Goal: Task Accomplishment & Management: Use online tool/utility

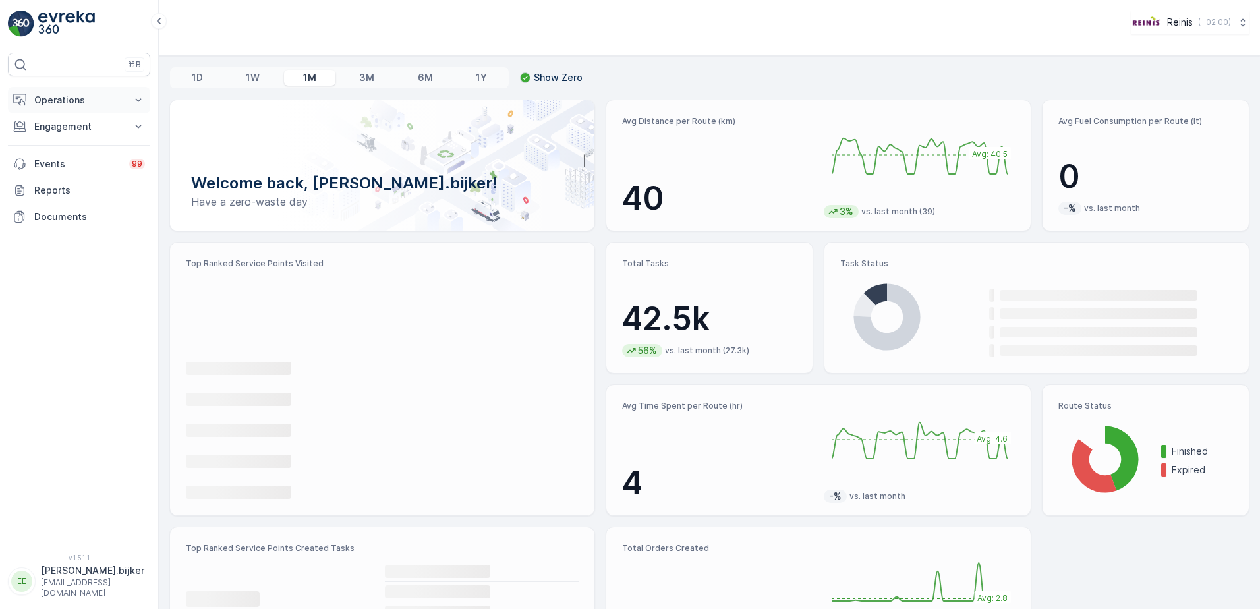
click at [52, 94] on p "Operations" at bounding box center [79, 100] width 90 height 13
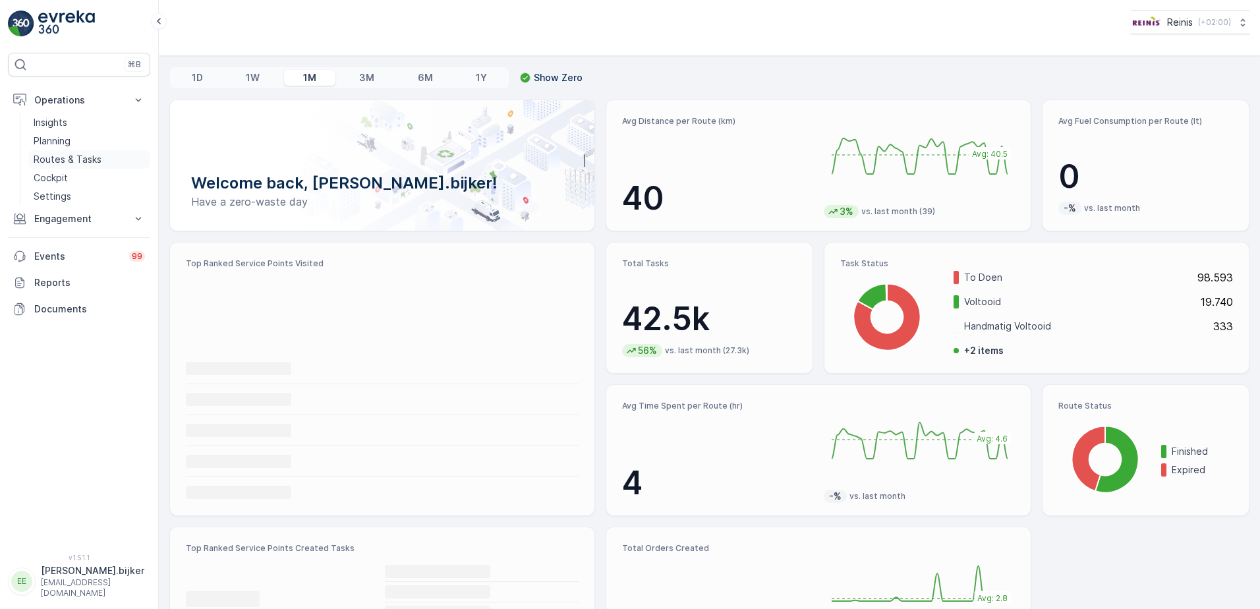
click at [71, 158] on p "Routes & Tasks" at bounding box center [68, 159] width 68 height 13
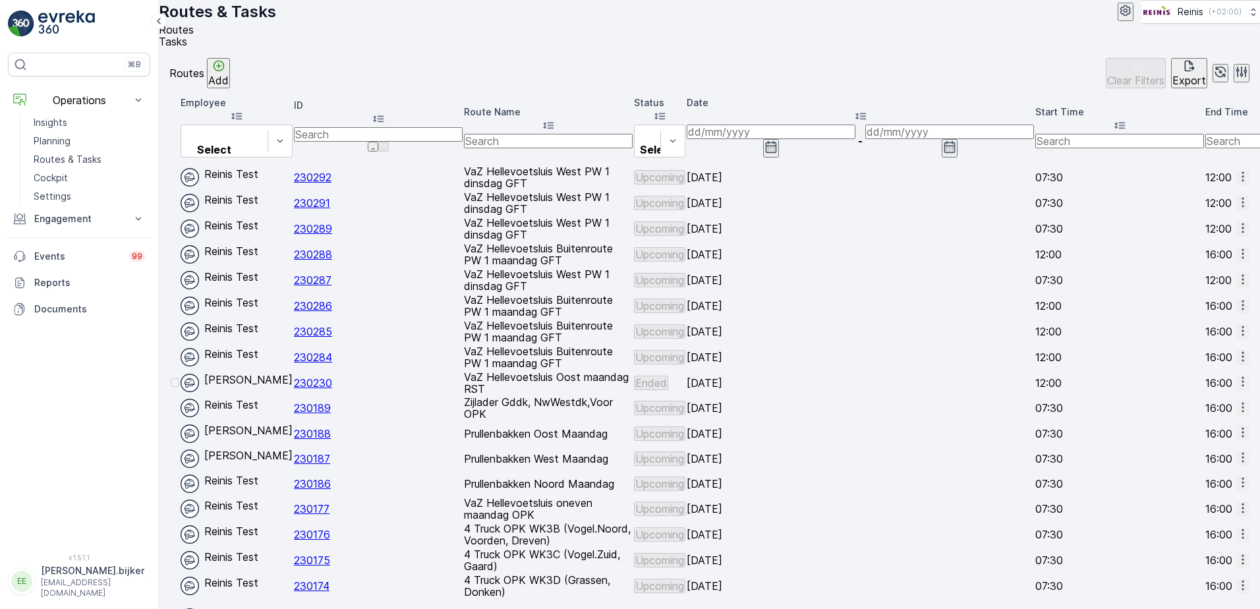
click at [778, 144] on icon "button" at bounding box center [771, 146] width 13 height 13
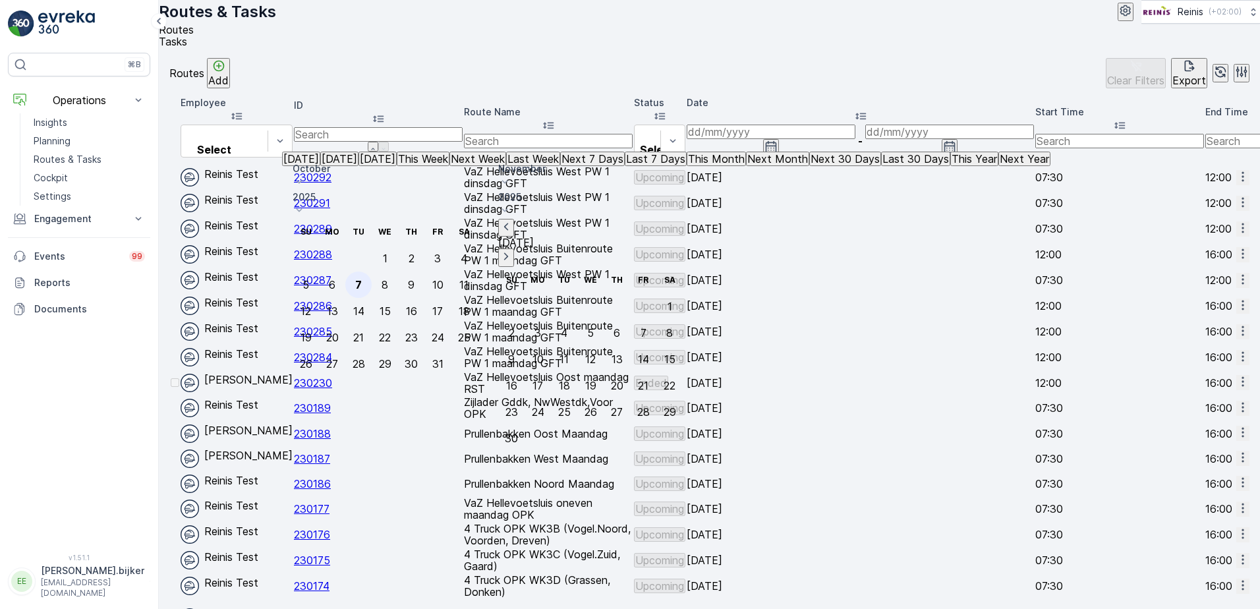
click at [362, 279] on div "7" at bounding box center [358, 285] width 7 height 12
type input "[DATE]"
click at [362, 279] on div "7" at bounding box center [358, 285] width 7 height 12
type input "[DATE]"
click at [362, 279] on div "7" at bounding box center [358, 285] width 7 height 12
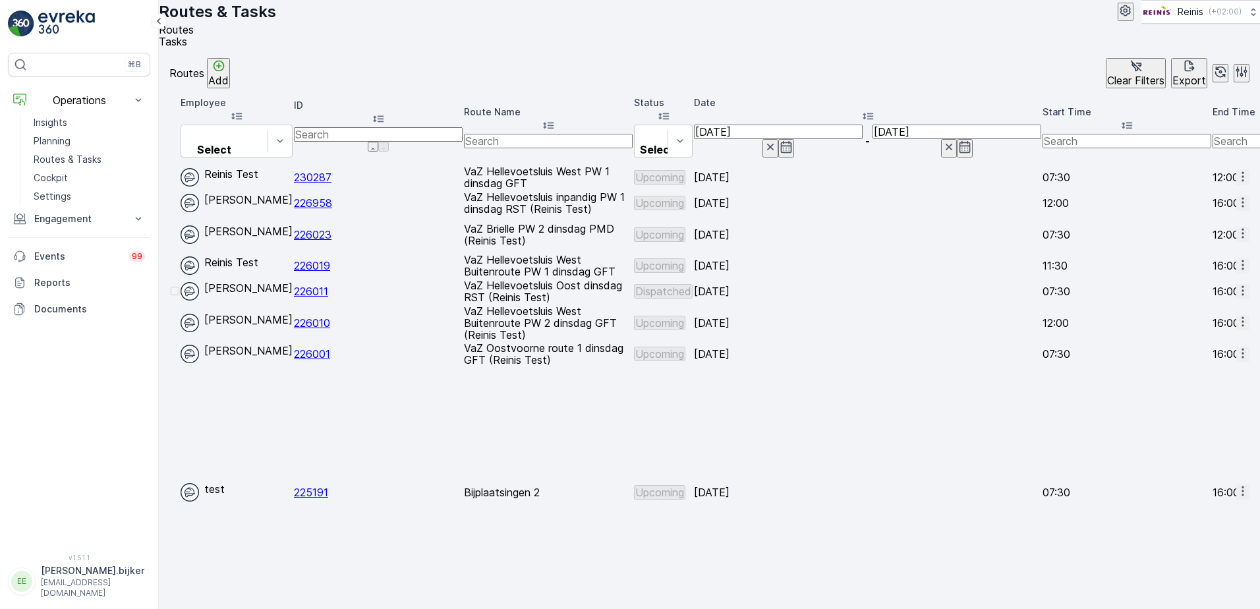
click at [569, 136] on input "text" at bounding box center [548, 141] width 169 height 15
type input "vaz"
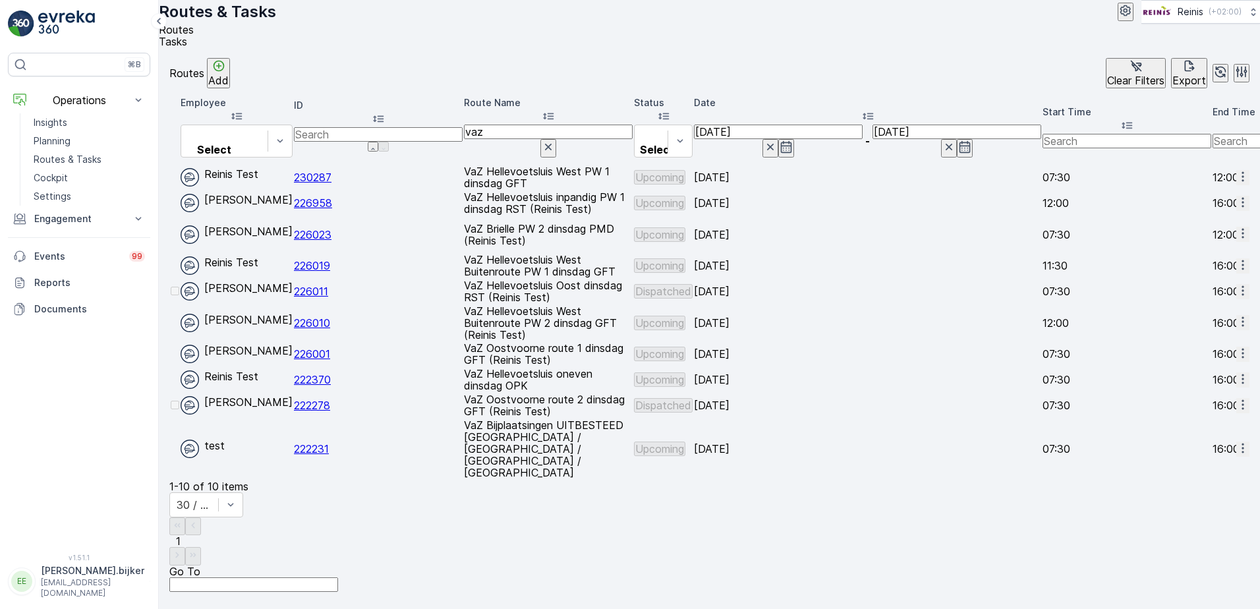
click at [1237, 170] on icon "button" at bounding box center [1243, 176] width 13 height 13
click at [1185, 268] on span "Change Assignee" at bounding box center [1209, 274] width 77 height 13
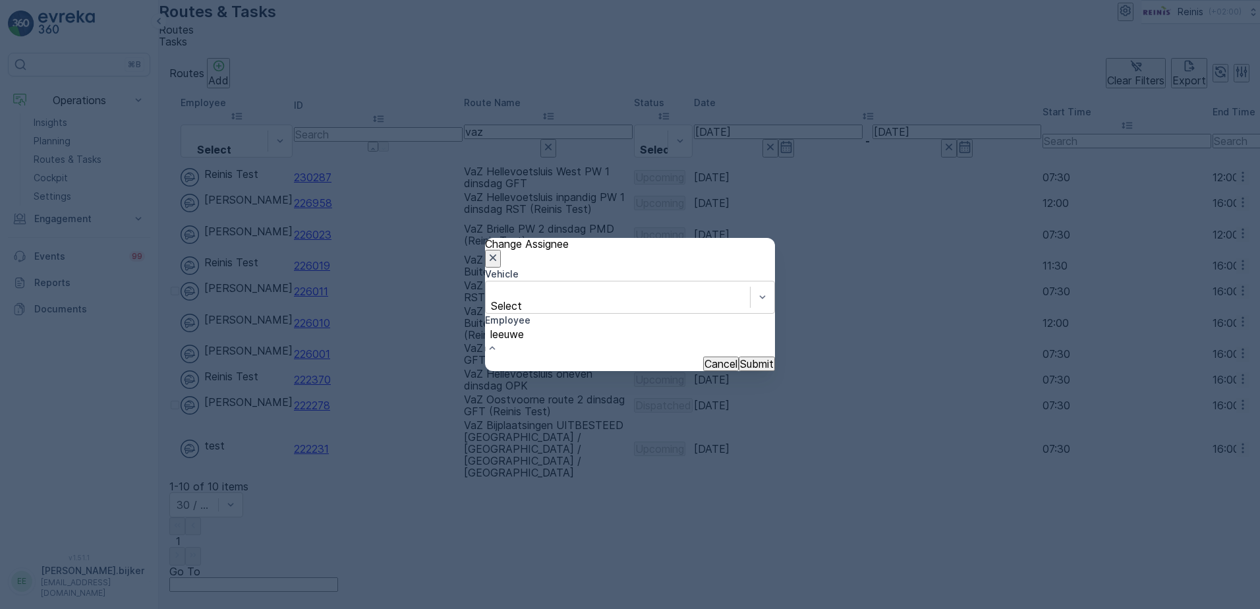
type input "leeuwen"
click at [88, 608] on span "[PERSON_NAME]" at bounding box center [44, 614] width 88 height 13
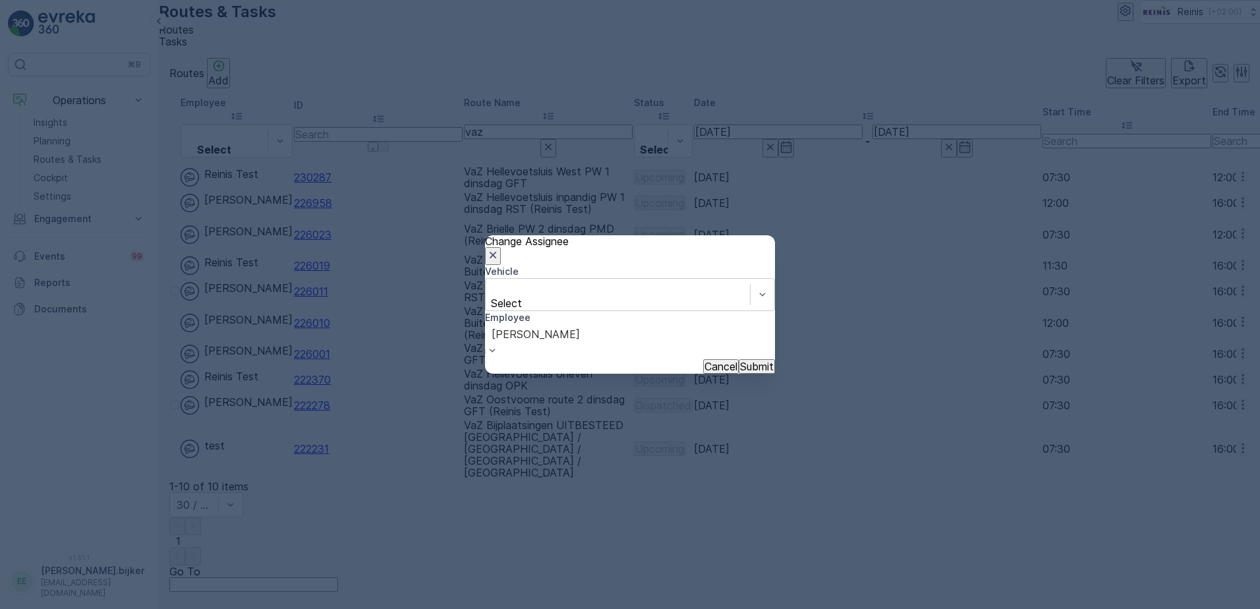
click at [744, 362] on p "Submit" at bounding box center [757, 367] width 34 height 12
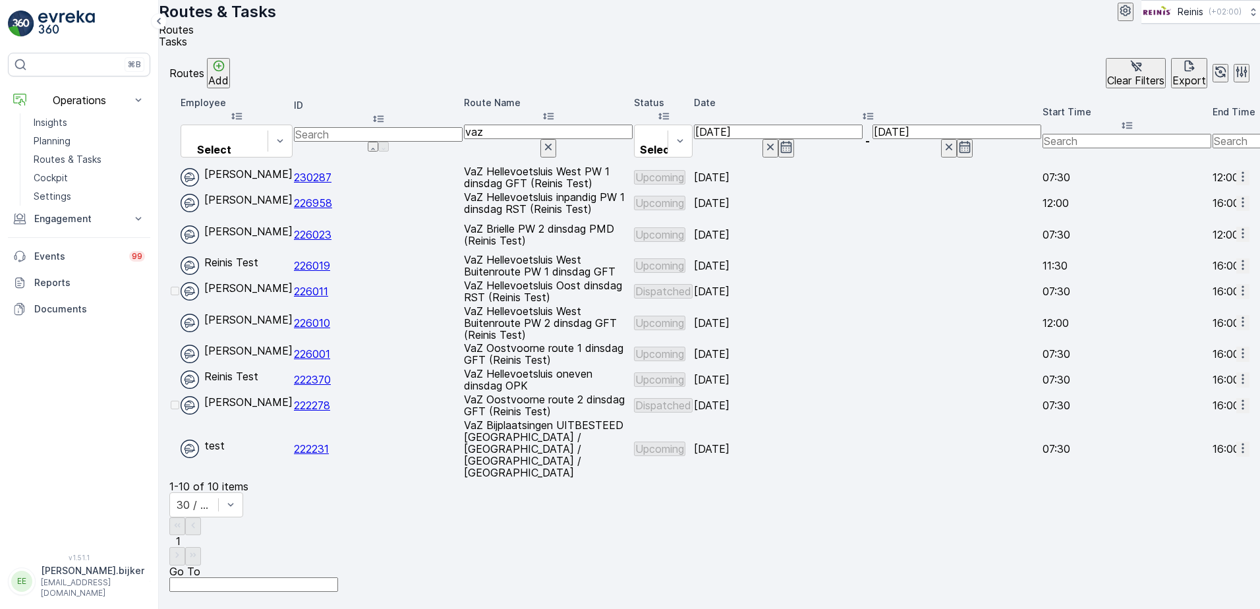
click at [777, 142] on icon "button" at bounding box center [770, 146] width 13 height 13
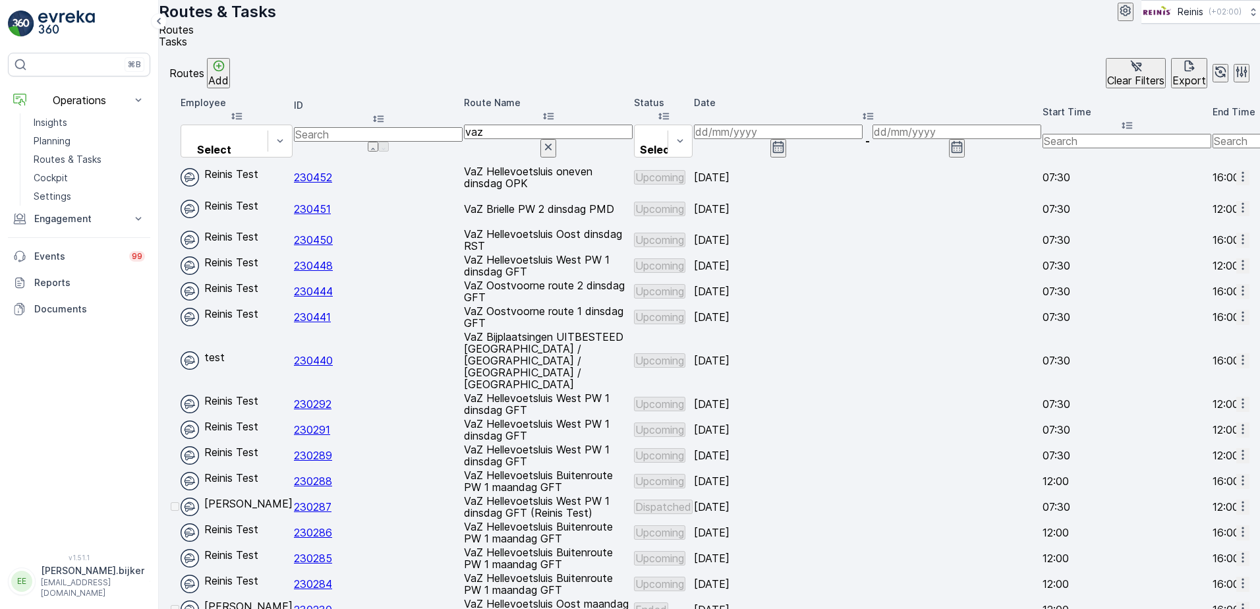
click at [784, 141] on icon "button" at bounding box center [778, 147] width 11 height 12
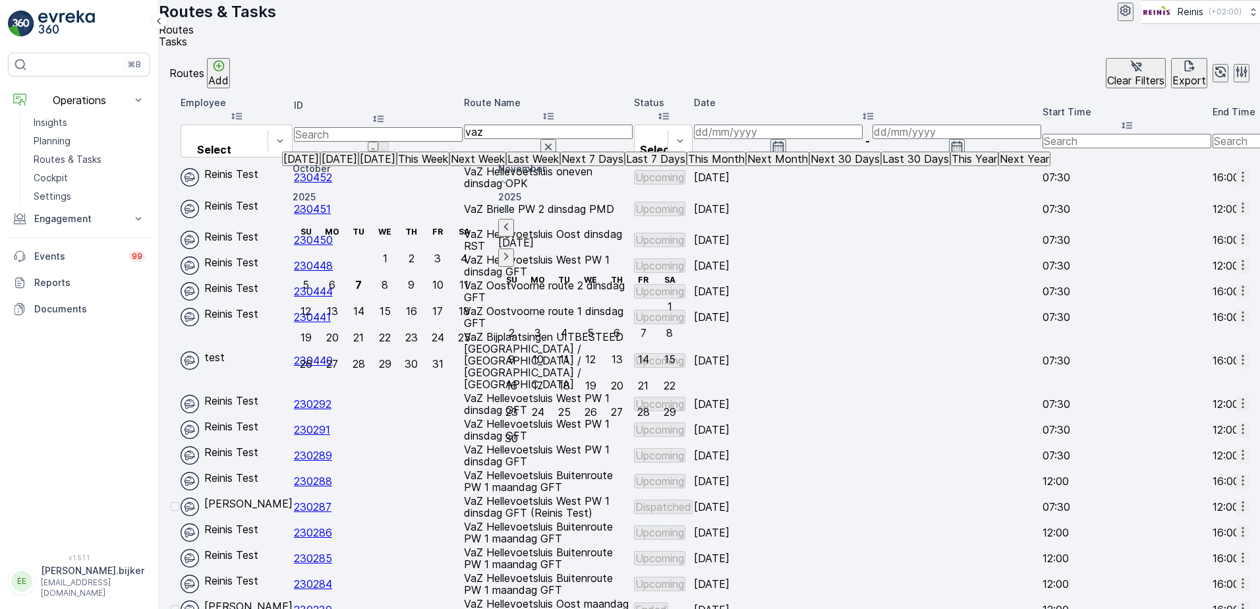
drag, startPoint x: 1039, startPoint y: 135, endPoint x: 991, endPoint y: 90, distance: 66.2
click at [995, 86] on div "Routes Add Clear Filters Export" at bounding box center [709, 73] width 1080 height 30
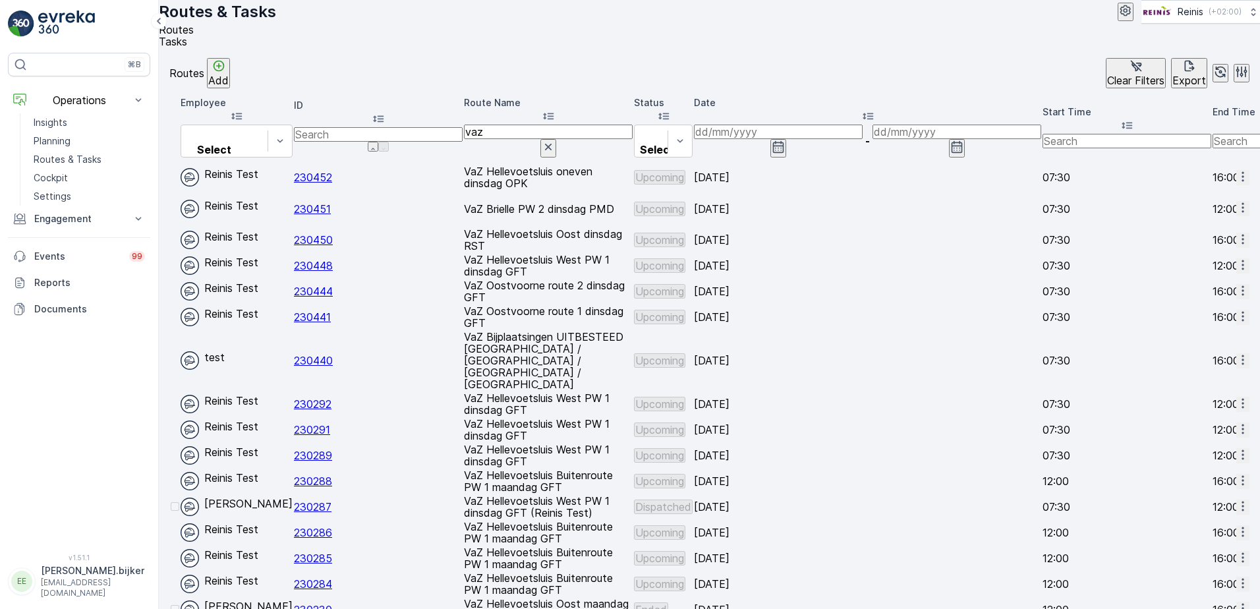
click at [785, 144] on icon "button" at bounding box center [778, 146] width 13 height 13
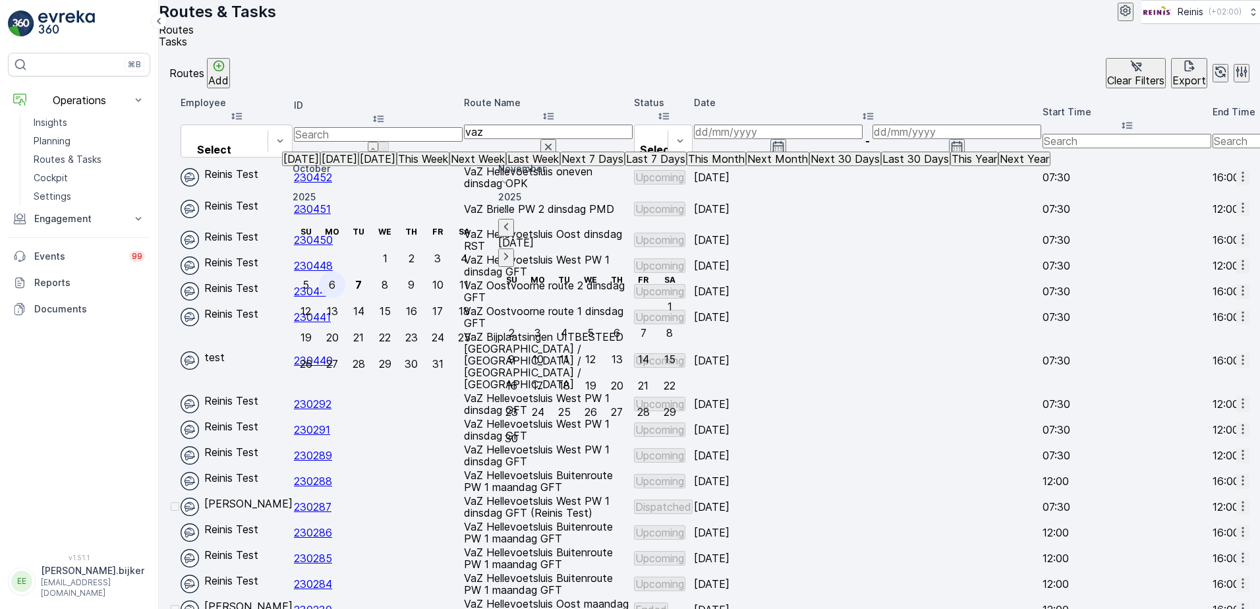
click at [336, 279] on div "6" at bounding box center [332, 285] width 7 height 12
type input "[DATE]"
click at [336, 279] on div "6" at bounding box center [332, 285] width 7 height 12
type input "[DATE]"
click at [336, 279] on div "6" at bounding box center [332, 285] width 7 height 12
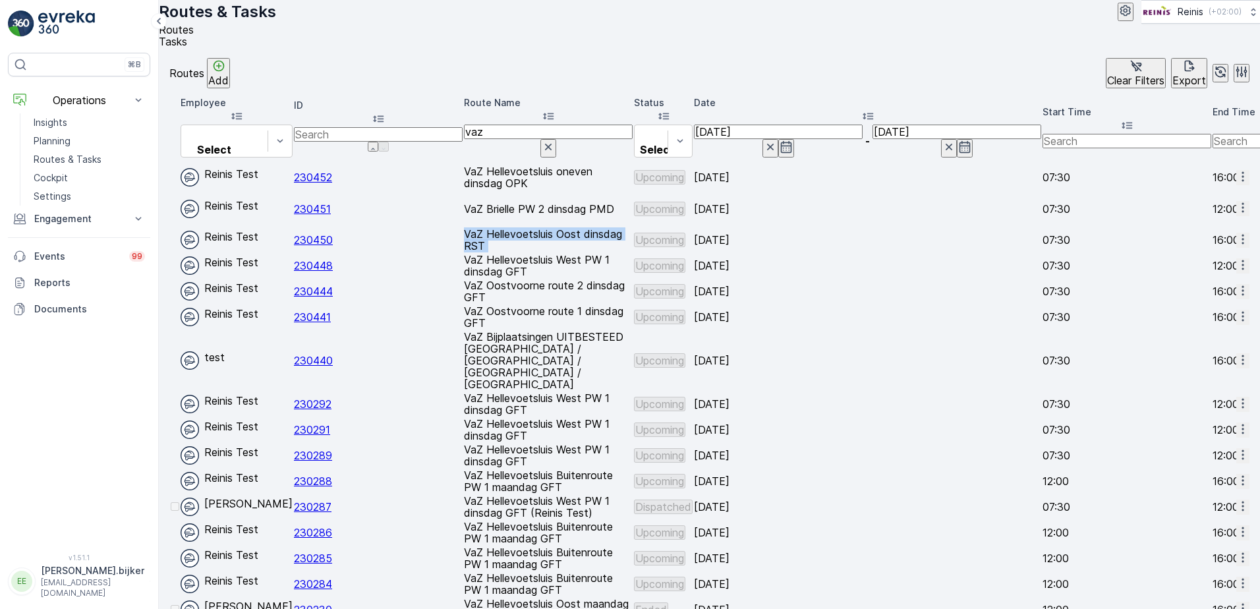
click at [633, 242] on td "VaZ Hellevoetsluis Oost dinsdag RST" at bounding box center [548, 240] width 169 height 24
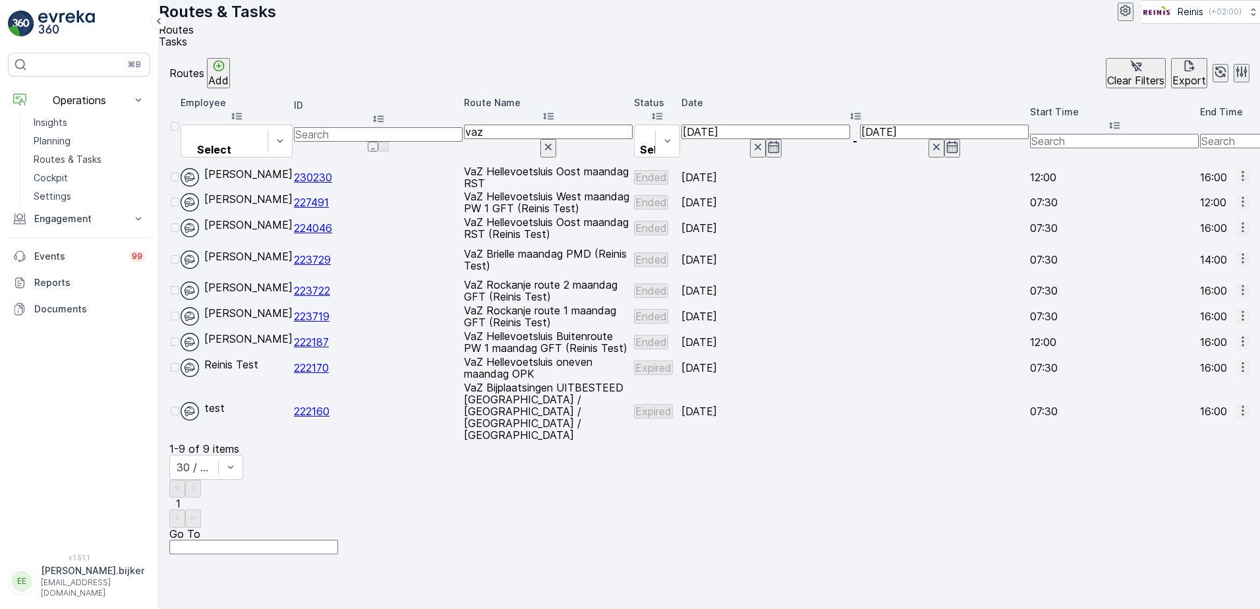
click at [1237, 322] on icon "button" at bounding box center [1243, 315] width 13 height 13
click at [1224, 356] on span "See More Details" at bounding box center [1209, 353] width 76 height 13
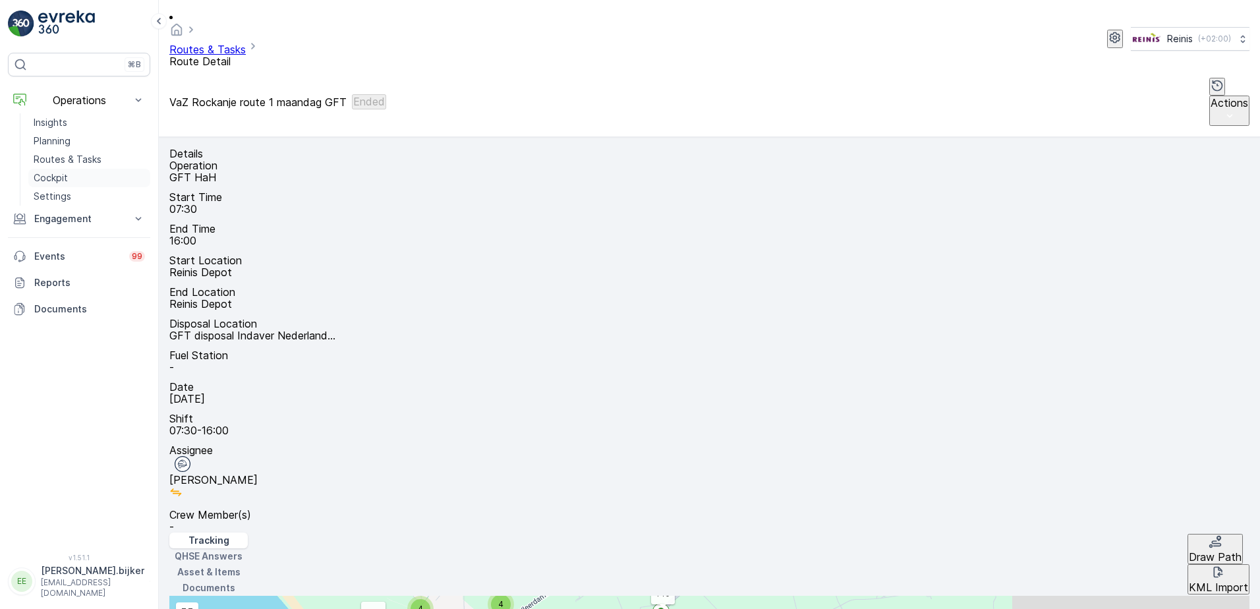
click at [63, 180] on p "Cockpit" at bounding box center [51, 177] width 34 height 13
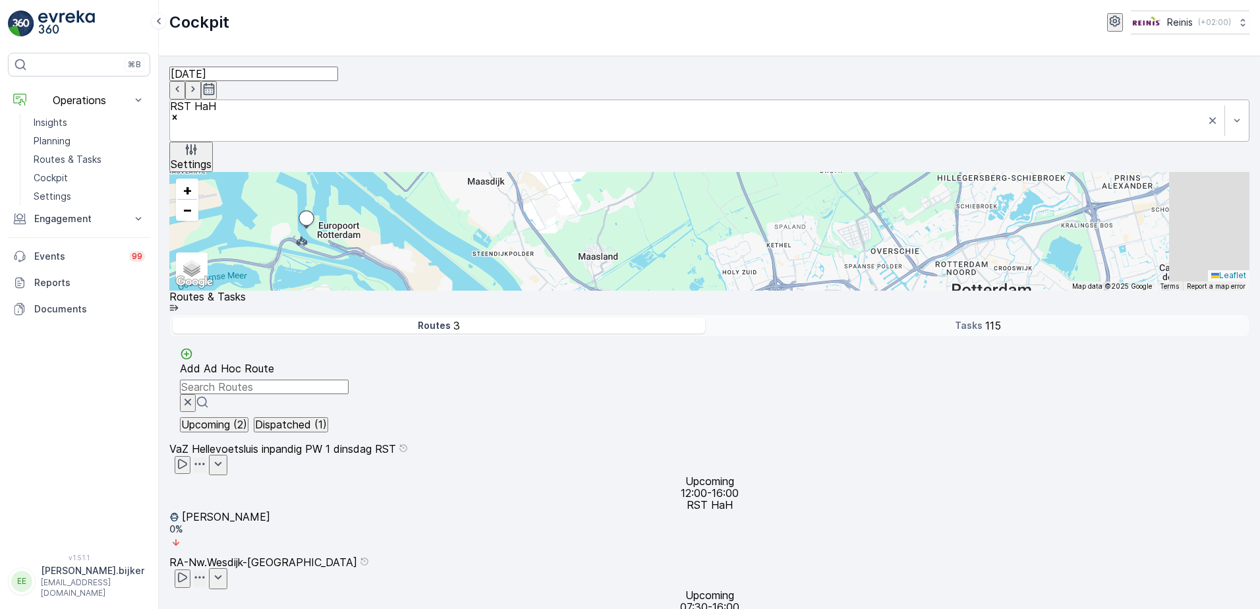
click at [179, 113] on icon "Remove RST HaH" at bounding box center [174, 117] width 9 height 9
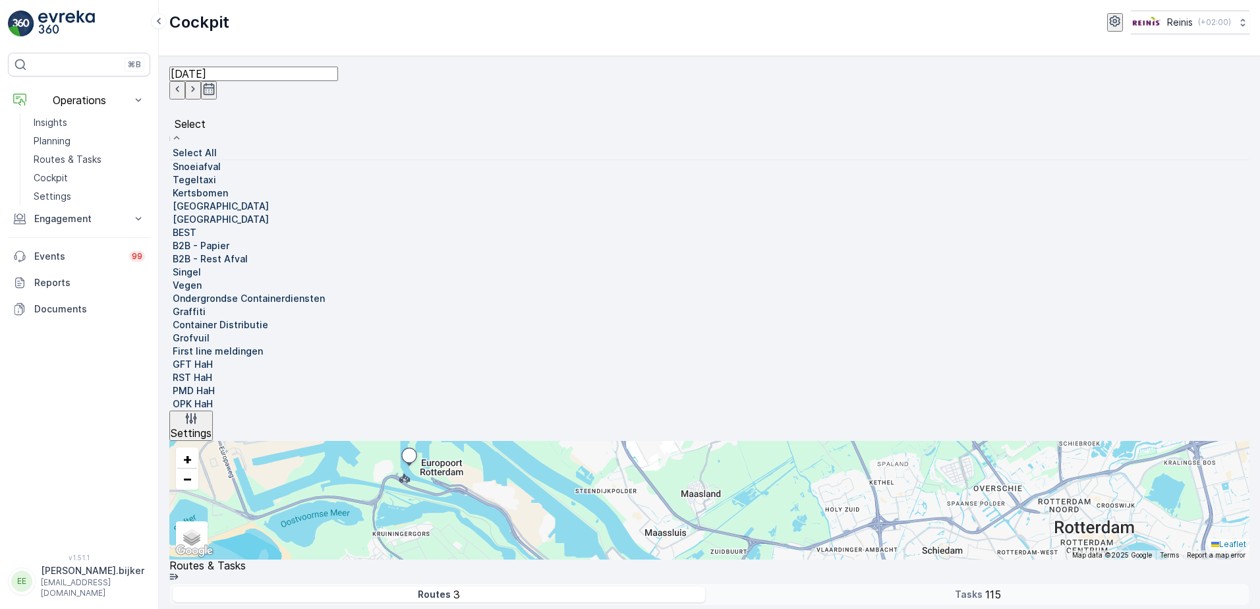
scroll to position [334, 0]
click at [215, 384] on p "PMD HaH" at bounding box center [194, 390] width 42 height 13
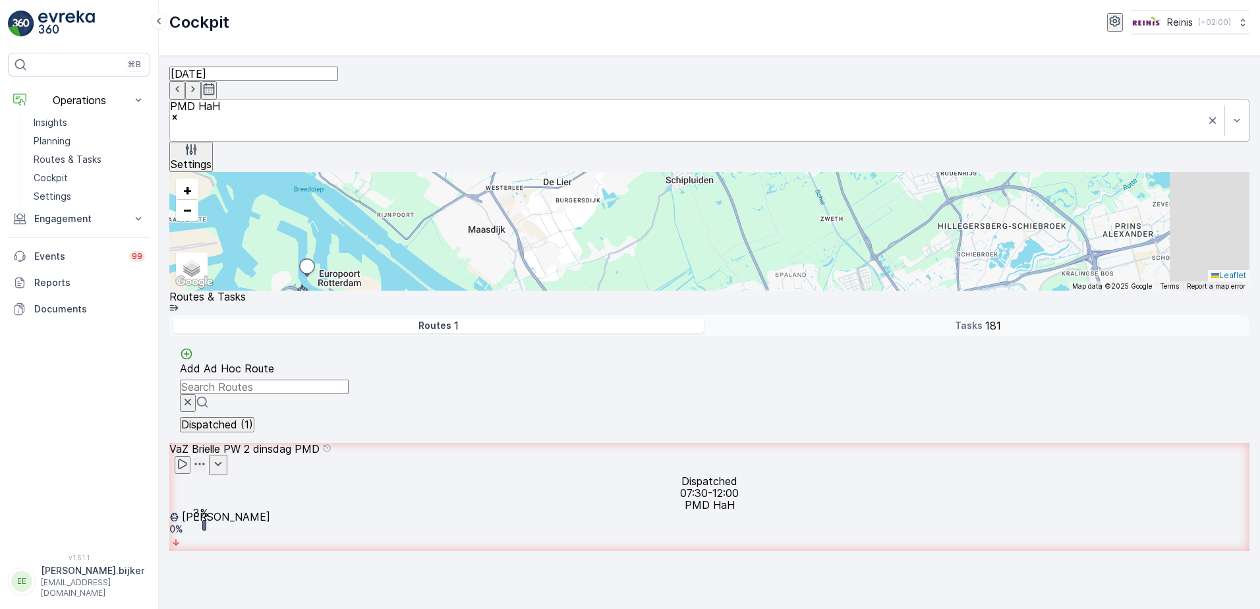
click at [179, 113] on icon "Remove PMD HaH" at bounding box center [174, 117] width 9 height 9
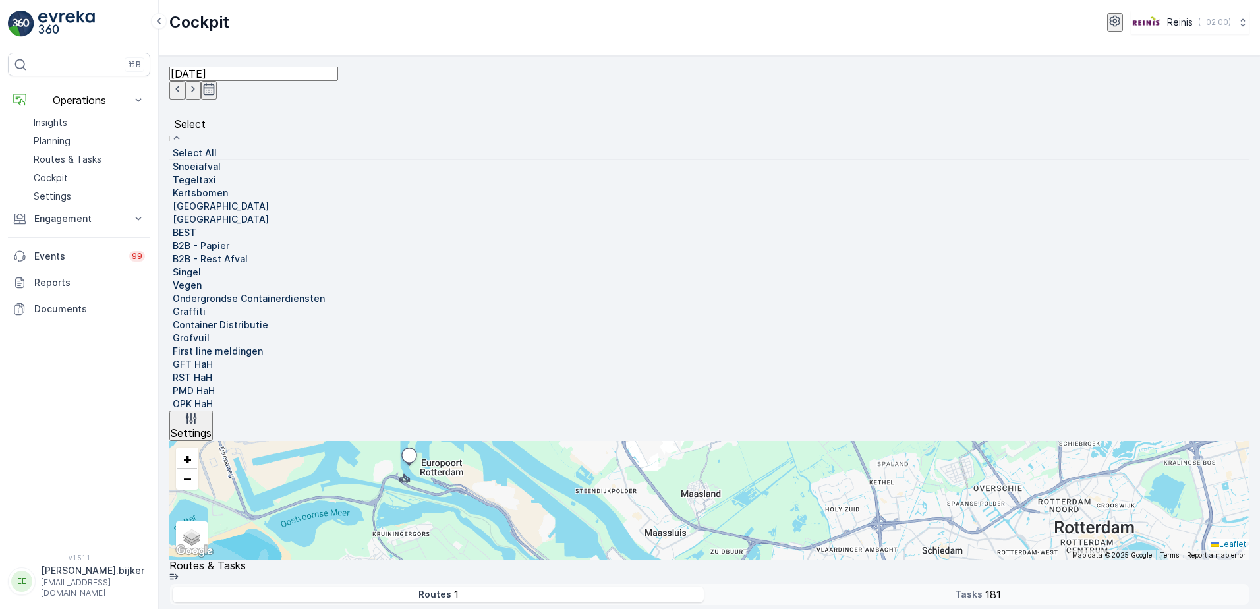
scroll to position [330, 0]
click at [213, 358] on p "GFT HaH" at bounding box center [193, 364] width 40 height 13
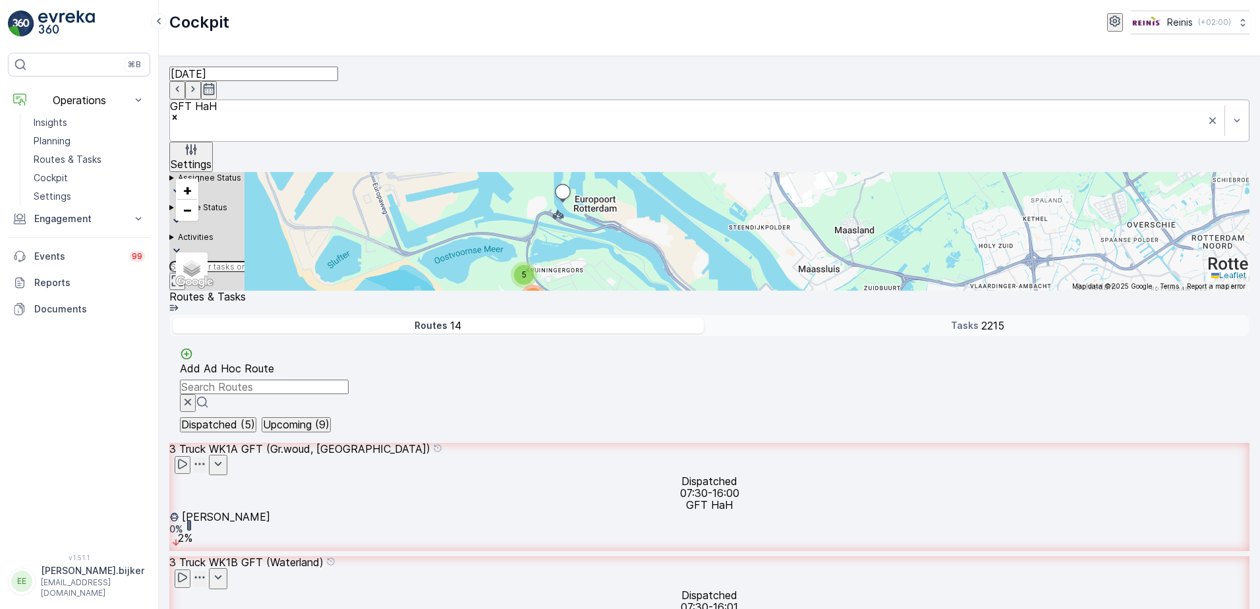
drag, startPoint x: 378, startPoint y: 363, endPoint x: 583, endPoint y: 332, distance: 207.4
click at [583, 291] on div "12 157 78 850 634 2 3 5 36 18 10 30 24 8 94 133 4 117 + − Satellite Roadmap Ter…" at bounding box center [709, 231] width 1080 height 119
click at [299, 261] on input "text" at bounding box center [233, 267] width 129 height 12
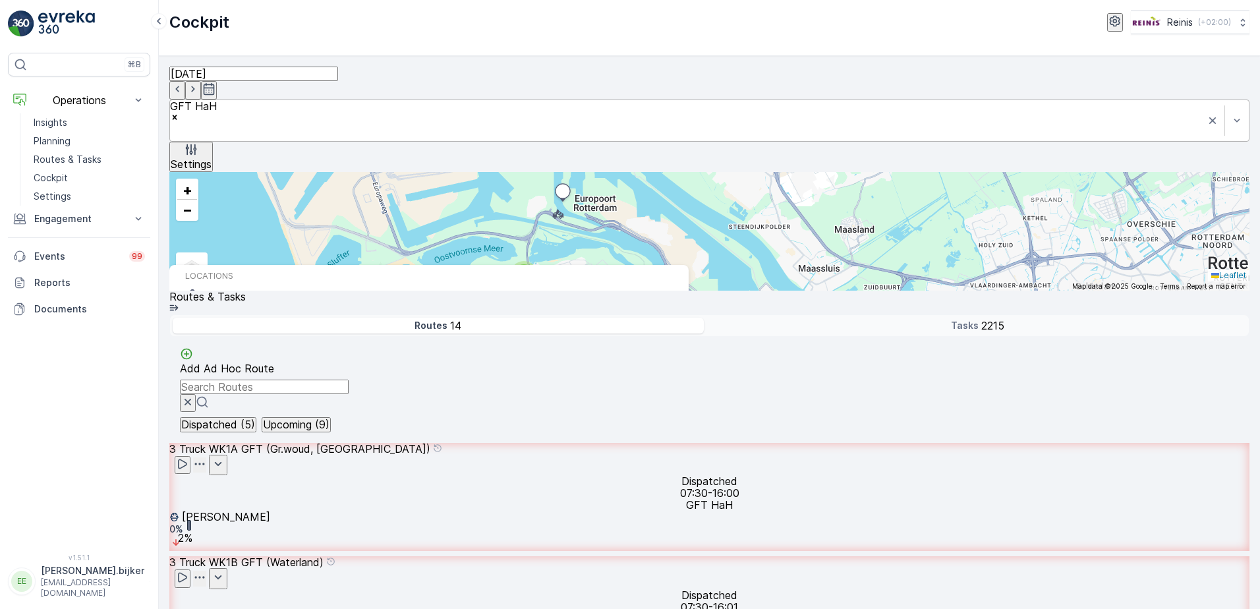
type input "berkenrijsweg"
click at [351, 306] on span "Berkenrijsweg" at bounding box center [268, 312] width 166 height 12
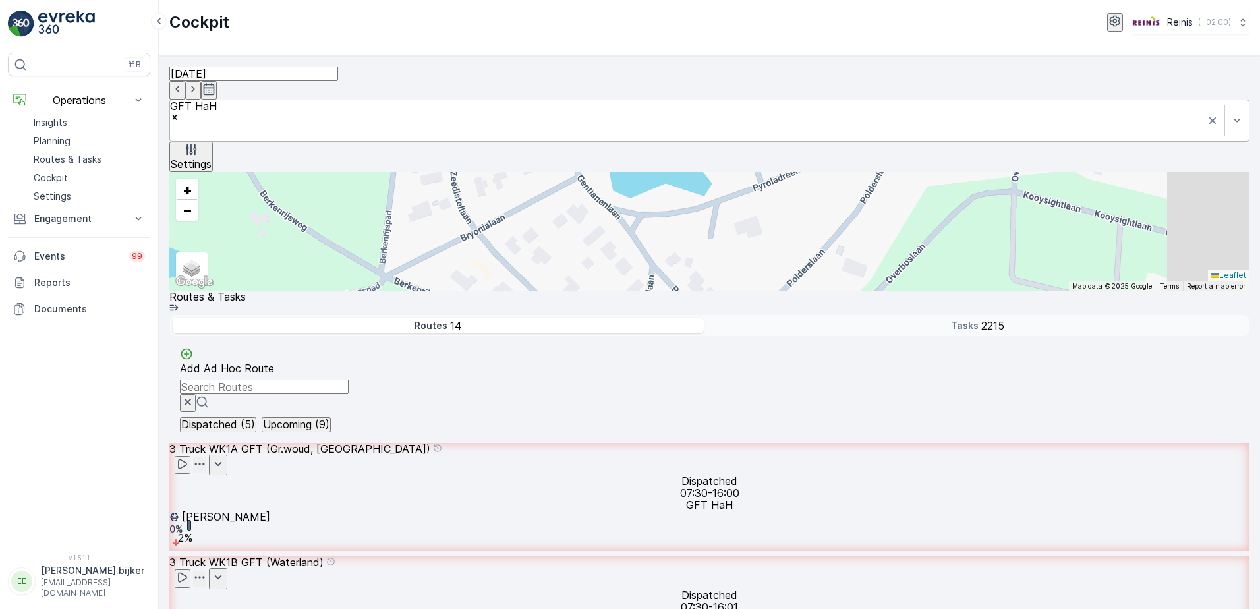
scroll to position [330, 0]
click at [184, 88] on icon "button" at bounding box center [177, 88] width 13 height 13
type input "[DATE]"
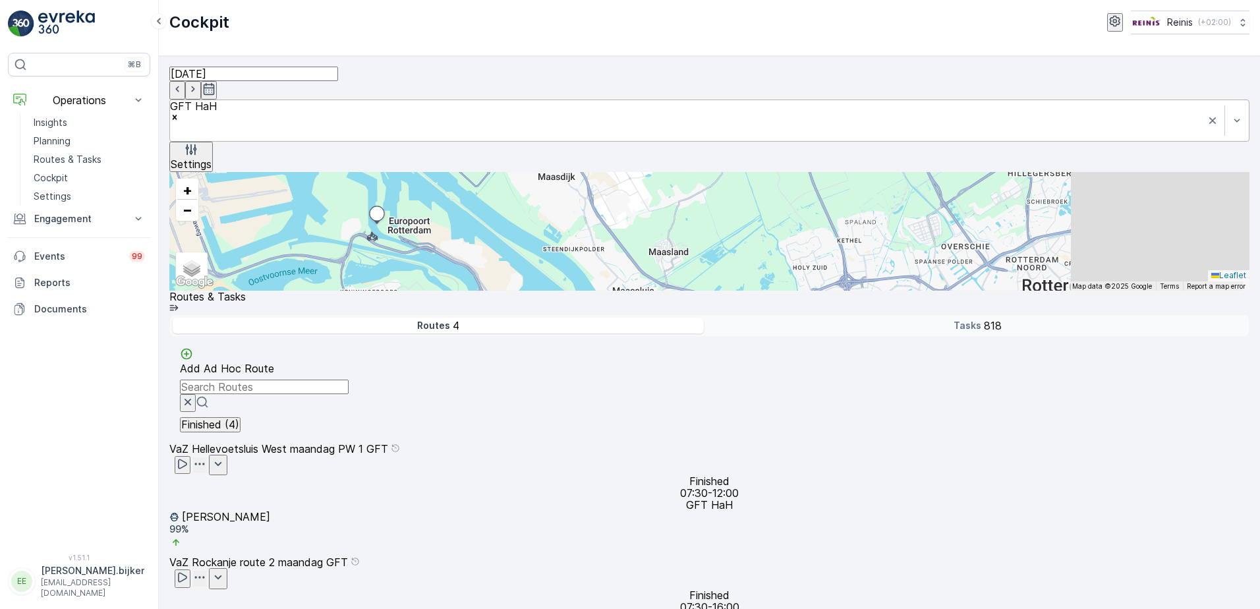
scroll to position [129, 0]
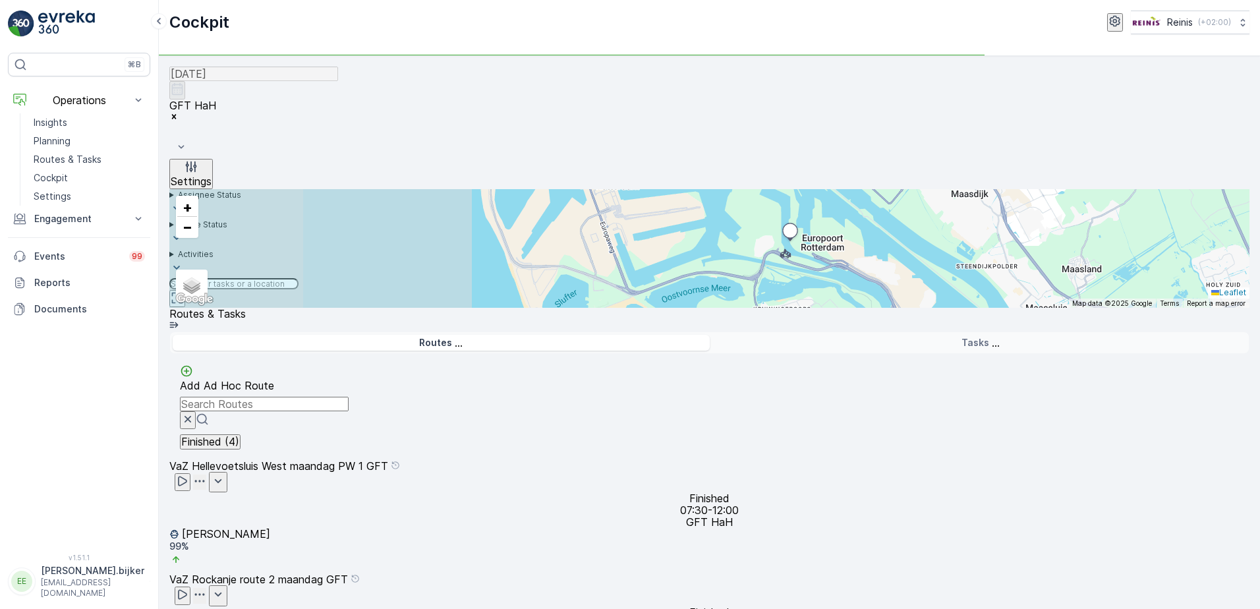
drag, startPoint x: 378, startPoint y: 343, endPoint x: 791, endPoint y: 343, distance: 413.3
click at [791, 308] on div "11 27 12 6 9 38 113 2 3 91 63 23 30 43 284 62 + − Satellite Roadmap Terrain Hyb…" at bounding box center [709, 248] width 1080 height 119
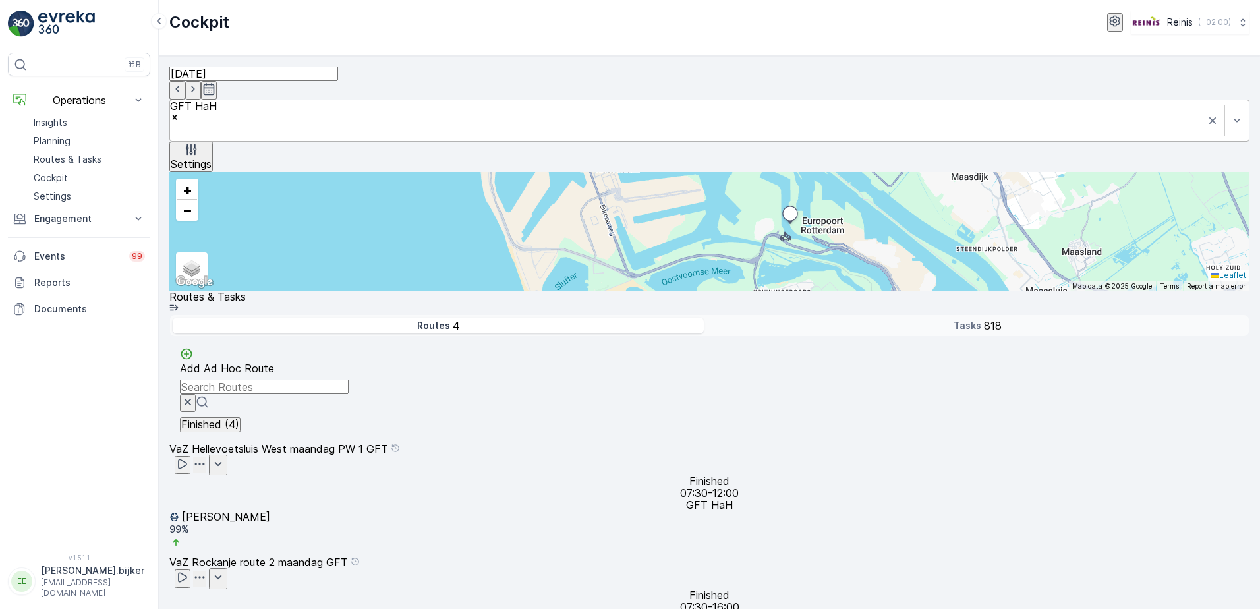
click at [299, 261] on input "text" at bounding box center [233, 267] width 129 height 12
type input "berkenrijs"
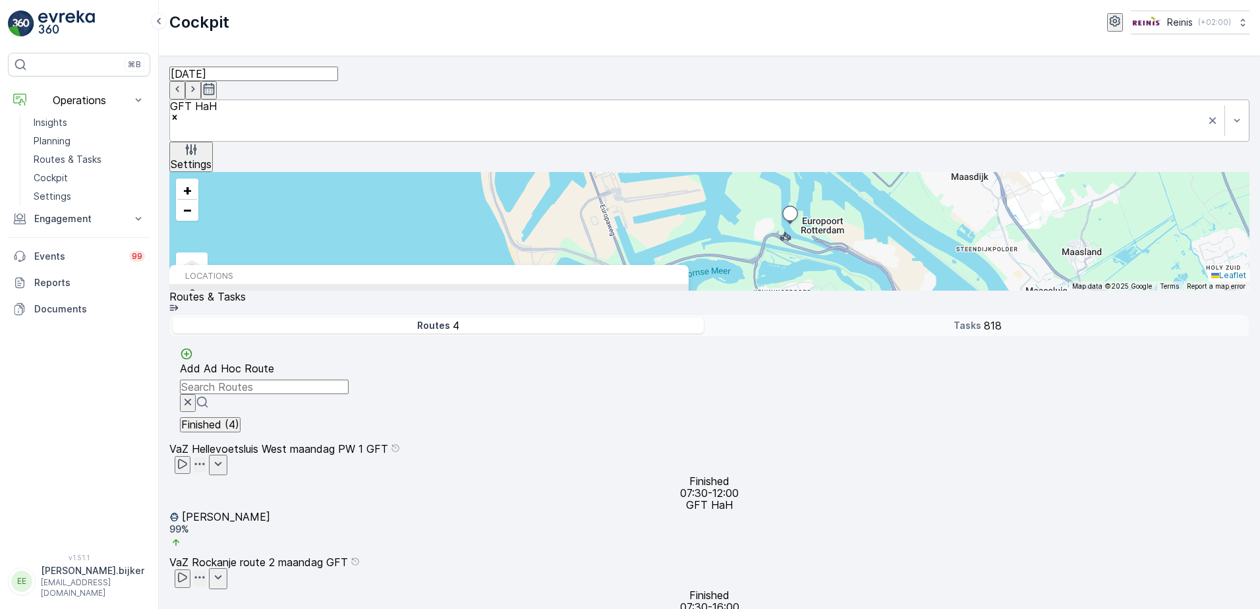
click at [351, 318] on p "[GEOGRAPHIC_DATA], [GEOGRAPHIC_DATA]" at bounding box center [268, 324] width 166 height 12
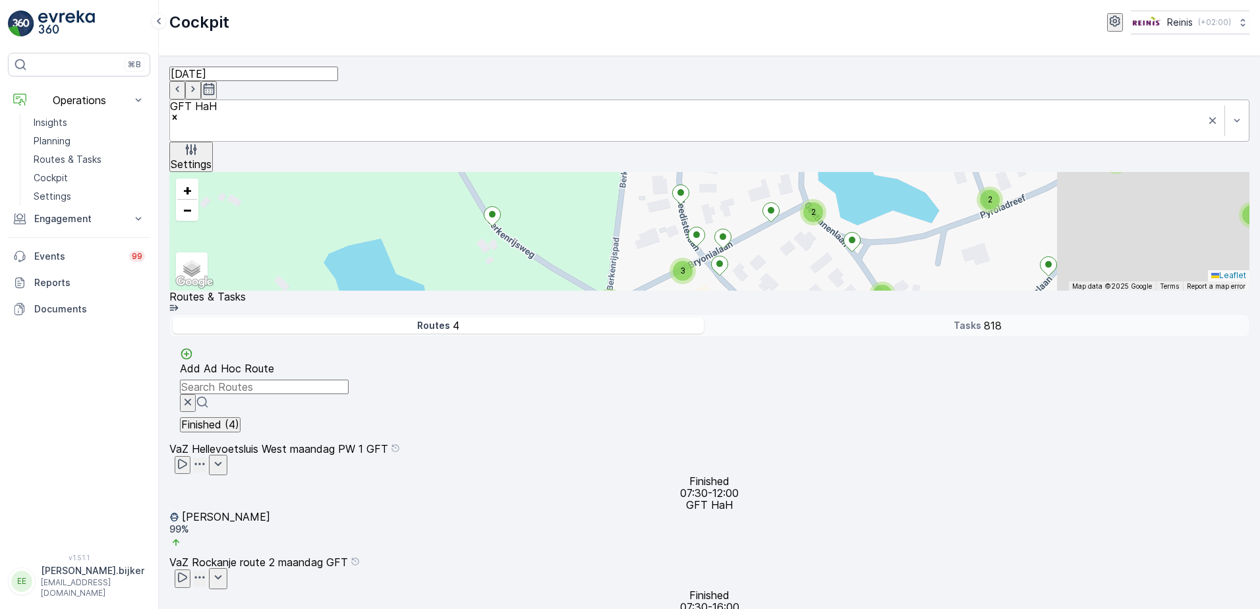
drag, startPoint x: 687, startPoint y: 304, endPoint x: 690, endPoint y: 316, distance: 13.0
click at [690, 291] on div "2 2 2 2 2 2 2 2 2 3 2 2 2 2 2 2 2 2 2 2 2 2 2 2 2 2 2 2 4 2 2 2 3 2 3 4 2 3 3 2…" at bounding box center [709, 231] width 1080 height 119
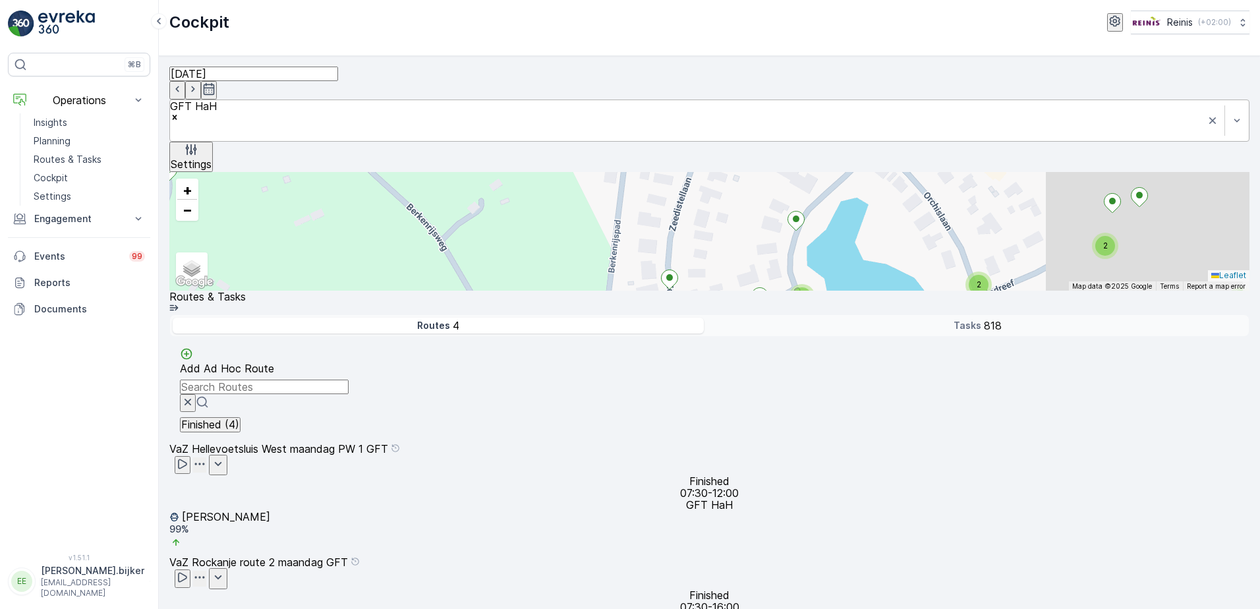
drag, startPoint x: 757, startPoint y: 374, endPoint x: 736, endPoint y: 408, distance: 40.3
click at [736, 291] on div "2 2 2 2 2 2 2 2 2 3 2 2 2 2 2 2 2 2 2 2 2 2 2 2 2 2 2 2 4 2 2 2 3 2 3 4 2 3 3 2…" at bounding box center [709, 231] width 1080 height 119
click at [1119, 556] on div "VaZ Rockanje route 2 maandag GFT Finished 07:30-16:00 GFT HaH [PERSON_NAME] 90 %" at bounding box center [709, 610] width 1080 height 108
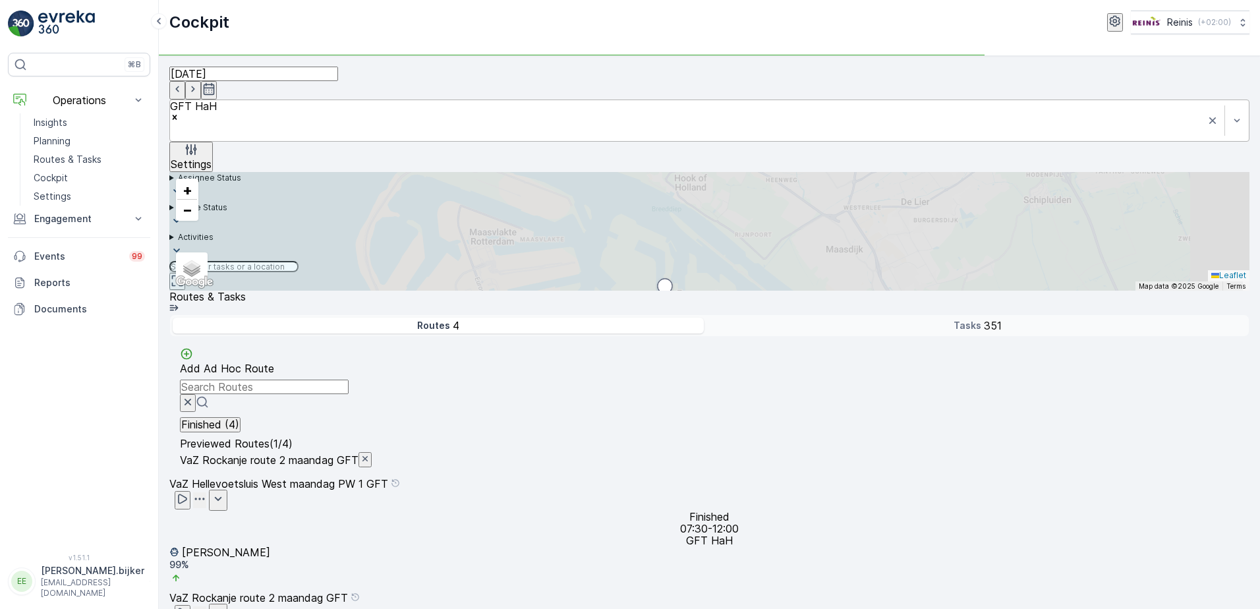
scroll to position [162, 0]
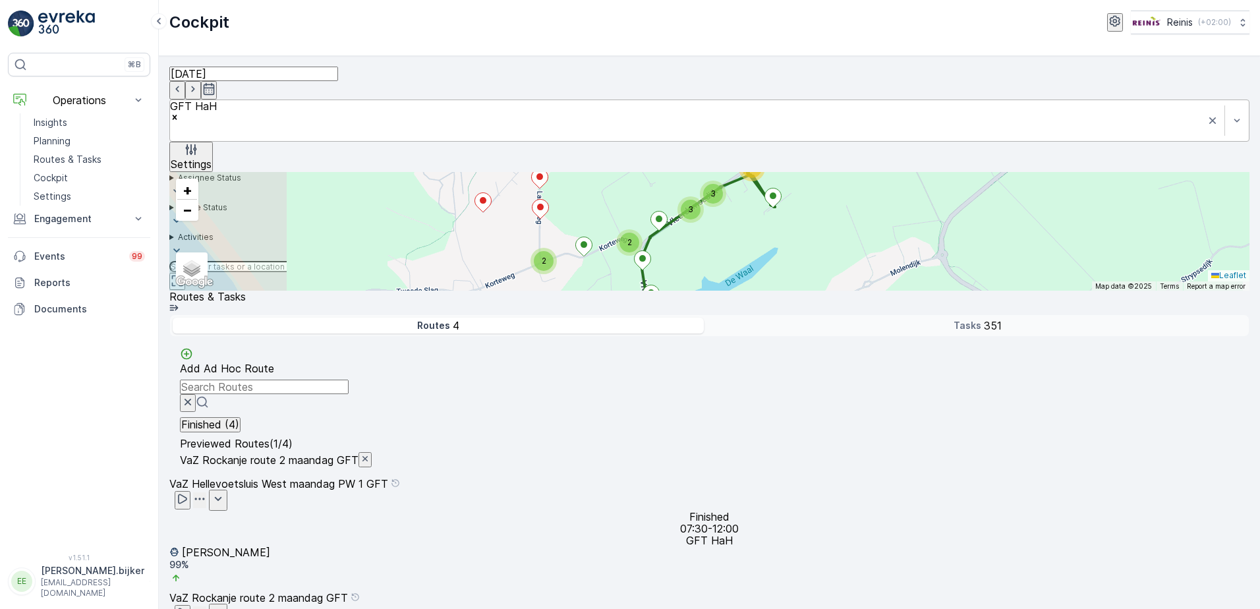
drag, startPoint x: 475, startPoint y: 458, endPoint x: 654, endPoint y: 260, distance: 267.0
click at [654, 260] on div "4 3 4 2 3 4 11 4 3 3 3 4 5 7 6 11 2 4 2 2 3 3 2 10 7 2 2 3 4 8 4 3 4 2 5 2 4 3 …" at bounding box center [709, 231] width 1080 height 119
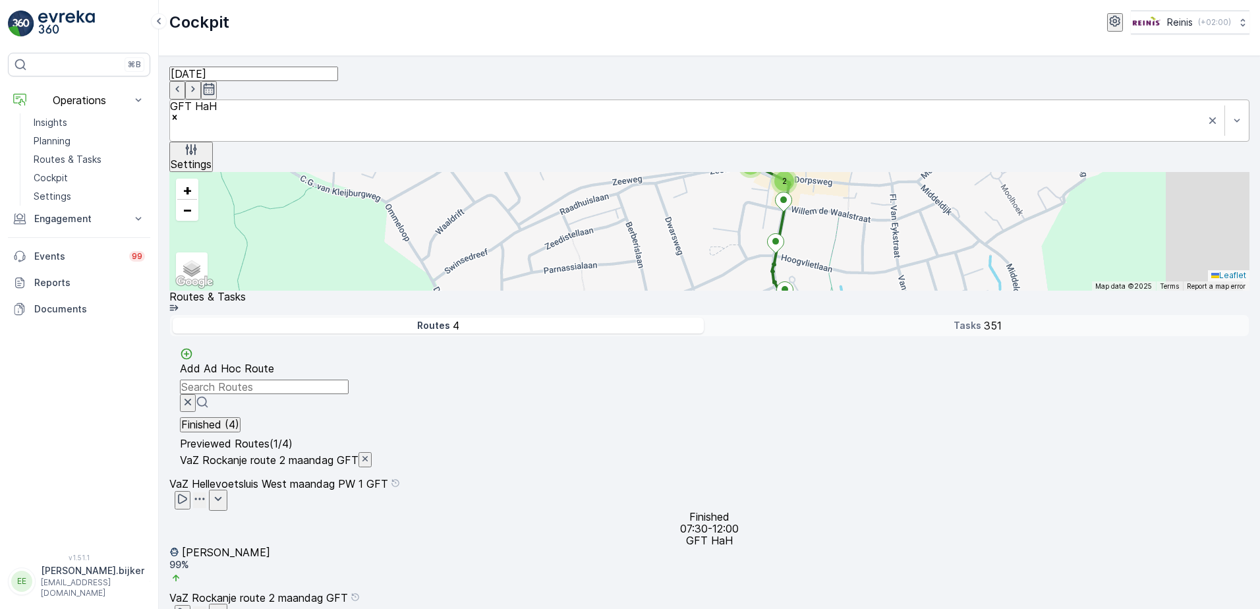
click at [299, 261] on input "text" at bounding box center [233, 267] width 129 height 12
type input "berkenrijsweg"
click at [351, 318] on p "[GEOGRAPHIC_DATA], [GEOGRAPHIC_DATA]" at bounding box center [268, 324] width 166 height 12
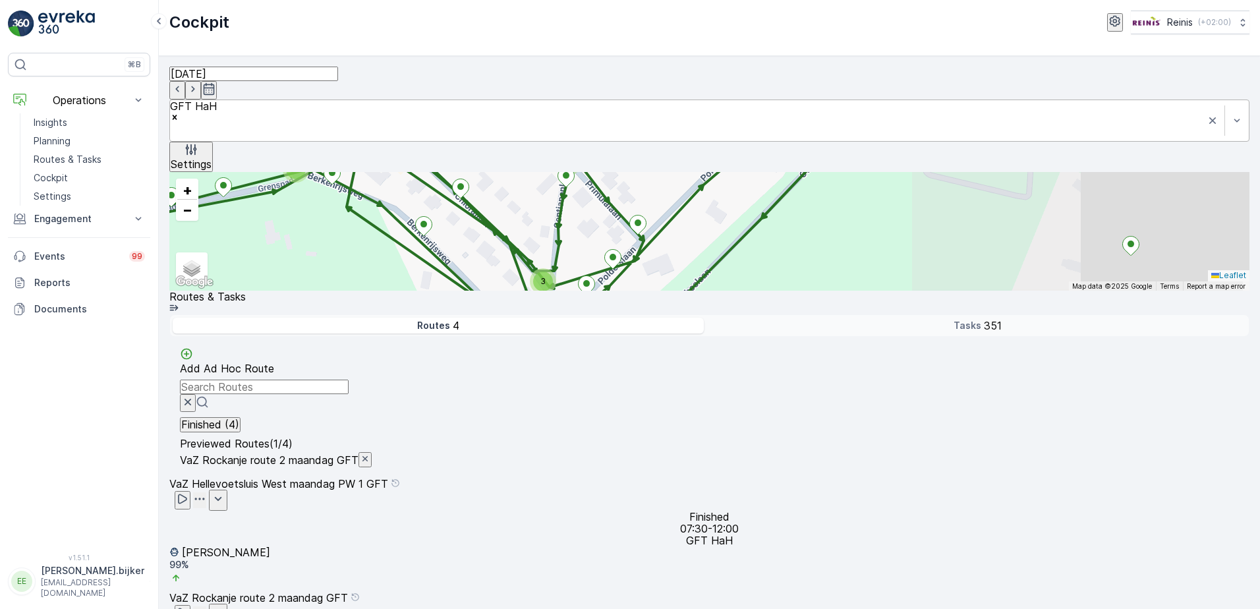
drag, startPoint x: 766, startPoint y: 511, endPoint x: 574, endPoint y: 317, distance: 272.7
click at [574, 291] on div "2 2 2 2 4 2 2 2 3 2 3 4 2 3 3 2 2 2 2 3 3 2 2 2 4 3 3 2 2 2 2 2 4 5 4 4 2 5 3 2…" at bounding box center [709, 231] width 1080 height 119
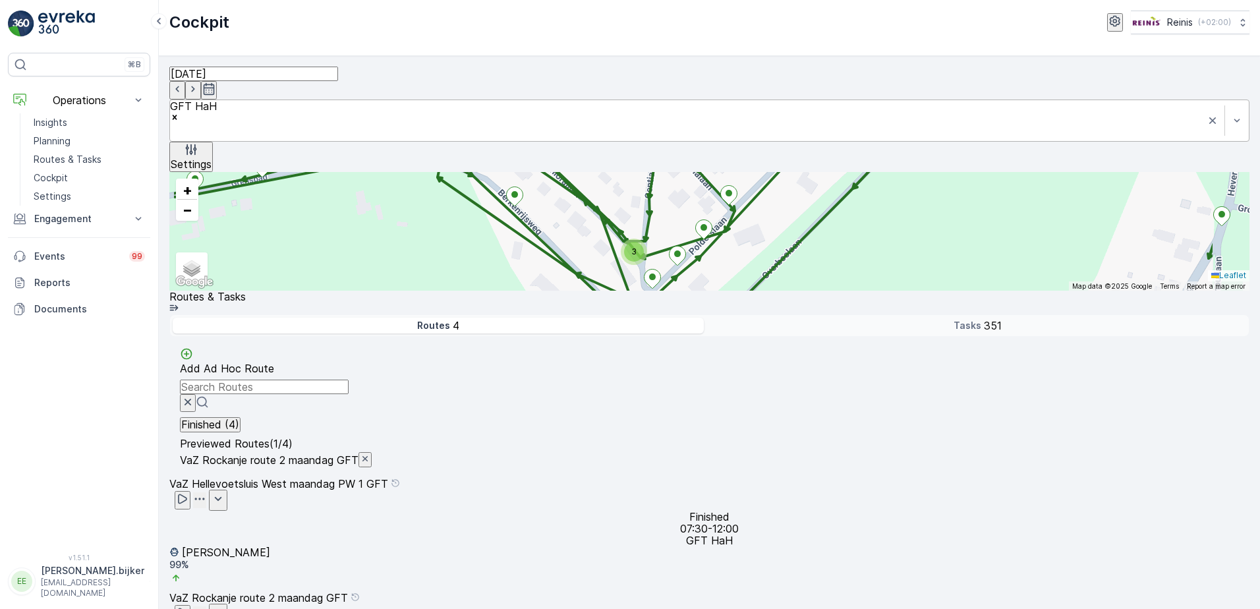
drag, startPoint x: 837, startPoint y: 486, endPoint x: 928, endPoint y: 456, distance: 96.3
click at [928, 291] on div "2 2 2 2 4 2 2 2 3 2 3 4 2 3 3 2 2 2 2 3 3 2 2 2 4 3 3 2 2 2 2 2 4 5 4 4 2 5 3 2…" at bounding box center [709, 231] width 1080 height 119
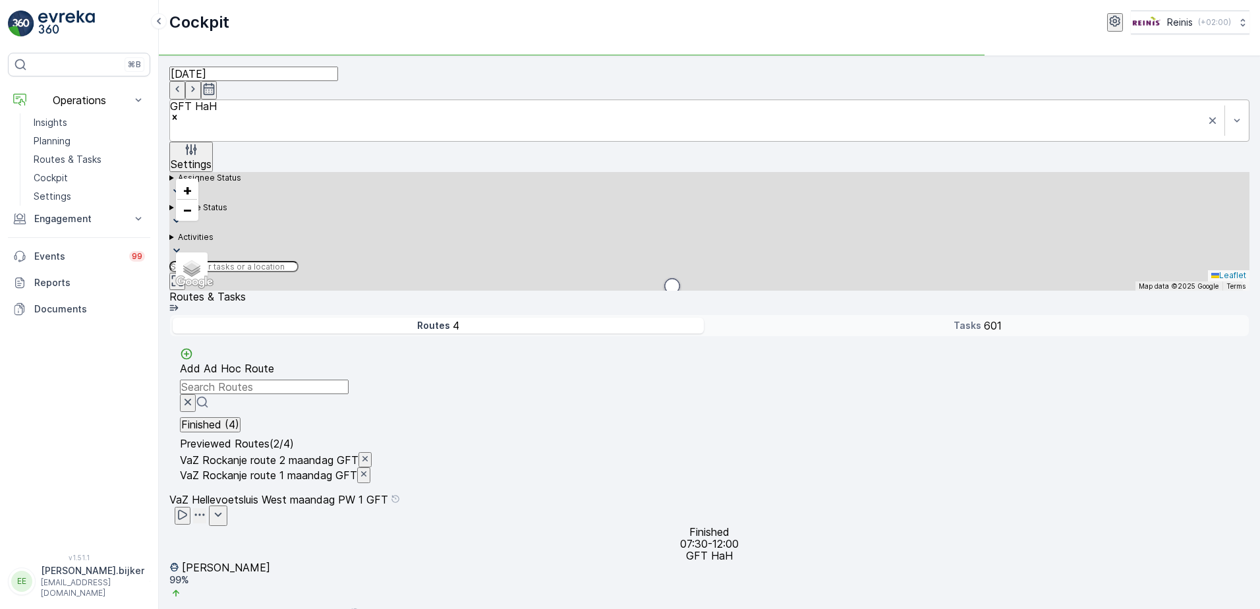
scroll to position [179, 0]
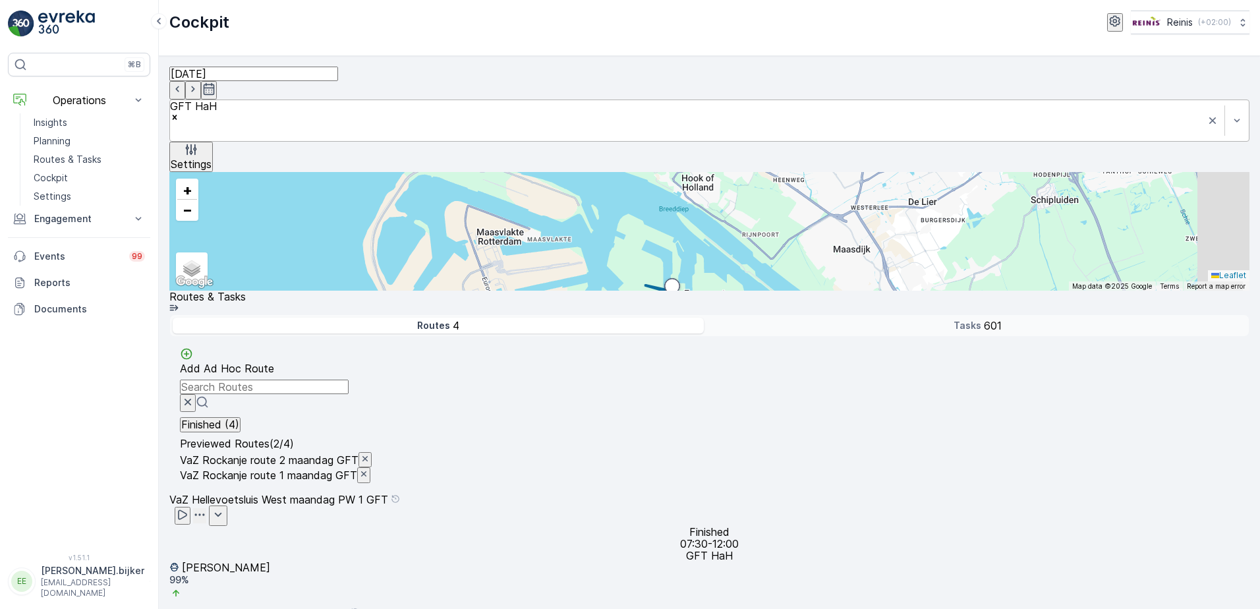
click at [299, 261] on input "text" at bounding box center [233, 267] width 129 height 12
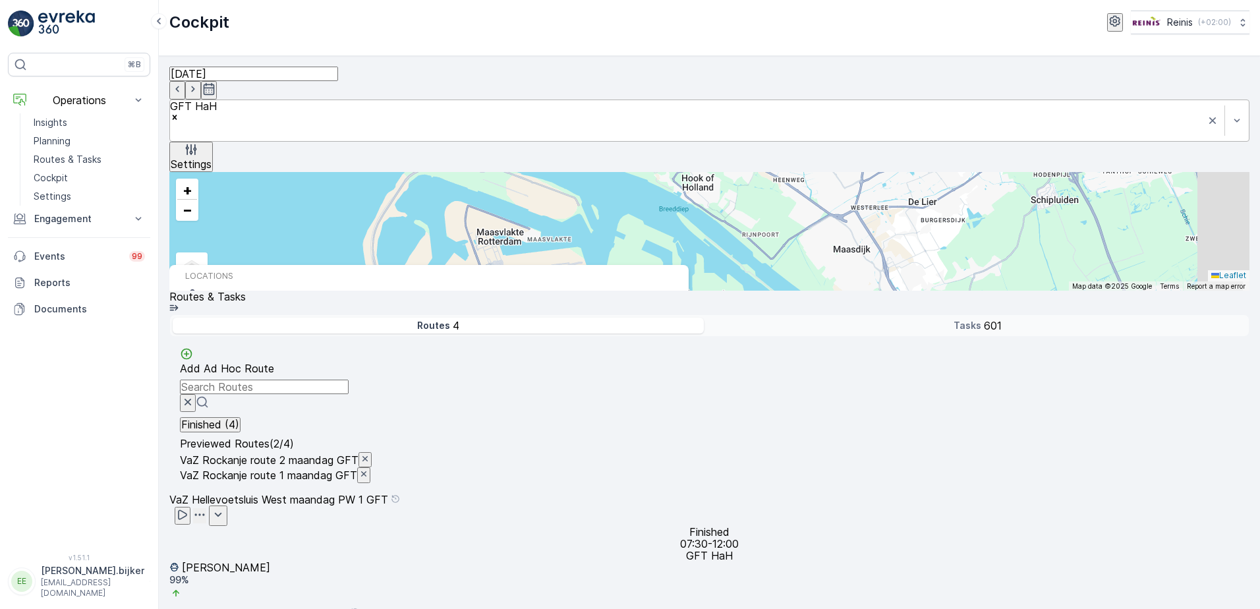
click at [299, 261] on input "berkenrweg" at bounding box center [233, 267] width 129 height 12
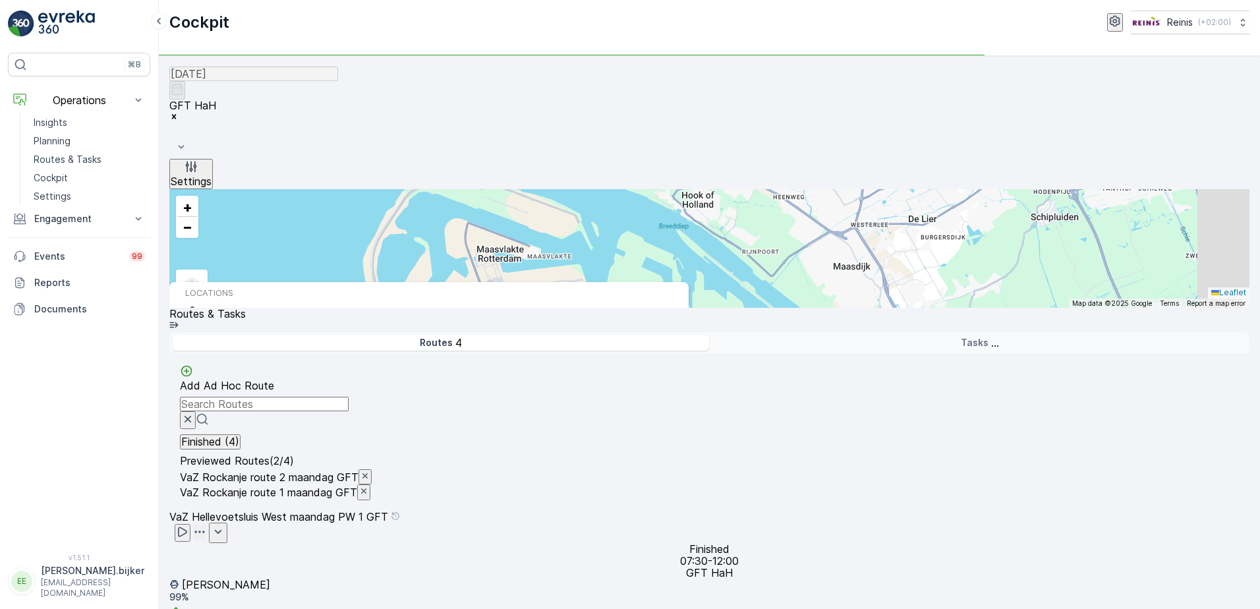
type input "berkenrijsweg"
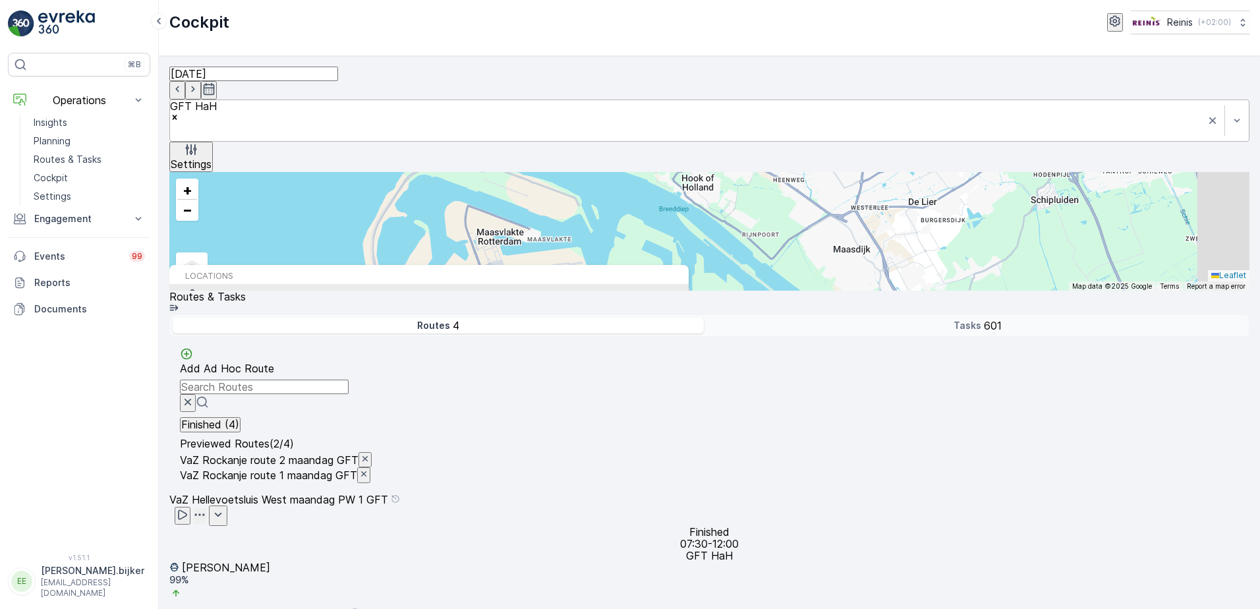
click at [351, 306] on span "Berkenrijsweg" at bounding box center [268, 312] width 166 height 12
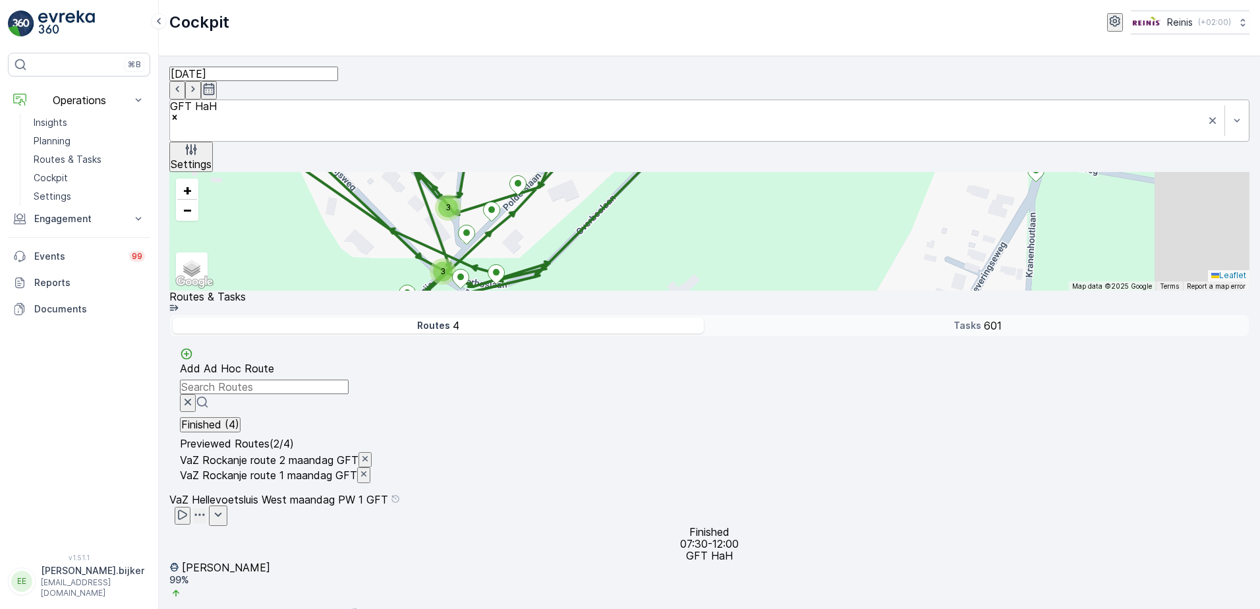
drag, startPoint x: 803, startPoint y: 494, endPoint x: 521, endPoint y: 225, distance: 389.8
click at [521, 225] on div "2 2 2 2 4 2 2 2 3 2 3 4 2 3 3 2 2 2 2 3 3 2 2 2 4 3 3 2 2 2 3 3 2 4 5 4 4 2 5 3…" at bounding box center [709, 231] width 1080 height 119
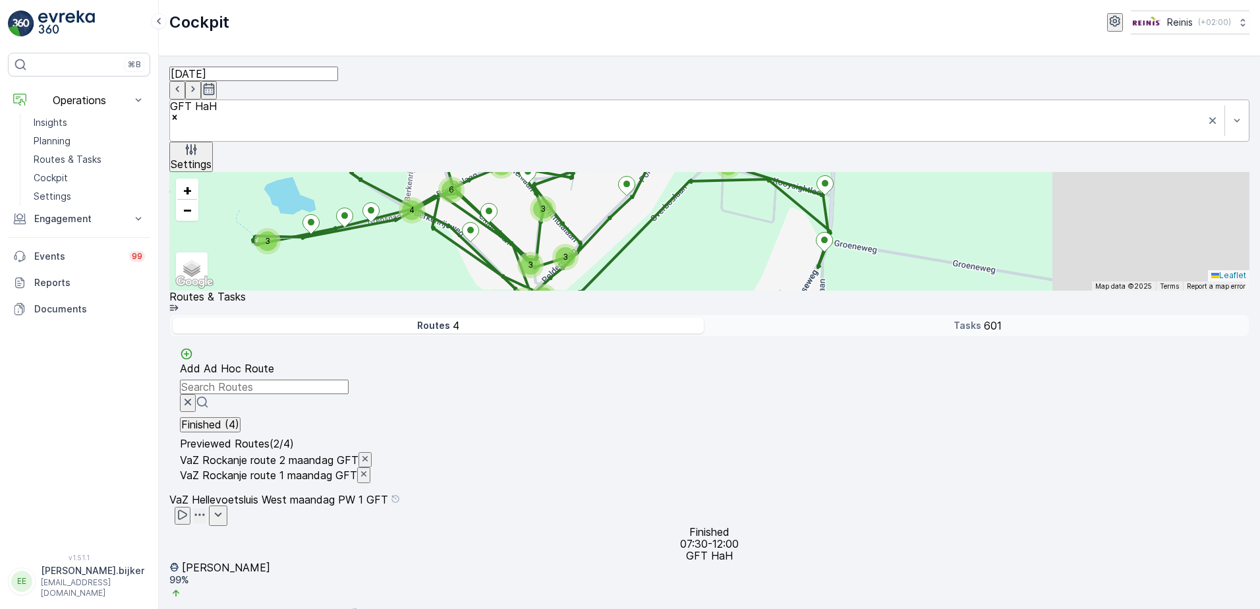
drag, startPoint x: 936, startPoint y: 442, endPoint x: 865, endPoint y: 384, distance: 91.4
click at [865, 291] on div "3 2 3 2 4 5 4 2 2 2 2 3 5 4 3 6 4 2 2 2 2 2 3 3 3 3 4 2 3 3 5 3 2 4 4 2 3 3 4 2…" at bounding box center [709, 231] width 1080 height 119
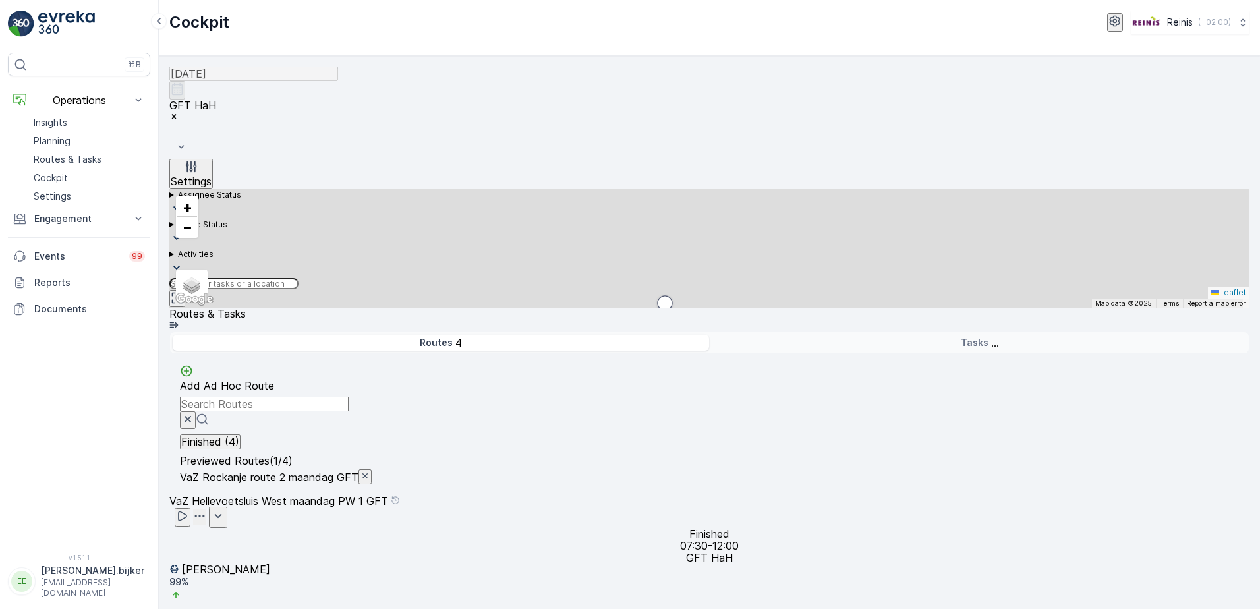
scroll to position [162, 0]
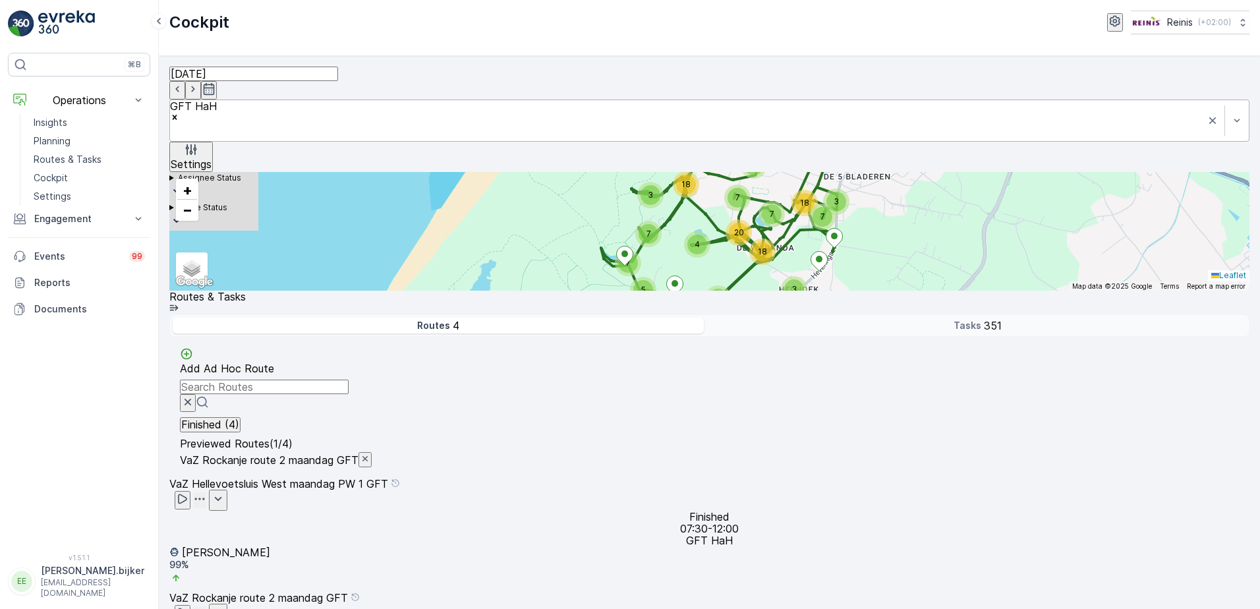
drag, startPoint x: 678, startPoint y: 487, endPoint x: 808, endPoint y: 388, distance: 163.2
click at [808, 291] on div "4 3 7 18 7 4 4 18 20 7 4 5 4 3 18 2 7 7 11 3 5 7 7 2 10 11 9 3 12 9 6 4 15 5 34…" at bounding box center [709, 231] width 1080 height 119
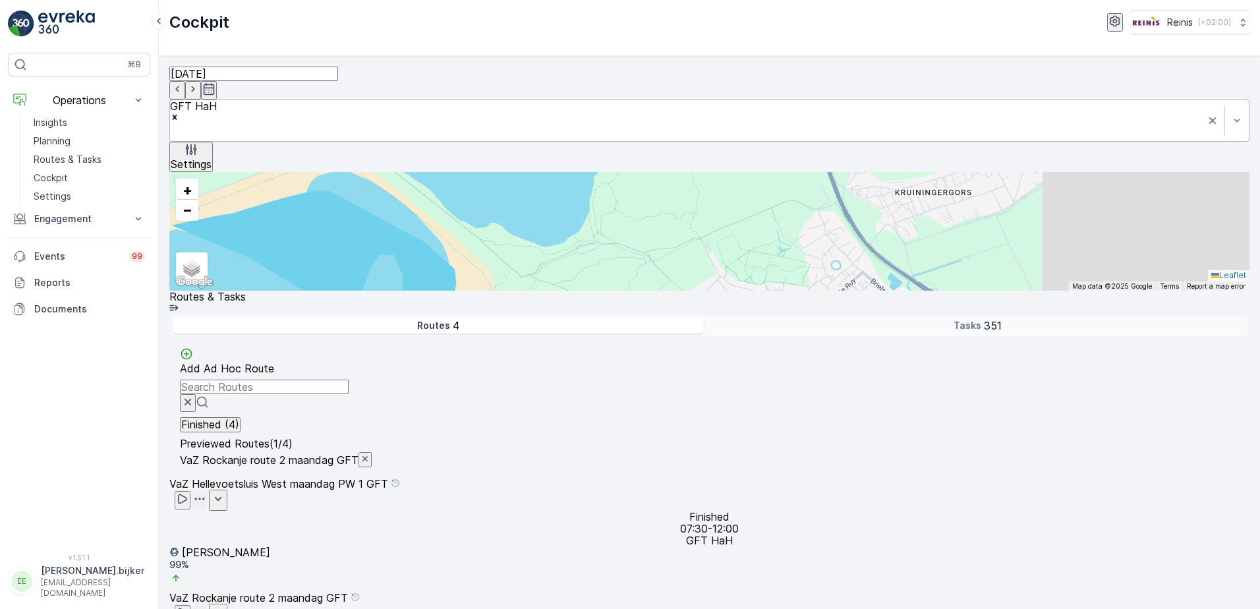
drag, startPoint x: 809, startPoint y: 270, endPoint x: 728, endPoint y: 496, distance: 240.6
click at [728, 291] on div "4 3 7 18 7 4 4 18 20 7 4 5 4 3 18 2 7 7 11 3 5 7 7 2 10 11 9 3 12 9 6 4 15 5 34…" at bounding box center [709, 231] width 1080 height 119
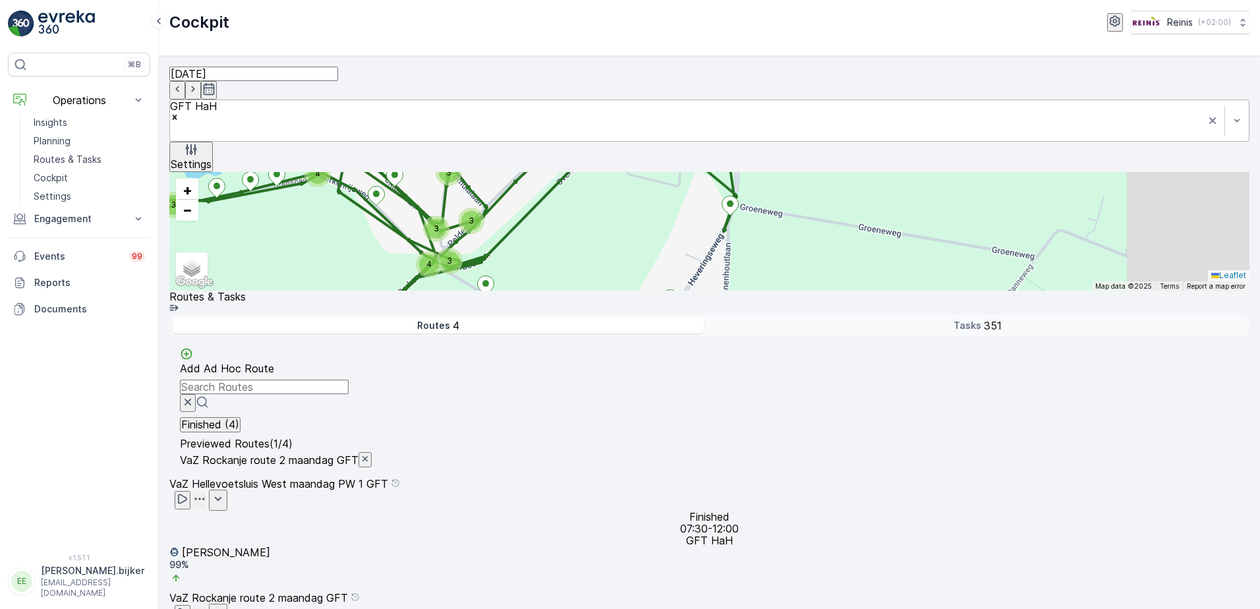
drag, startPoint x: 821, startPoint y: 405, endPoint x: 748, endPoint y: 295, distance: 133.1
click at [748, 291] on div "3 2 3 2 4 5 4 2 2 2 2 3 5 4 3 6 4 2 2 2 2 2 3 3 3 3 4 2 3 3 5 3 2 4 4 2 3 4 2 6…" at bounding box center [709, 231] width 1080 height 119
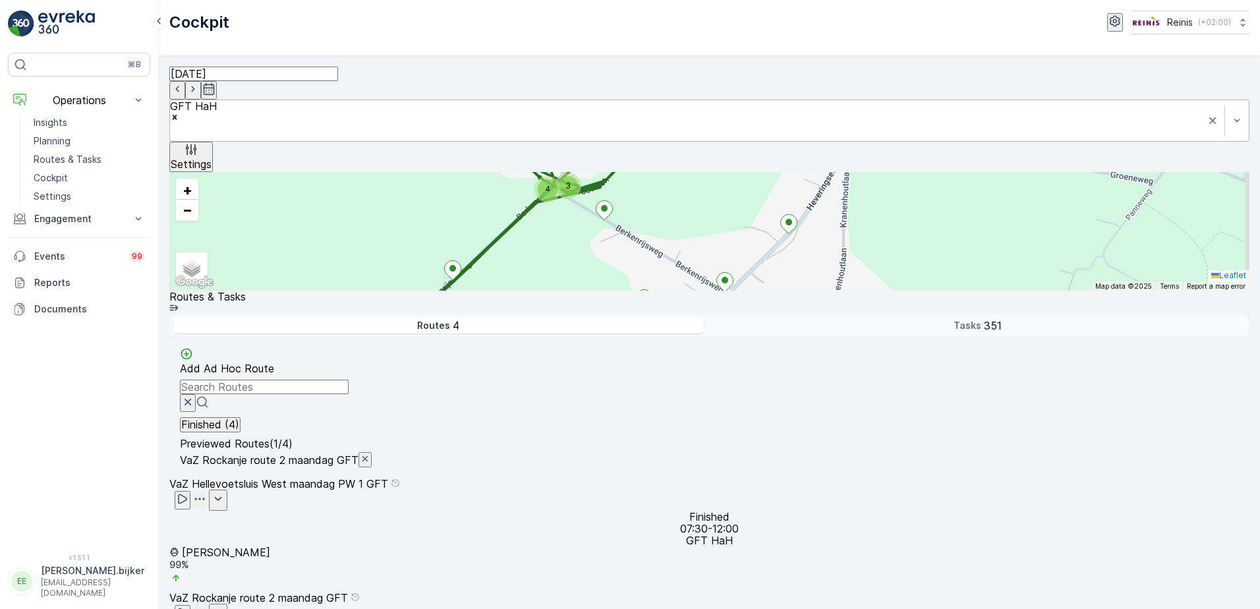
drag, startPoint x: 582, startPoint y: 389, endPoint x: 702, endPoint y: 317, distance: 139.9
click at [702, 291] on div "3 2 3 2 4 5 4 2 2 2 2 3 5 4 3 6 4 2 2 2 2 2 3 3 3 3 4 2 3 3 5 3 2 4 4 2 3 4 2 6…" at bounding box center [709, 231] width 1080 height 119
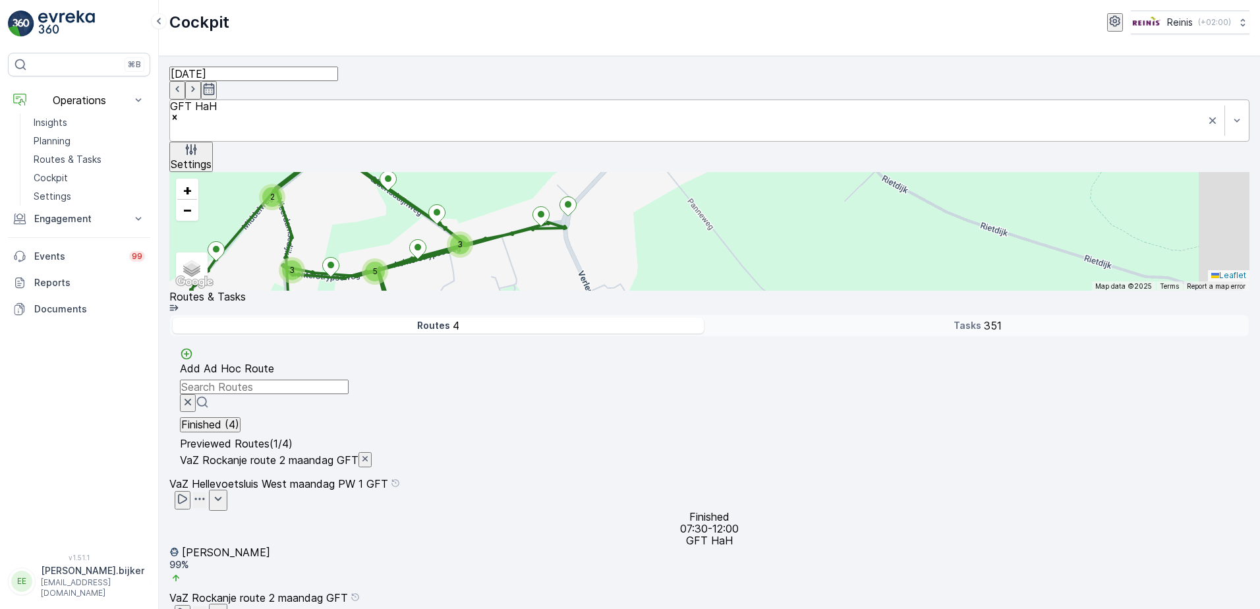
drag, startPoint x: 790, startPoint y: 537, endPoint x: 744, endPoint y: 331, distance: 210.9
click at [744, 291] on div "3 2 3 2 4 5 4 2 2 2 2 3 5 4 3 6 4 2 2 2 2 2 3 3 3 3 4 2 3 3 5 3 2 4 4 2 3 4 2 6…" at bounding box center [709, 231] width 1080 height 119
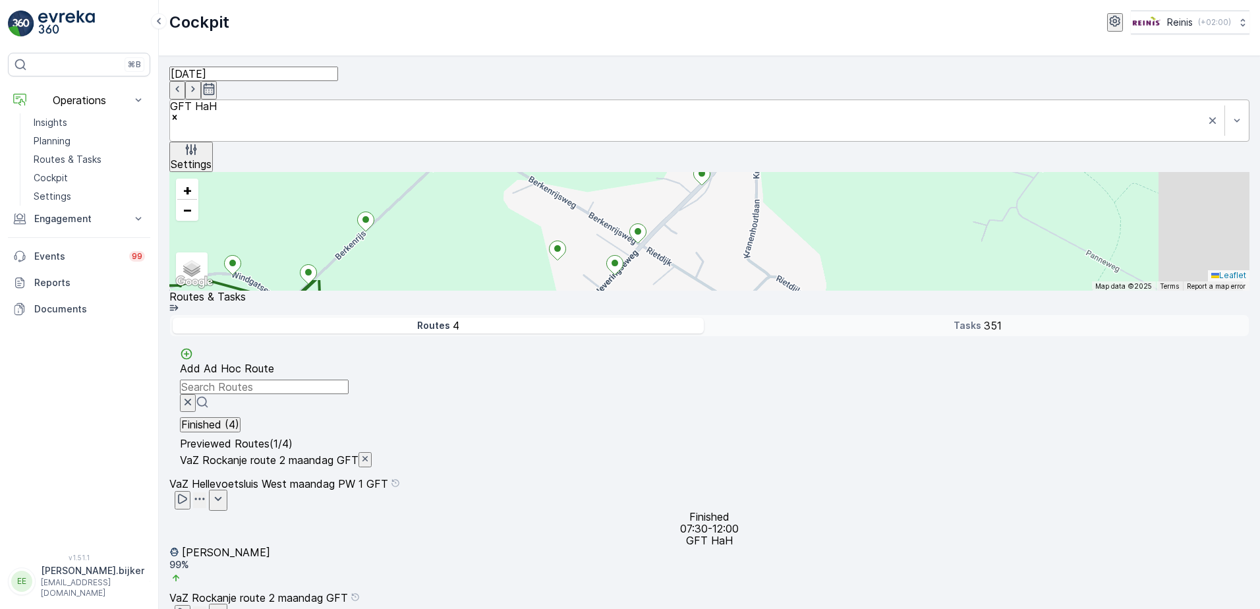
drag, startPoint x: 798, startPoint y: 291, endPoint x: 732, endPoint y: 593, distance: 309.2
click at [734, 291] on div "3 2 3 2 4 5 4 2 2 2 2 3 5 4 3 6 4 2 2 2 2 2 3 3 3 3 4 2 3 3 5 3 2 4 4 2 3 4 2 6…" at bounding box center [709, 231] width 1080 height 119
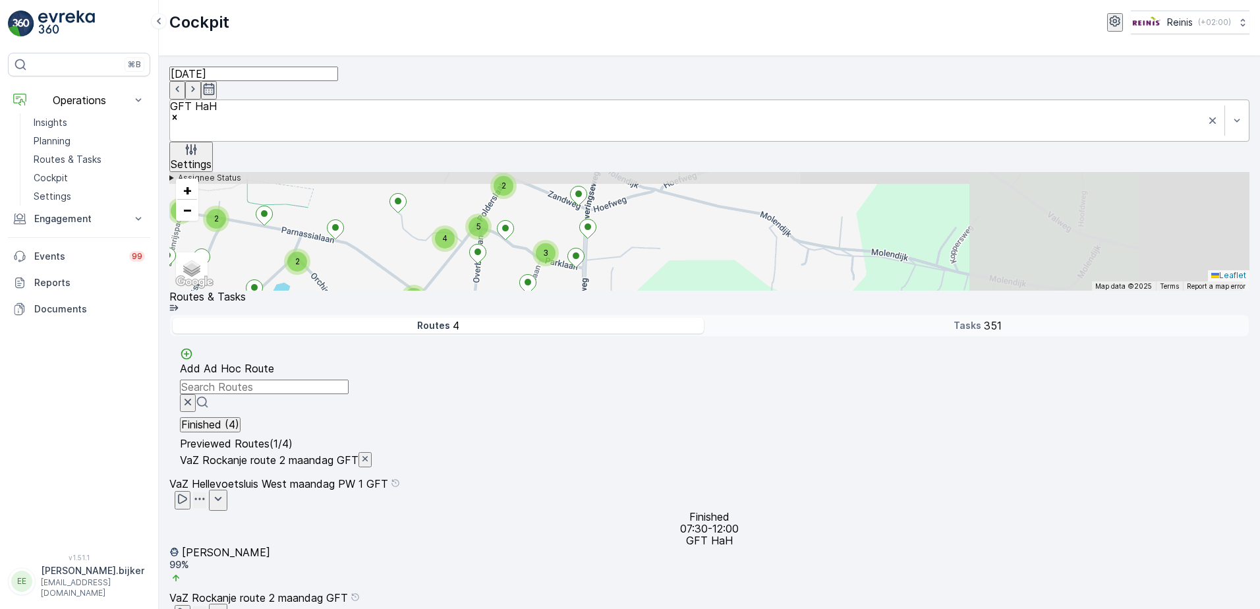
drag, startPoint x: 833, startPoint y: 441, endPoint x: 709, endPoint y: 523, distance: 148.8
click at [709, 291] on div "3 2 3 2 4 5 4 2 2 2 2 3 5 4 3 6 4 2 2 2 2 2 3 3 3 3 4 2 3 3 5 3 2 4 4 2 3 4 2 6…" at bounding box center [709, 231] width 1080 height 119
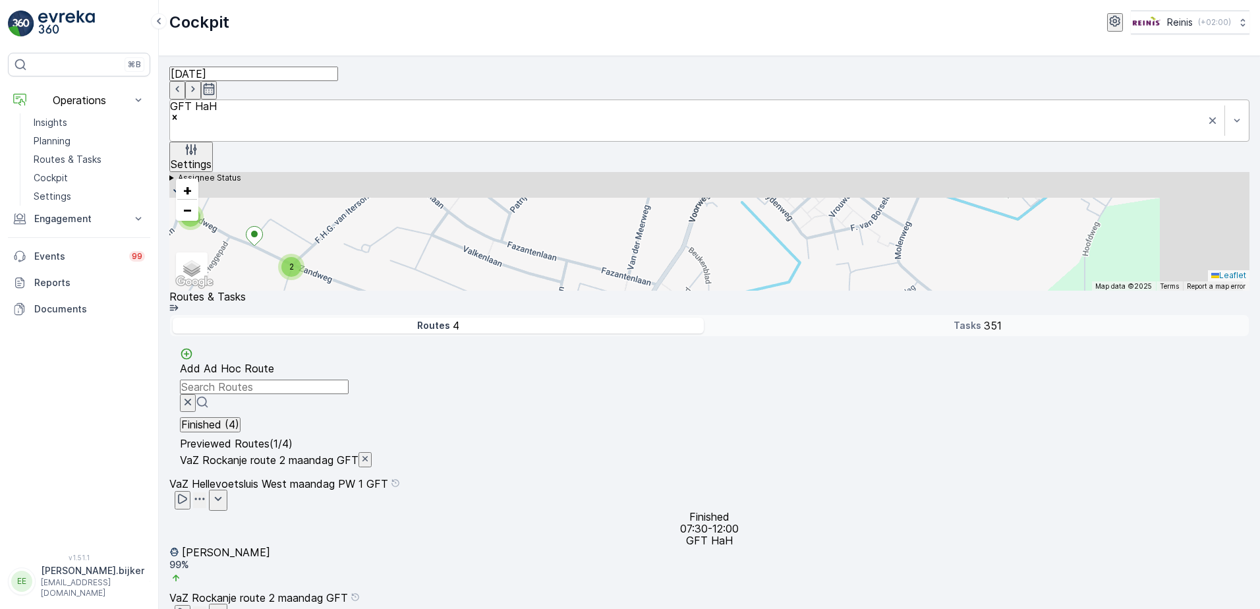
drag, startPoint x: 827, startPoint y: 318, endPoint x: 849, endPoint y: 481, distance: 164.3
click at [849, 291] on div "3 2 3 2 4 5 4 2 2 2 2 3 5 4 3 6 4 2 2 2 2 2 3 3 3 3 4 2 3 3 5 3 2 4 4 2 3 4 2 6…" at bounding box center [709, 231] width 1080 height 119
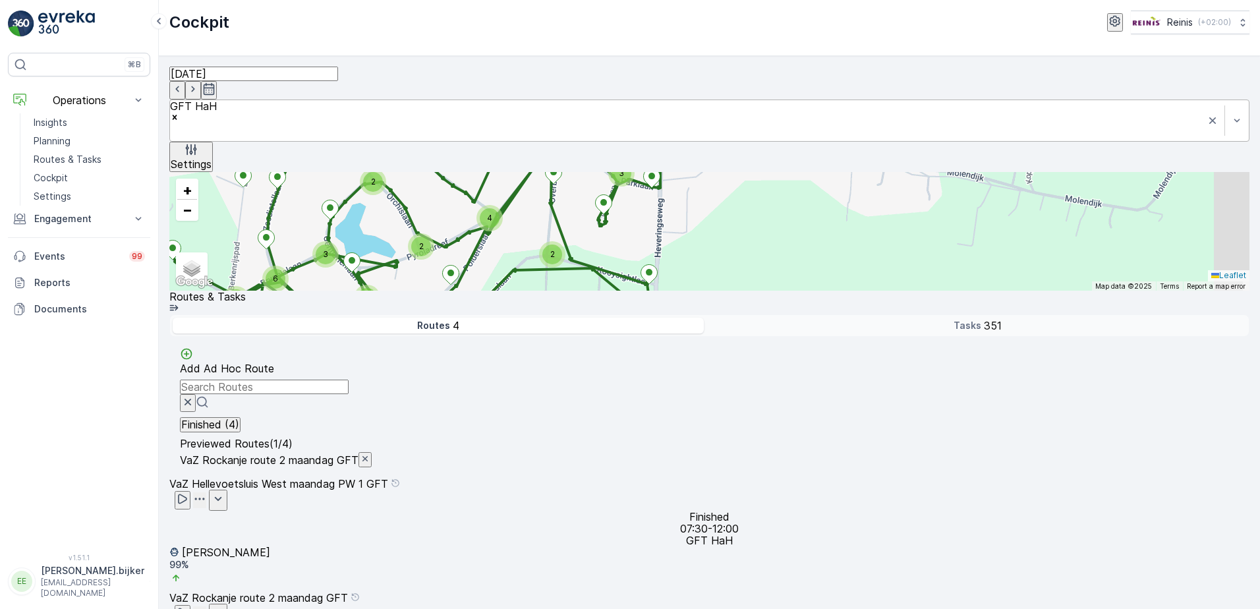
drag, startPoint x: 810, startPoint y: 526, endPoint x: 856, endPoint y: 269, distance: 261.2
click at [864, 262] on div "3 2 3 2 4 5 4 2 2 2 2 3 5 4 3 6 4 2 2 2 2 2 3 3 3 3 4 2 3 3 5 3 2 4 4 2 3 4 2 6…" at bounding box center [709, 231] width 1080 height 119
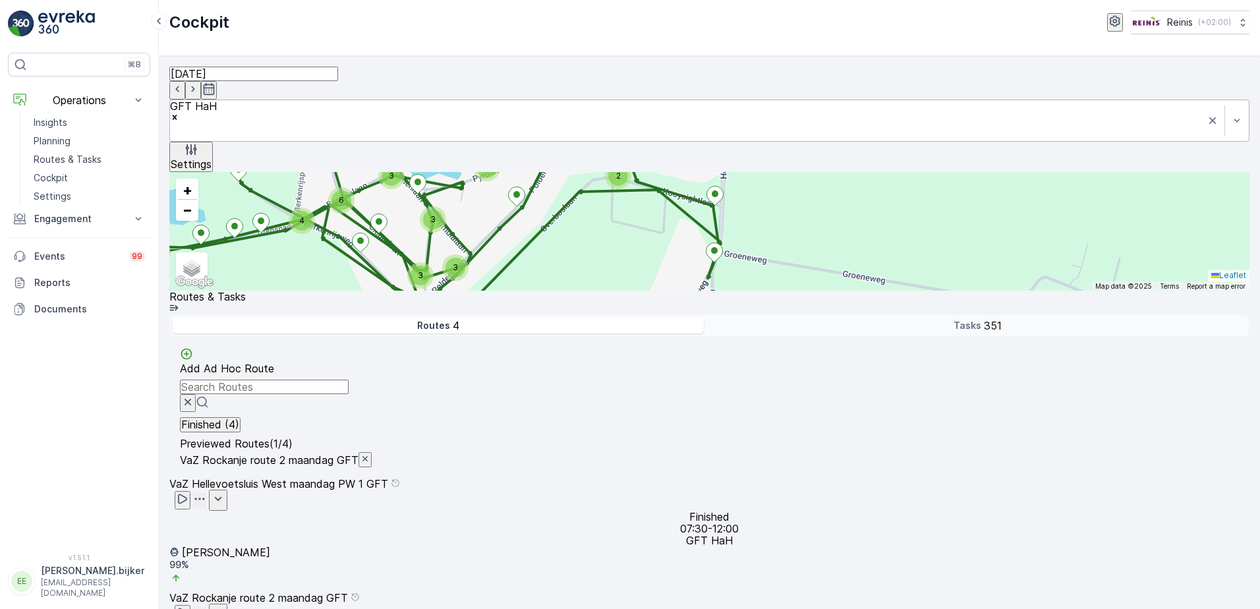
drag, startPoint x: 778, startPoint y: 388, endPoint x: 862, endPoint y: 296, distance: 125.1
click at [853, 291] on div "3 2 3 2 4 5 4 2 2 2 2 3 5 4 3 6 4 2 2 2 2 2 3 3 3 3 4 2 3 3 5 3 2 4 4 2 3 4 2 6…" at bounding box center [709, 231] width 1080 height 119
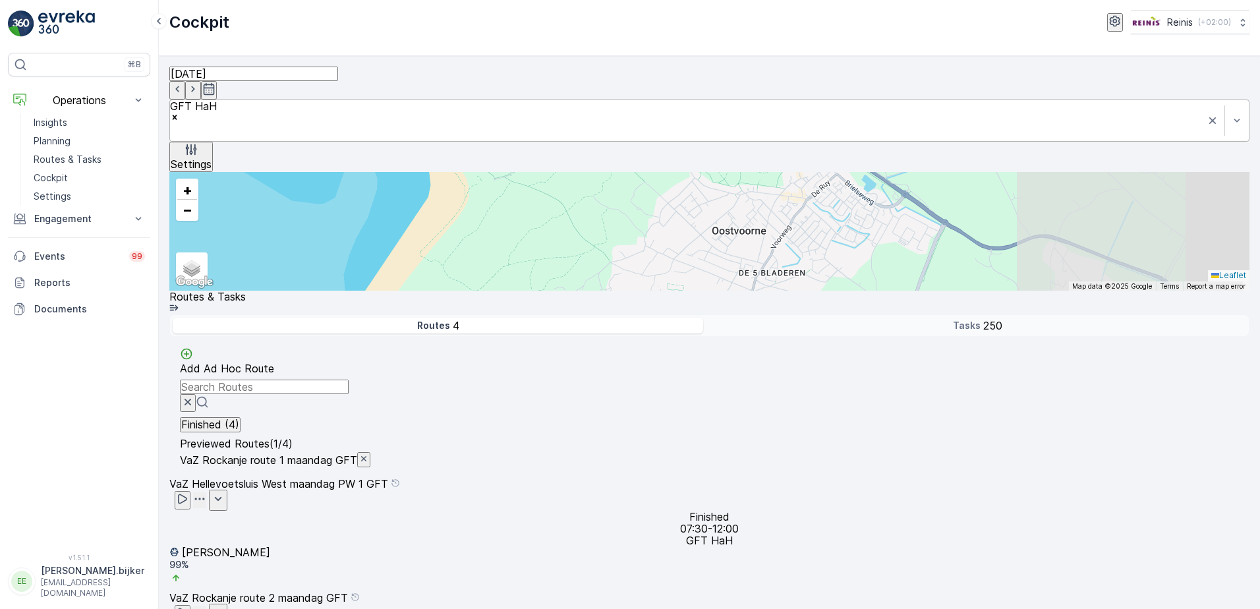
drag, startPoint x: 763, startPoint y: 271, endPoint x: 738, endPoint y: 463, distance: 193.6
click at [738, 291] on div "4 7 2 4 3 13 3 5 27 19 22 4 18 22 10 14 23 16 31 + − Satellite Roadmap Terrain …" at bounding box center [709, 231] width 1080 height 119
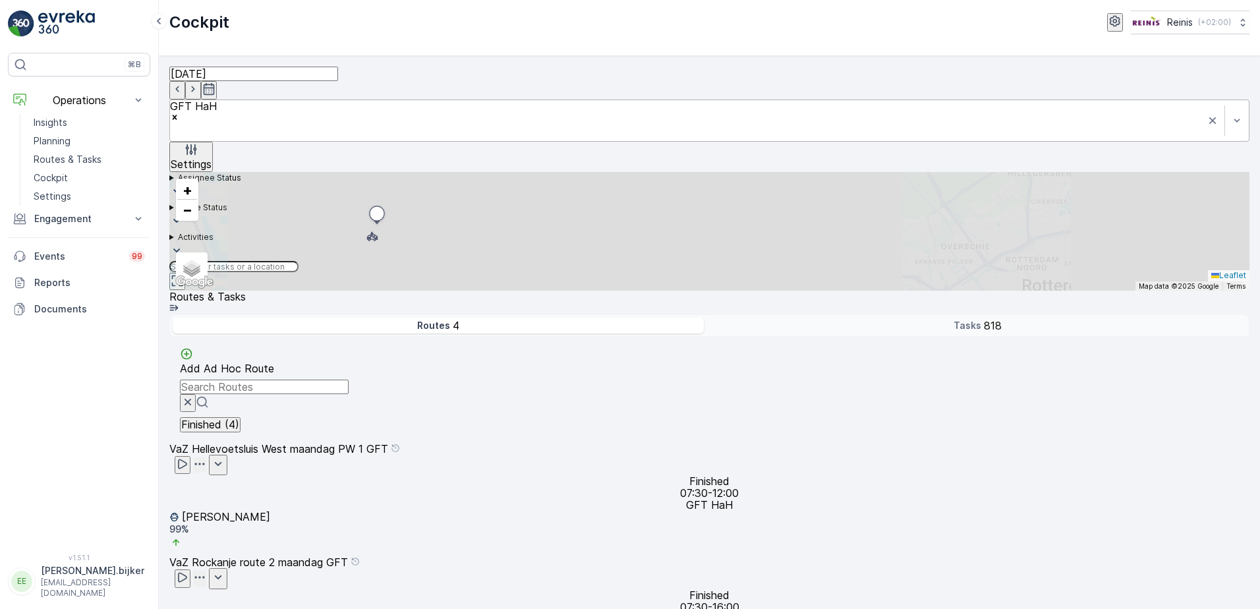
click at [348, 556] on p "VaZ Rockanje route 2 maandag GFT" at bounding box center [258, 562] width 179 height 12
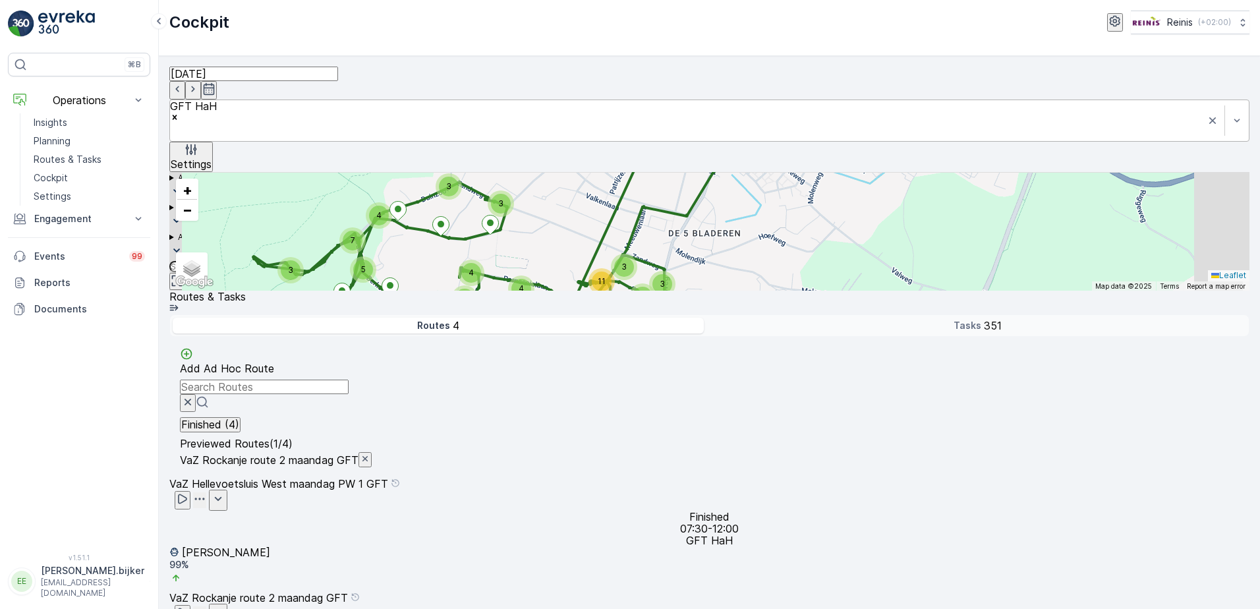
drag, startPoint x: 572, startPoint y: 382, endPoint x: 641, endPoint y: 384, distance: 68.6
click at [641, 291] on div "4 3 4 2 3 4 11 3 4 3 3 4 5 7 6 11 2 4 2 2 3 3 2 10 7 2 2 2 4 9 4 3 4 2 5 2 3 2 …" at bounding box center [709, 231] width 1080 height 119
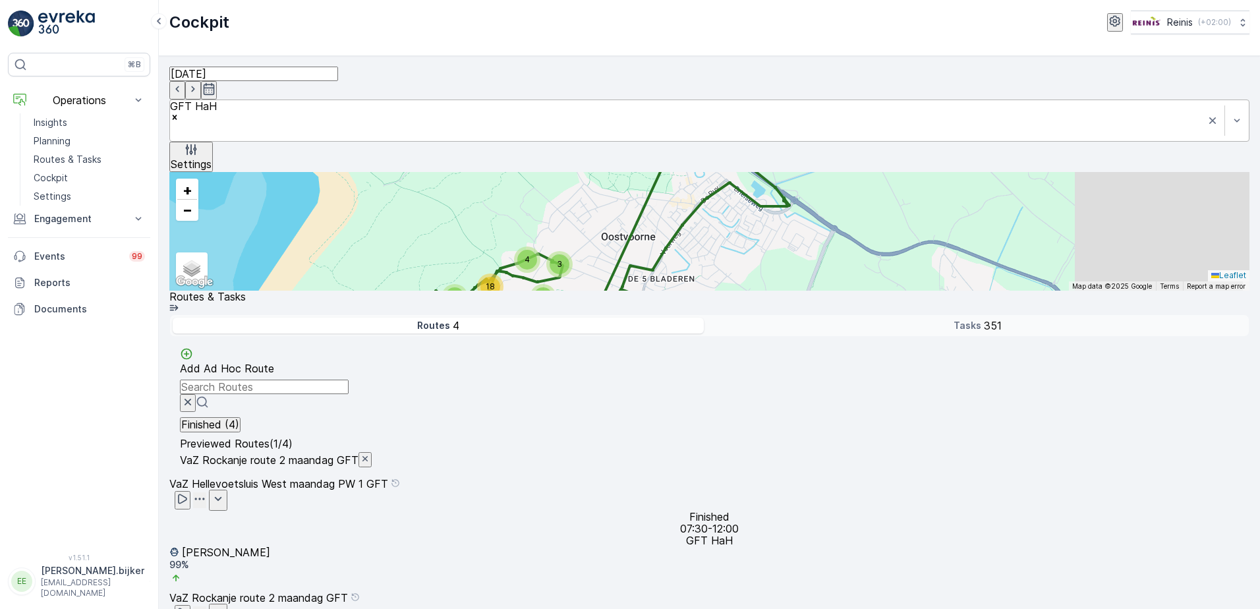
drag, startPoint x: 784, startPoint y: 371, endPoint x: 784, endPoint y: 352, distance: 19.1
click at [784, 291] on div "2 4 3 6 18 3 7 4 18 20 8 3 5 4 3 18 5 2 7 13 3 5 7 7 2 10 11 2 8 4 12 9 6 15 13…" at bounding box center [709, 231] width 1080 height 119
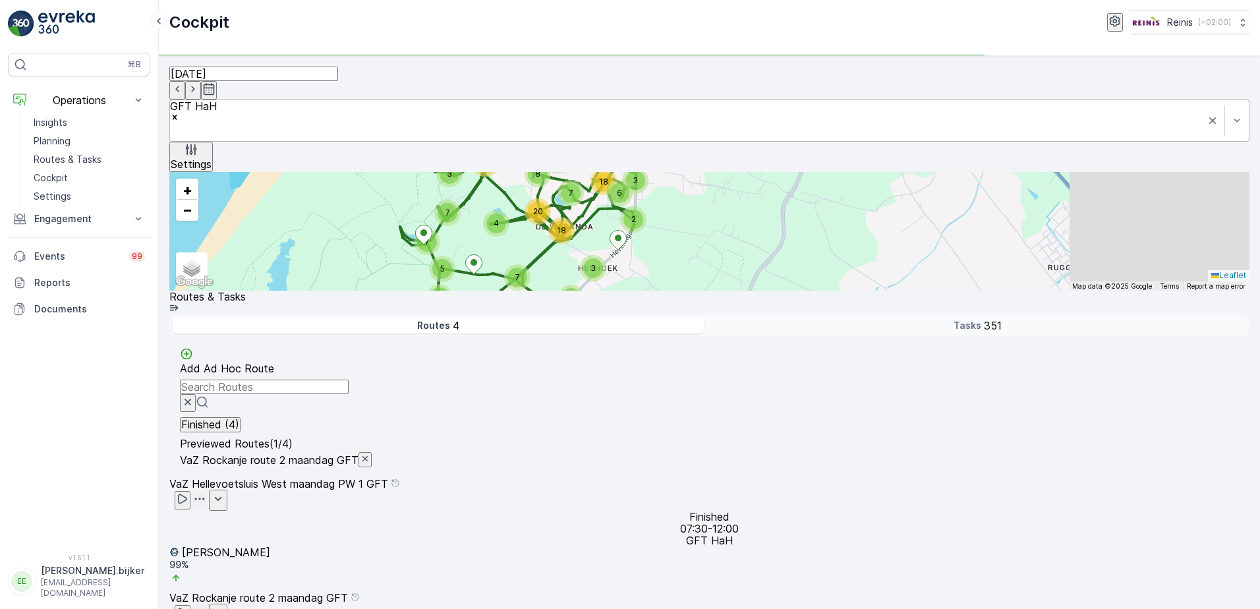
drag, startPoint x: 810, startPoint y: 417, endPoint x: 809, endPoint y: 245, distance: 171.4
click at [808, 247] on div "2 4 3 6 18 3 7 4 18 20 8 3 5 4 3 18 5 2 7 13 3 5 7 7 2 10 11 2 8 4 12 9 6 15 13…" at bounding box center [709, 231] width 1080 height 119
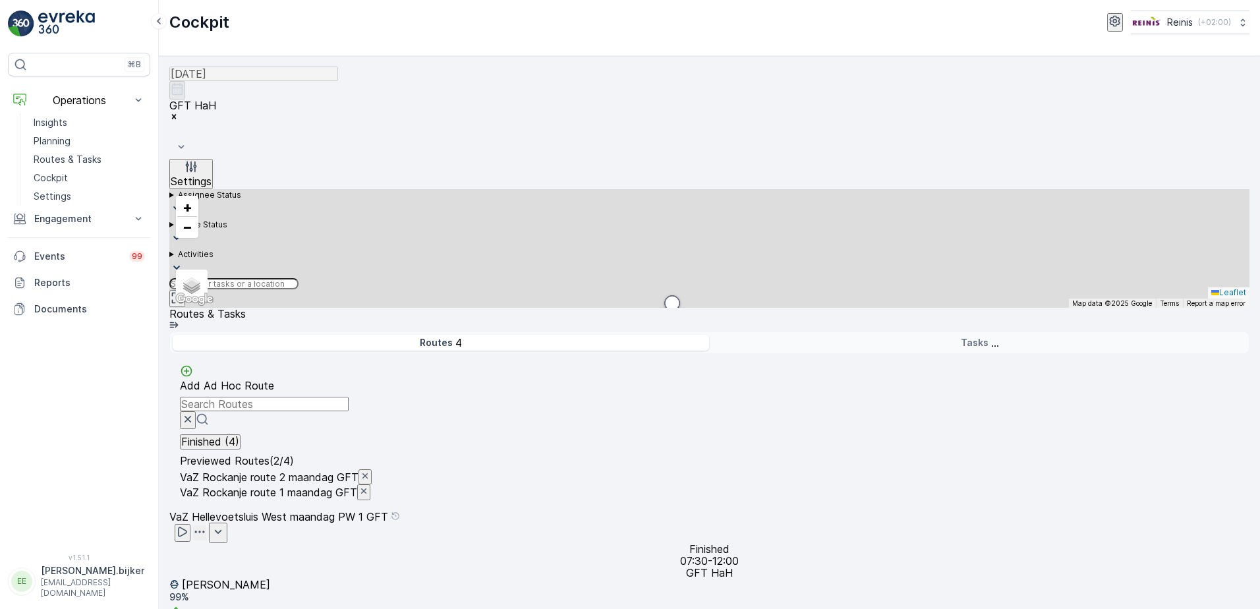
scroll to position [179, 0]
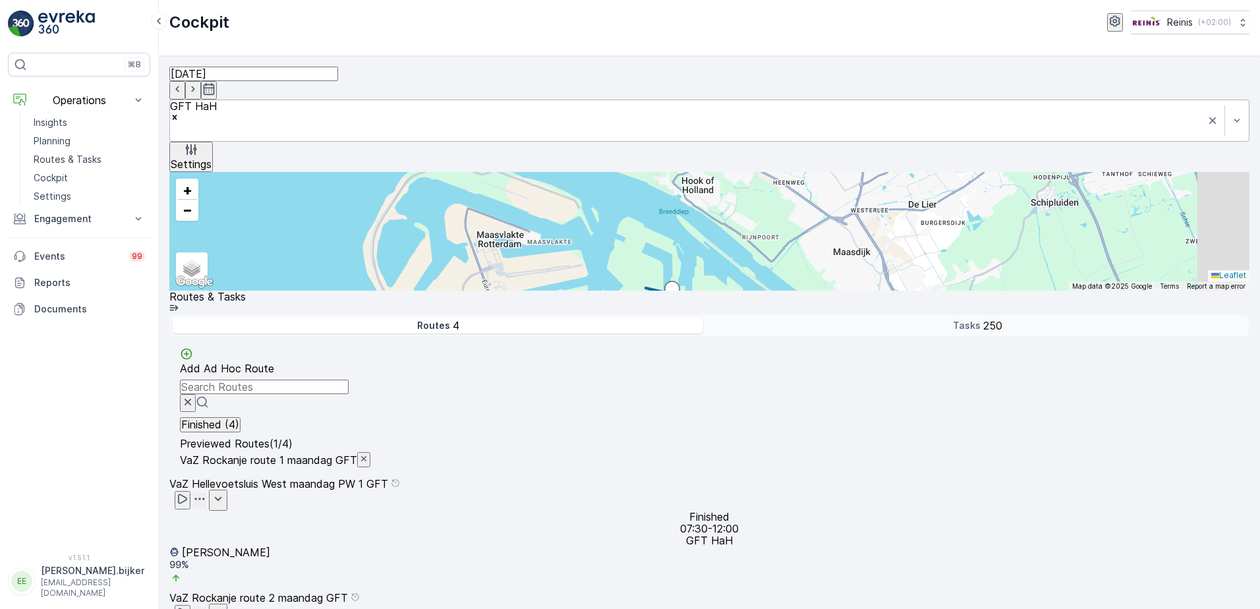
scroll to position [162, 0]
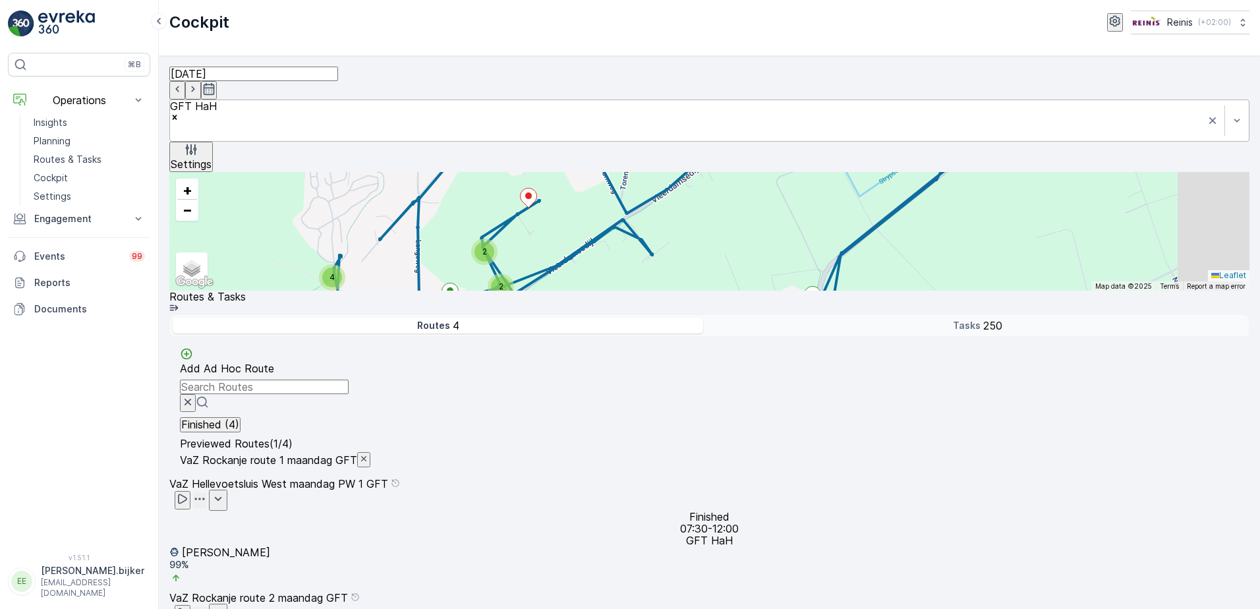
drag, startPoint x: 583, startPoint y: 469, endPoint x: 576, endPoint y: 436, distance: 33.1
click at [576, 291] on div "4 3 6 13 3 13 4 6 6 7 8 2 19 18 8 2 10 10 15 2 12 11 5 3 12 4 12 5 2 4 2 2 + − …" at bounding box center [709, 231] width 1080 height 119
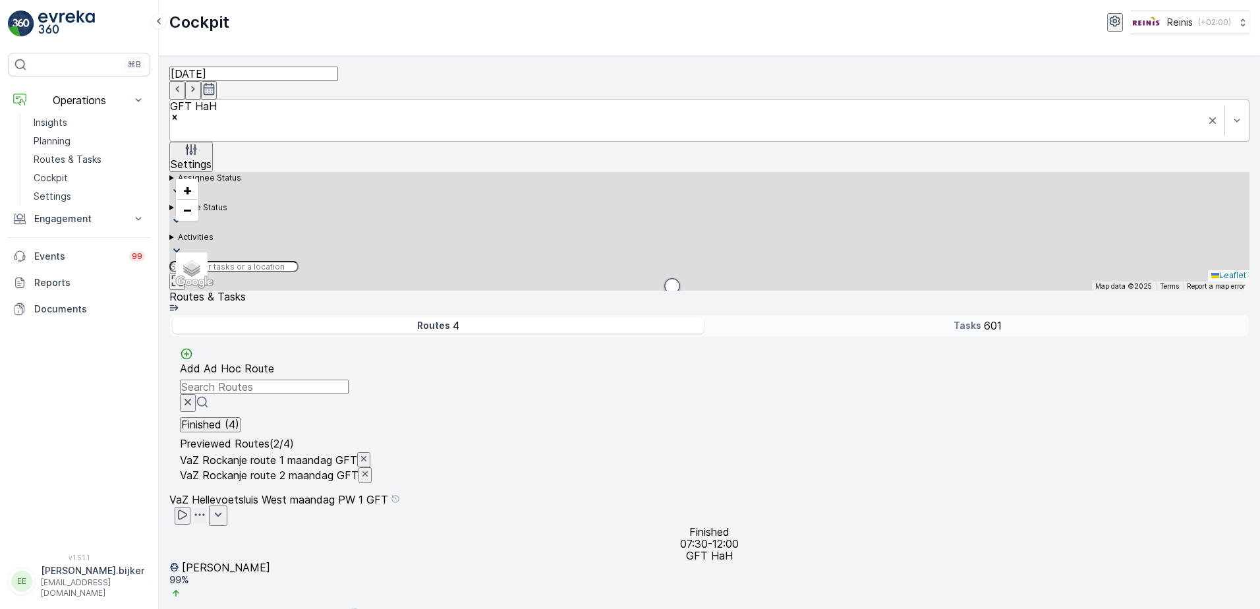
scroll to position [179, 0]
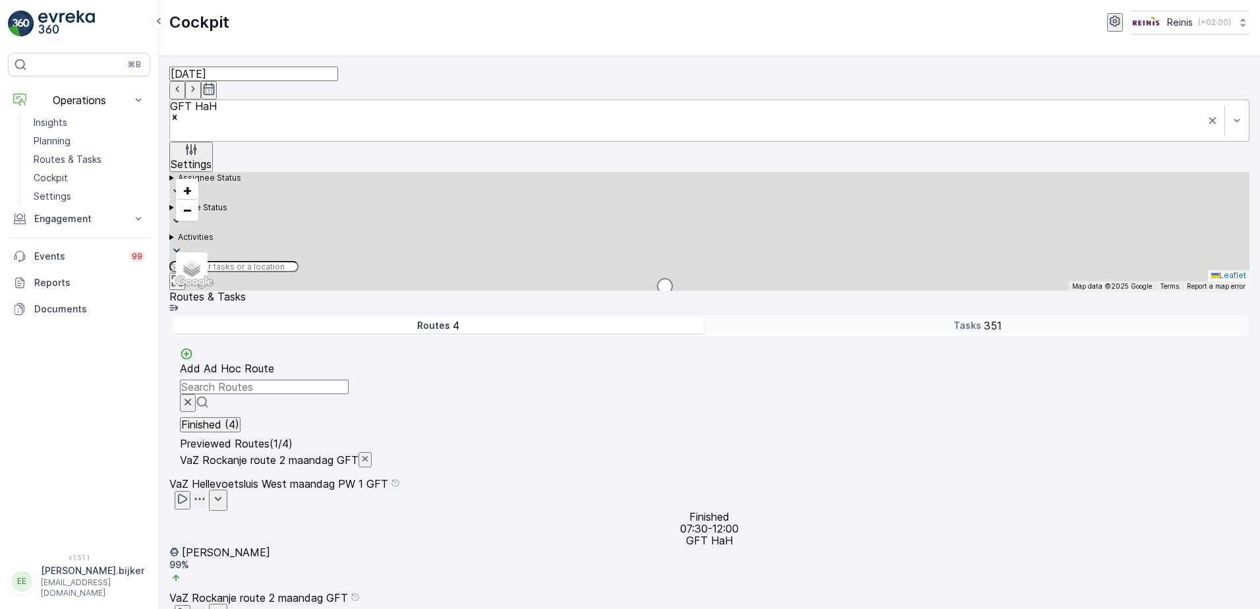
scroll to position [162, 0]
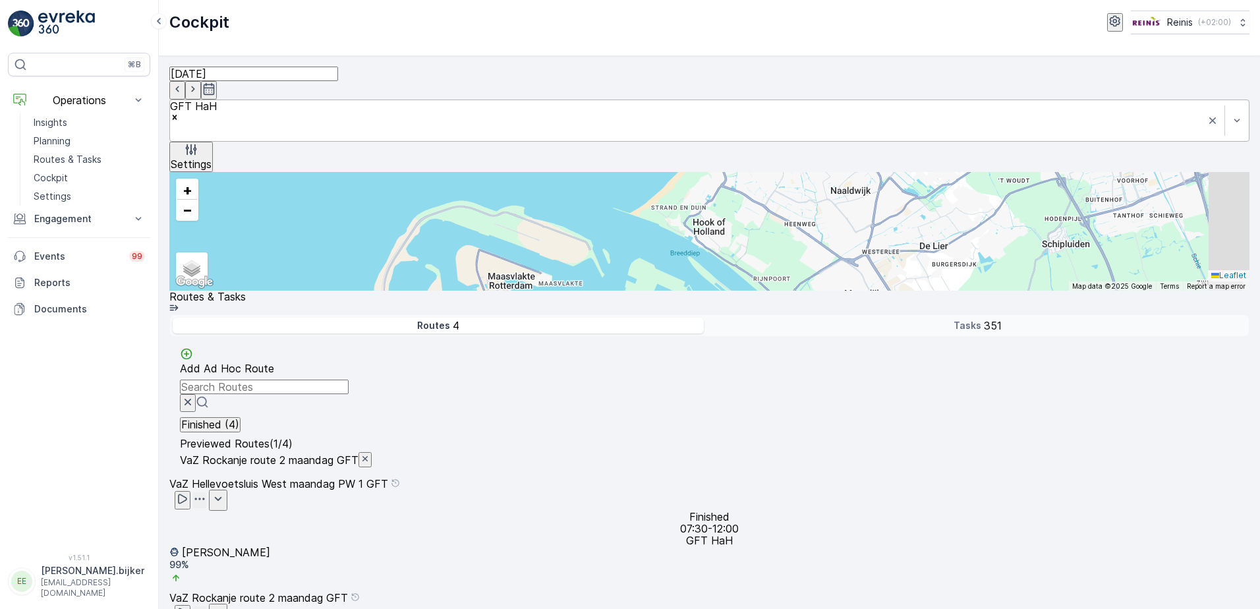
drag, startPoint x: 825, startPoint y: 299, endPoint x: 744, endPoint y: 361, distance: 103.0
click at [829, 291] on div "3 91 63 22 76 81 14 + − Satellite Roadmap Terrain Hybrid Leaflet Keyboard short…" at bounding box center [709, 231] width 1080 height 119
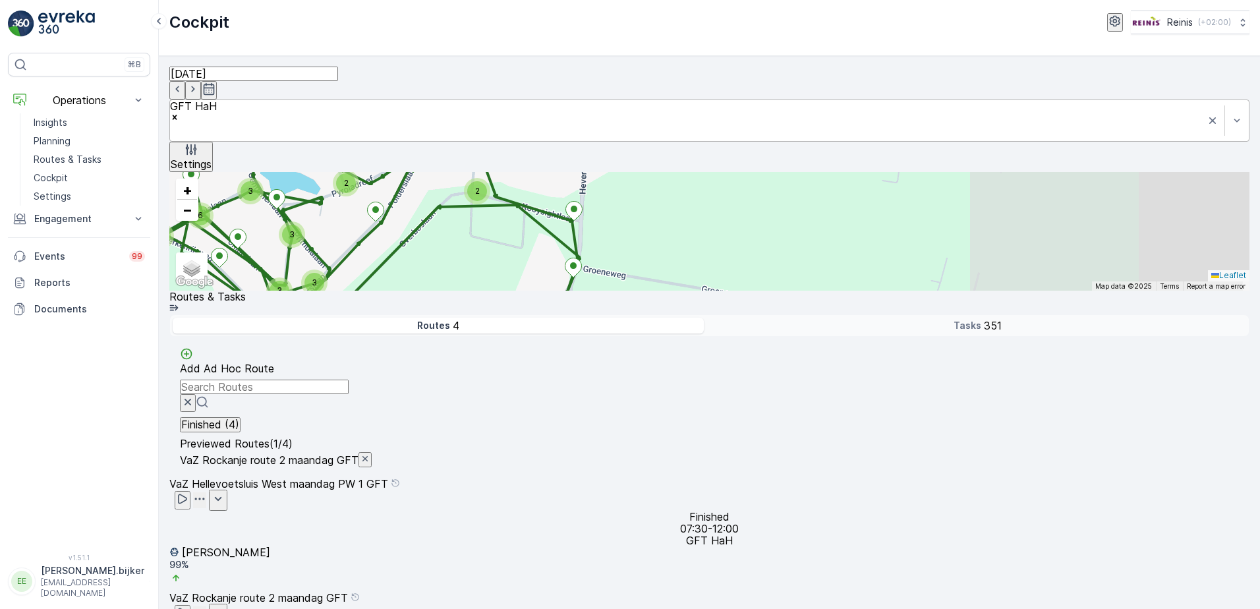
drag, startPoint x: 660, startPoint y: 510, endPoint x: 548, endPoint y: 507, distance: 112.1
click at [548, 291] on div "3 2 4 2 3 5 4 2 2 2 2 3 5 4 3 6 4 2 2 2 2 2 3 3 3 3 4 2 2 3 2 5 3 2 4 2 4 3 4 2…" at bounding box center [709, 231] width 1080 height 119
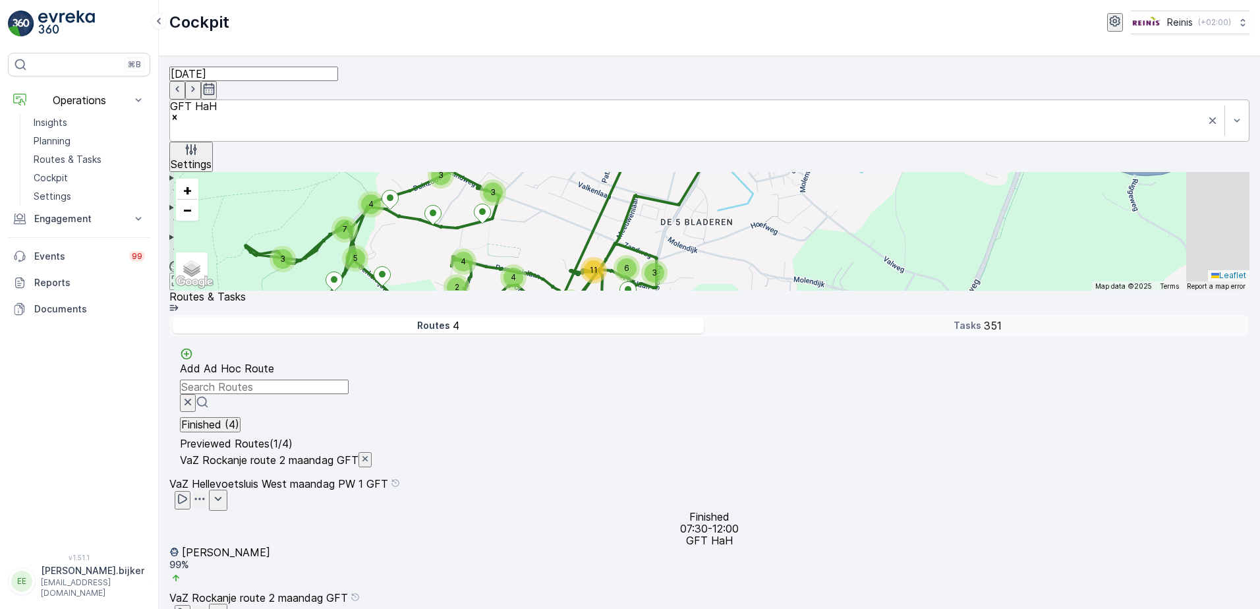
drag, startPoint x: 559, startPoint y: 488, endPoint x: 644, endPoint y: 435, distance: 100.1
click at [644, 291] on div "4 3 2 4 6 11 3 4 3 3 4 5 7 6 11 2 4 2 2 3 3 2 10 7 2 2 2 4 9 4 3 4 3 2 2 5 2 3 …" at bounding box center [709, 231] width 1080 height 119
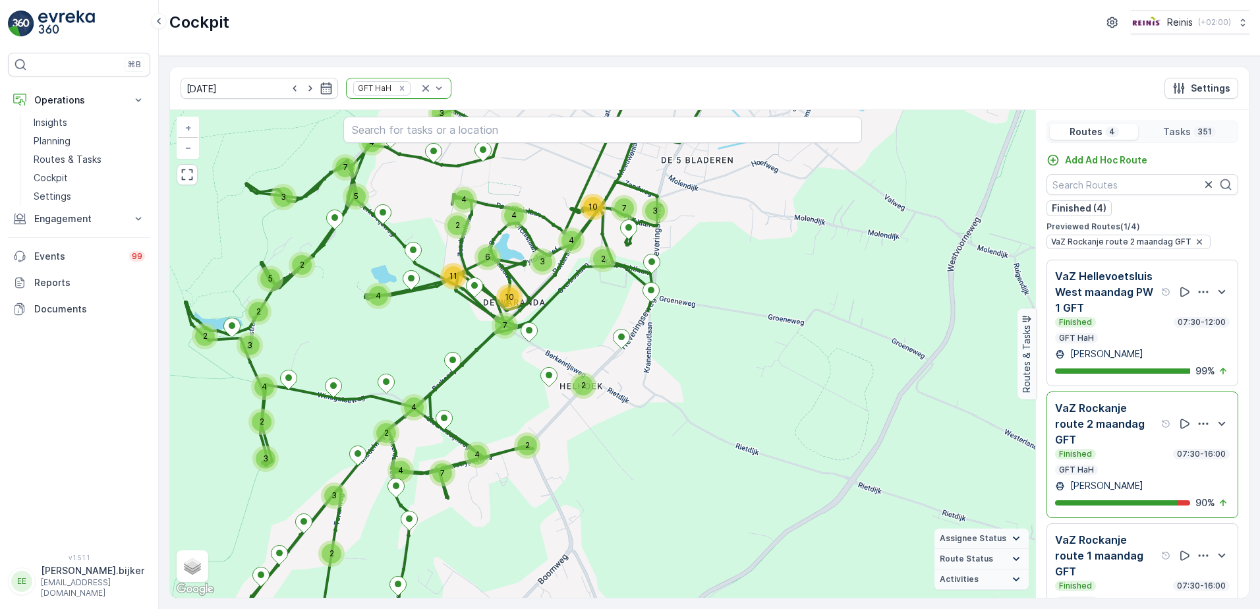
scroll to position [162, 0]
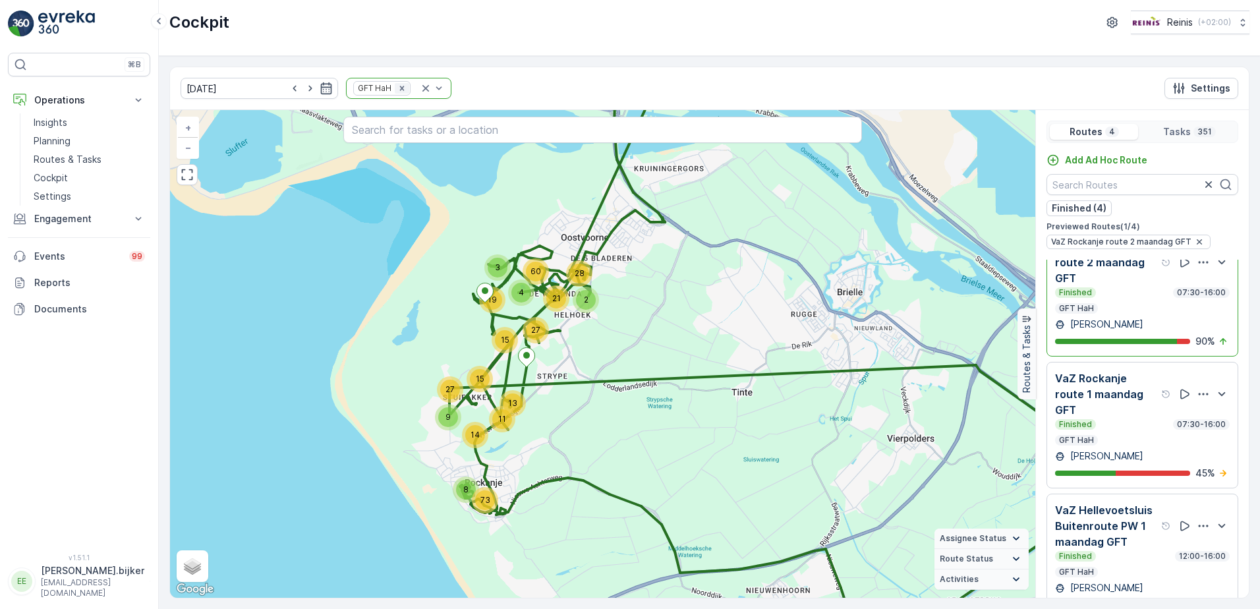
click at [400, 89] on icon "Remove GFT HaH" at bounding box center [402, 88] width 5 height 5
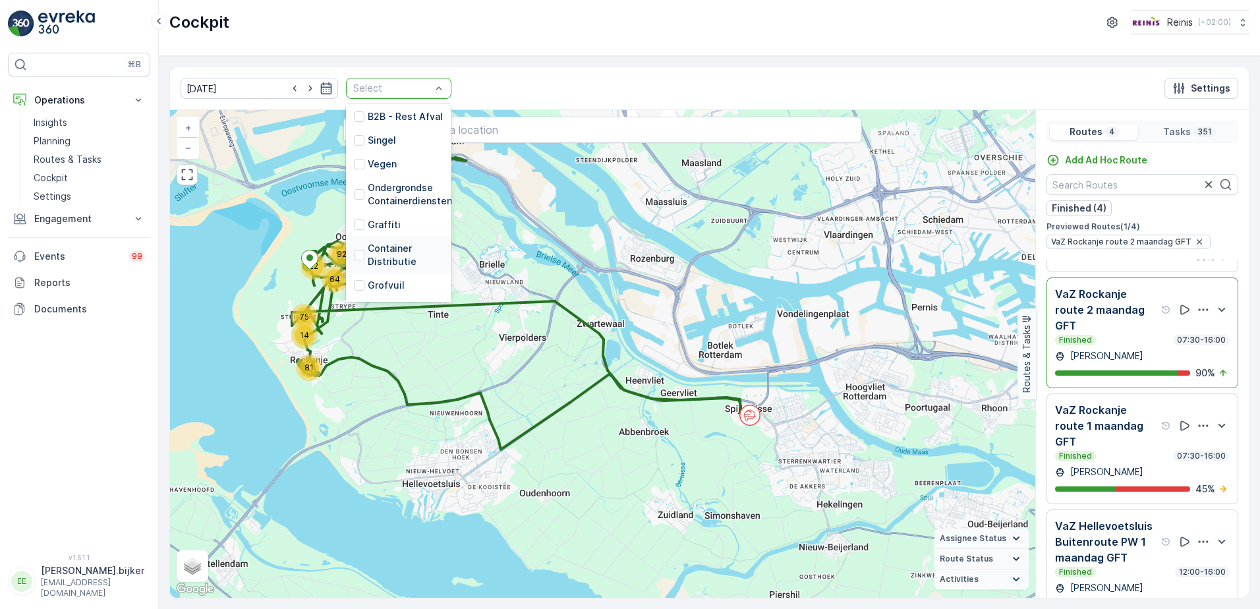
scroll to position [334, 0]
click at [368, 257] on p "PMD HaH" at bounding box center [389, 263] width 42 height 13
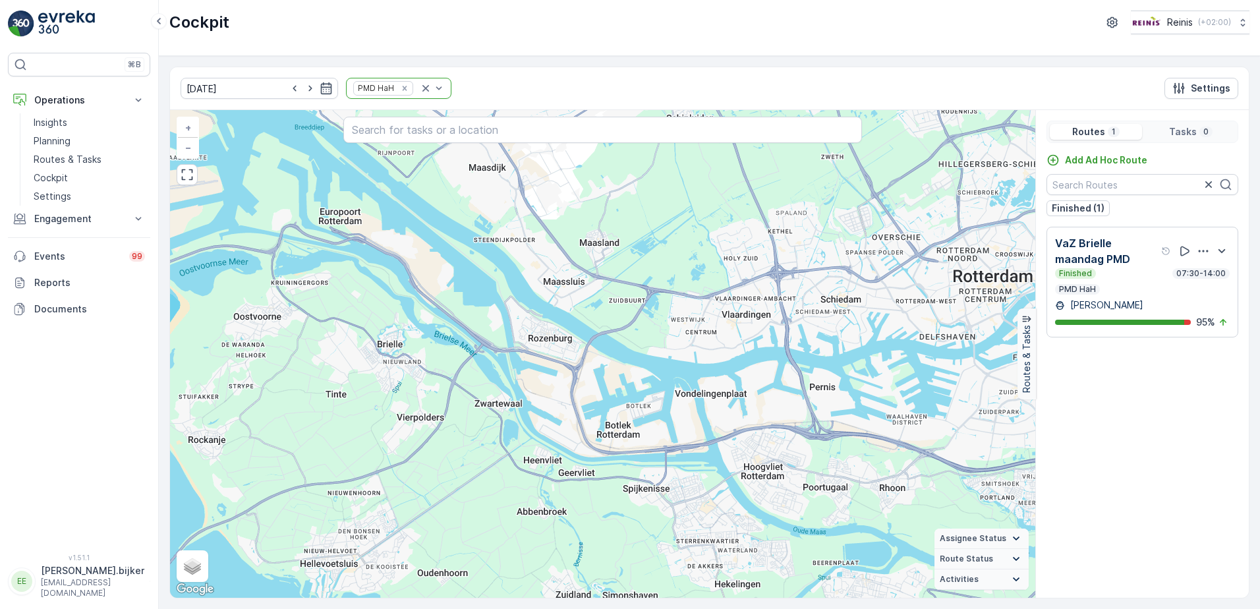
click at [1147, 269] on div "Finished 07:30-14:00" at bounding box center [1142, 273] width 175 height 11
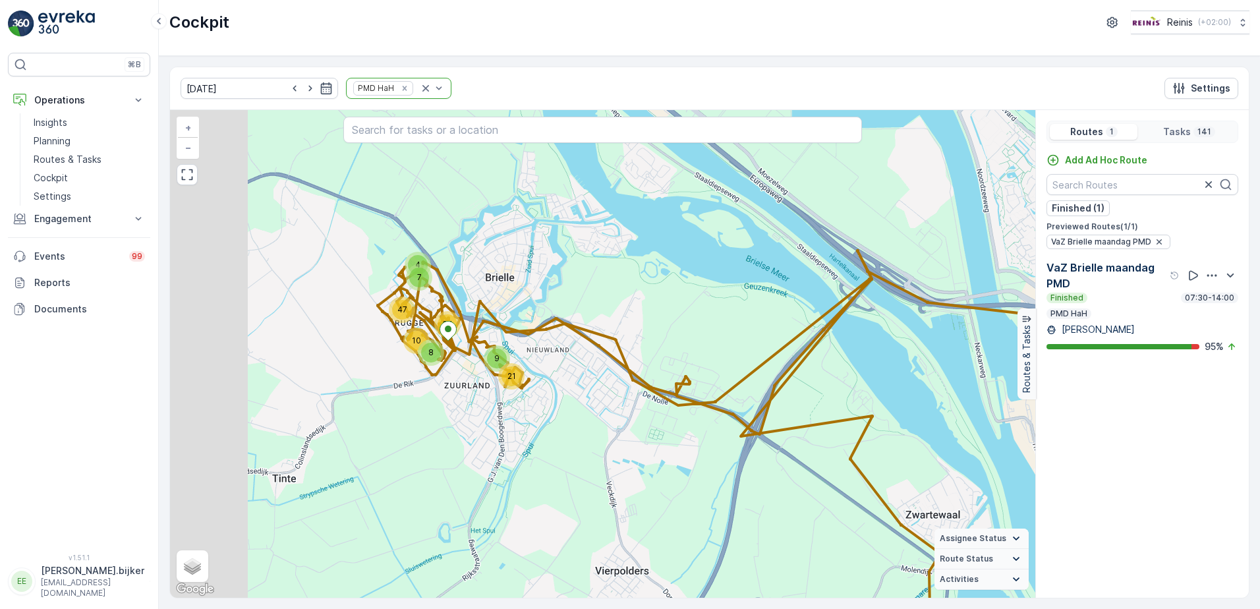
drag, startPoint x: 392, startPoint y: 298, endPoint x: 530, endPoint y: 265, distance: 141.7
click at [530, 265] on div "21 10 4 47 9 8 7 34 + − Satellite Roadmap Terrain Hybrid Leaflet Keyboard short…" at bounding box center [603, 354] width 866 height 488
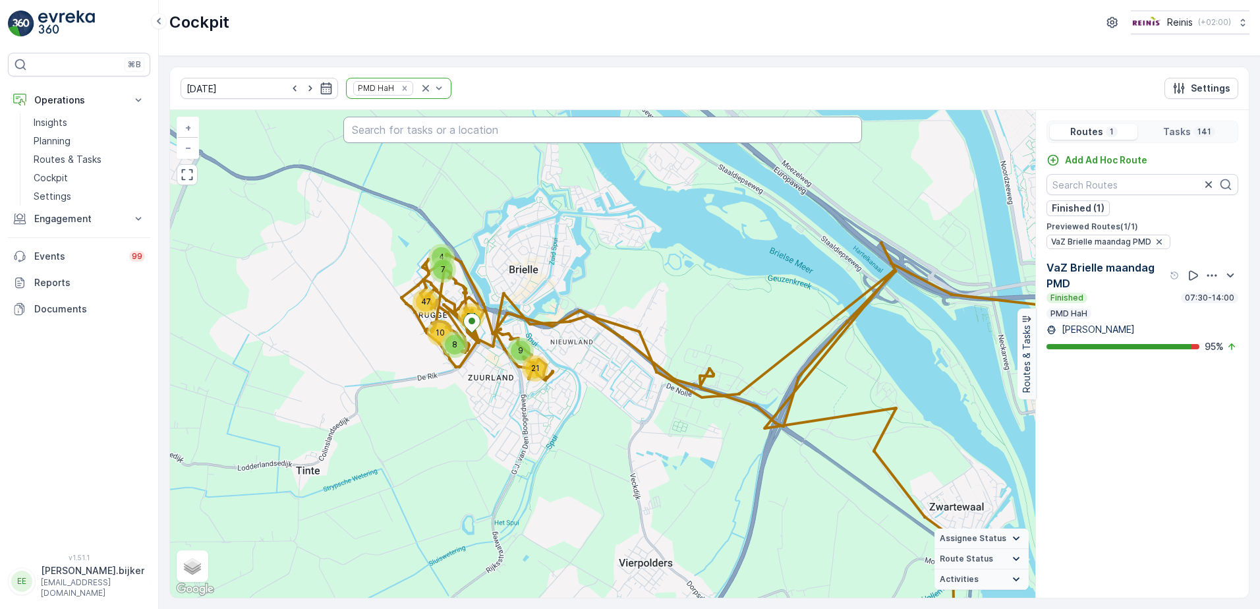
click at [595, 137] on input "text" at bounding box center [602, 130] width 519 height 26
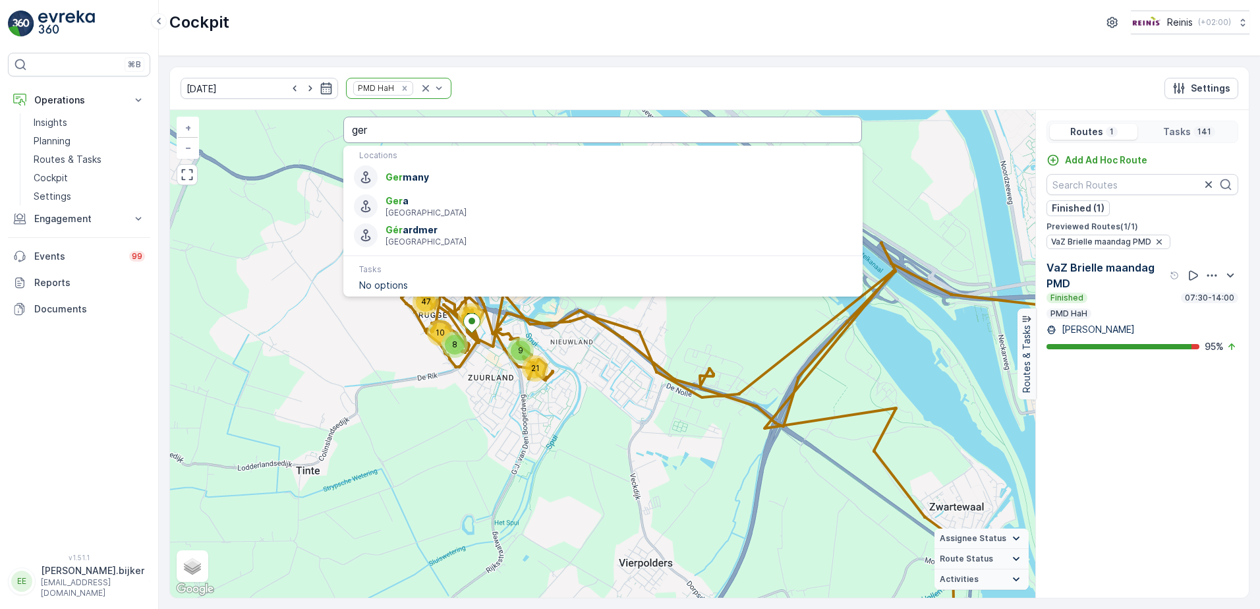
click at [431, 129] on input "ger" at bounding box center [602, 130] width 519 height 26
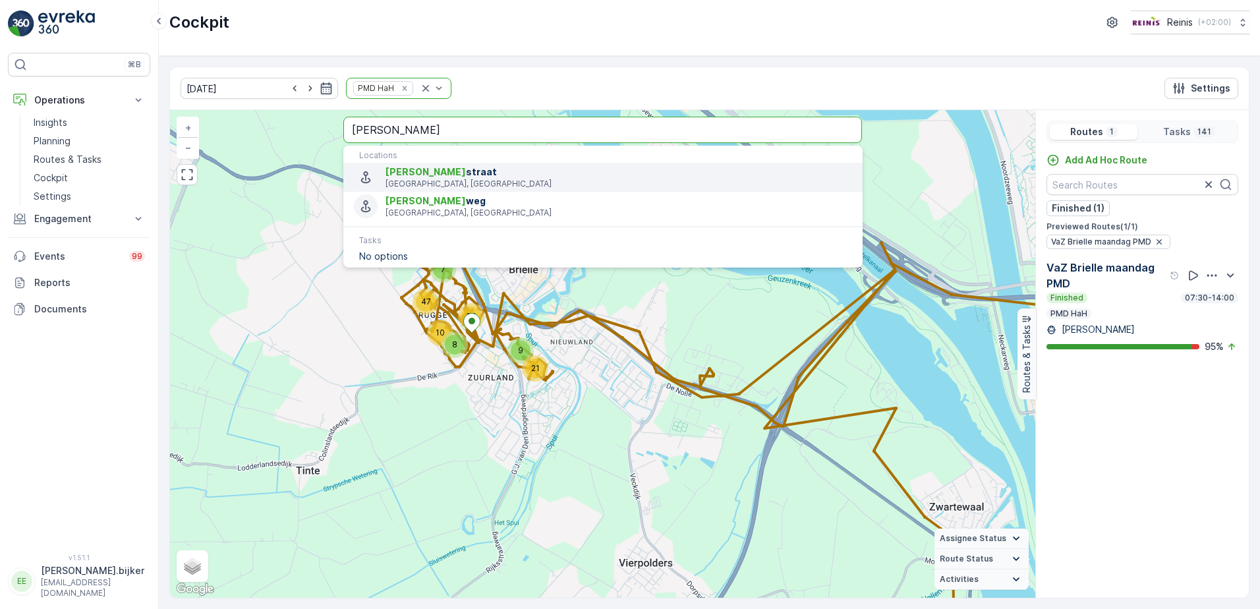
type input "gerard van voorne"
click at [472, 180] on p "Brielle, Netherlands" at bounding box center [619, 184] width 466 height 11
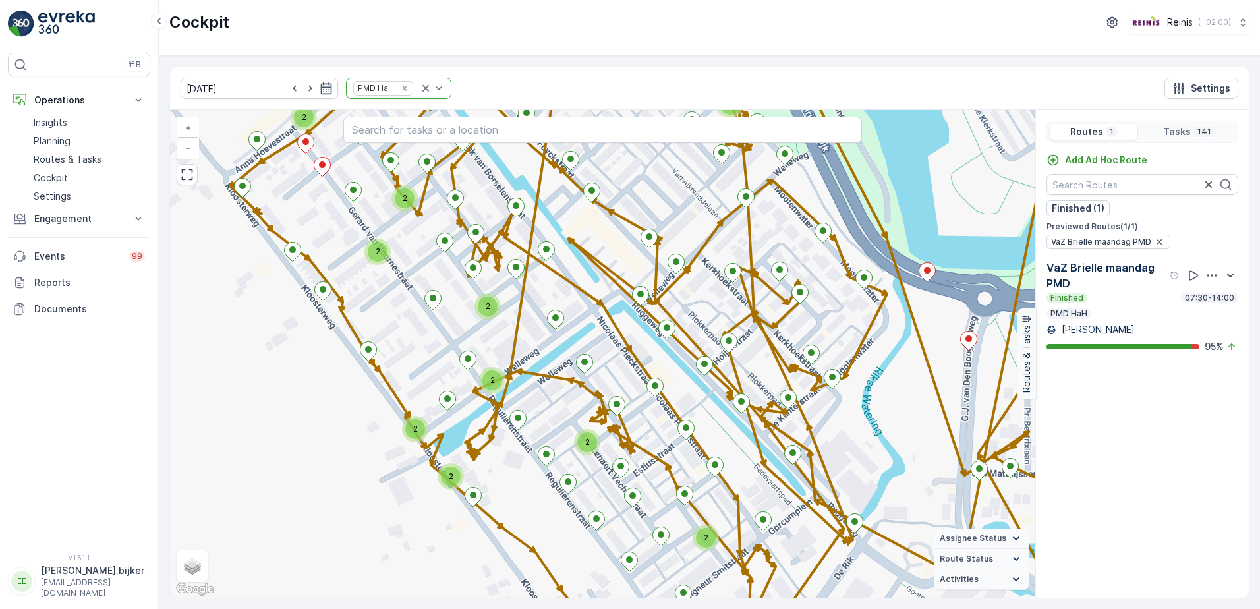
drag, startPoint x: 484, startPoint y: 269, endPoint x: 418, endPoint y: 194, distance: 100.0
click at [418, 194] on div "2 2 2 2 2 2 2 2 2 2 2 2 2 2 + − Satellite Roadmap Terrain Hybrid Leaflet Keyboa…" at bounding box center [603, 354] width 866 height 488
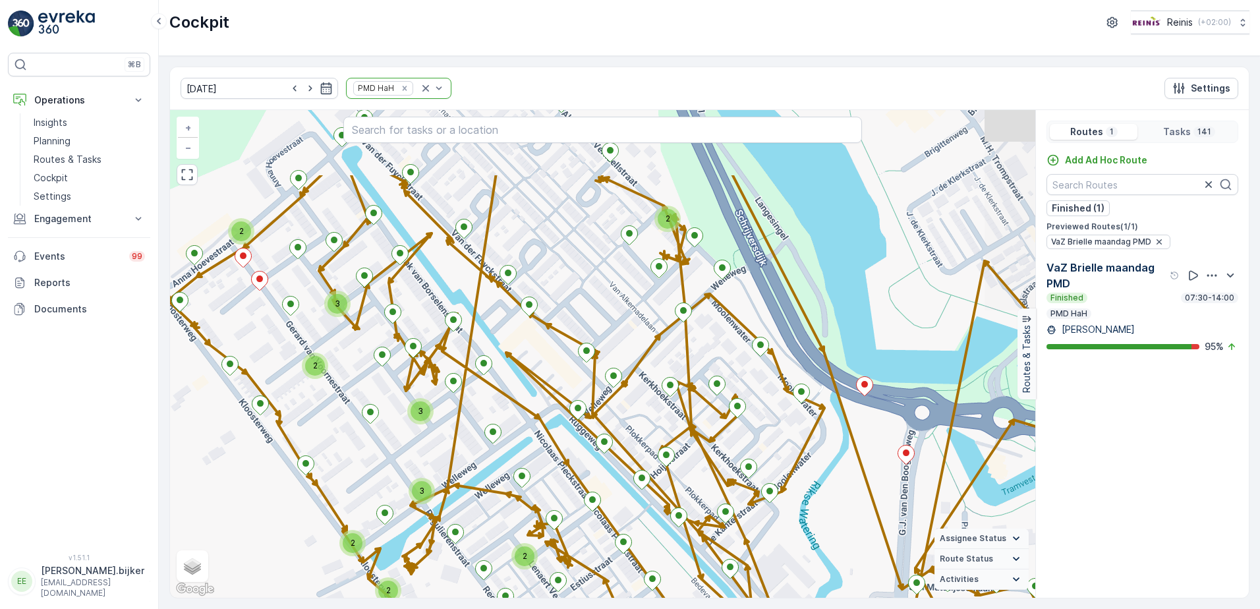
drag, startPoint x: 883, startPoint y: 390, endPoint x: 820, endPoint y: 505, distance: 130.7
click at [820, 505] on div "2 2 2 3 2 3 2 2 2 2 2 2 3 2 + − Satellite Roadmap Terrain Hybrid Leaflet Keyboa…" at bounding box center [603, 354] width 866 height 488
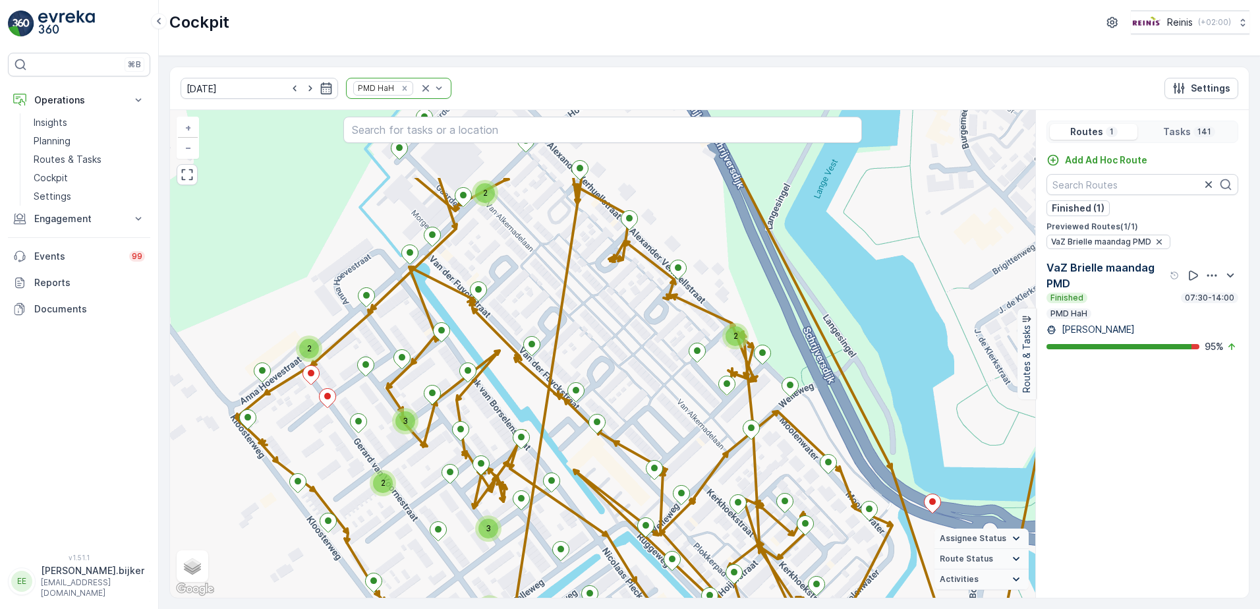
drag, startPoint x: 597, startPoint y: 292, endPoint x: 665, endPoint y: 411, distance: 137.3
click at [665, 411] on div "2 2 2 3 2 3 2 2 2 2 2 2 3 2 + − Satellite Roadmap Terrain Hybrid Leaflet Keyboa…" at bounding box center [603, 354] width 866 height 488
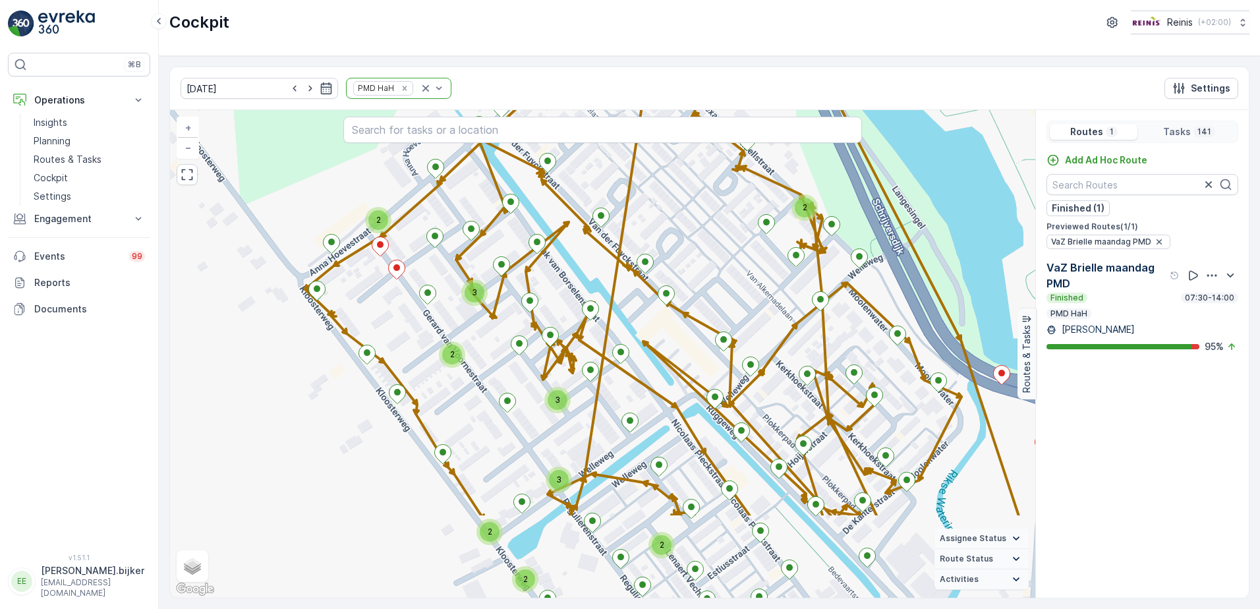
drag, startPoint x: 588, startPoint y: 376, endPoint x: 651, endPoint y: 241, distance: 149.2
click at [653, 242] on div "2 2 2 3 2 3 2 2 2 2 2 2 3 2 + − Satellite Roadmap Terrain Hybrid Leaflet Keyboa…" at bounding box center [603, 354] width 866 height 488
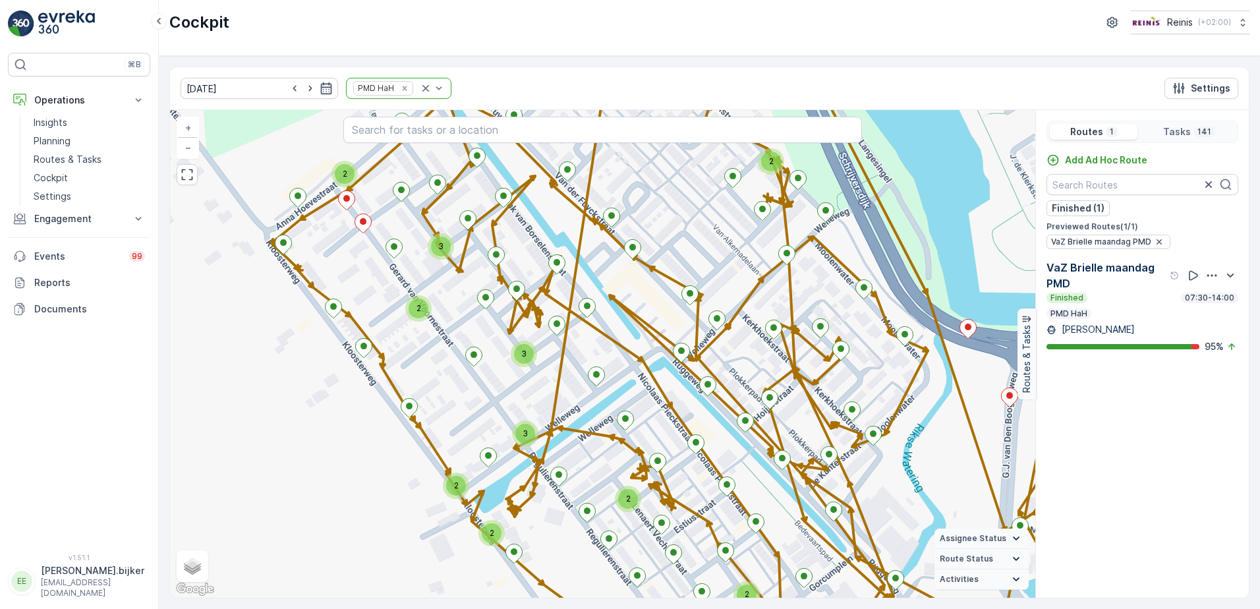
drag, startPoint x: 742, startPoint y: 430, endPoint x: 711, endPoint y: 393, distance: 48.2
click at [711, 393] on div "2 2 2 3 2 3 2 2 2 2 2 2 3 2 22172627 + − Satellite Roadmap Terrain Hybrid Leafl…" at bounding box center [603, 354] width 866 height 488
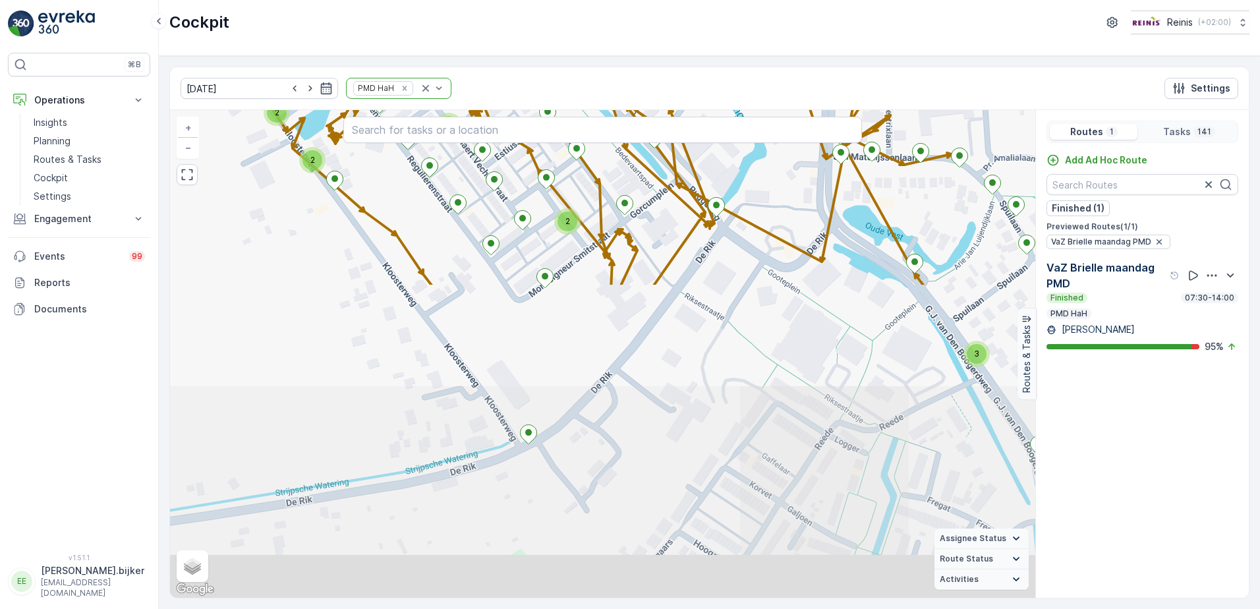
drag, startPoint x: 704, startPoint y: 514, endPoint x: 535, endPoint y: 152, distance: 399.6
click at [535, 152] on div "2 2 2 3 2 3 2 2 3 2 2 2 3 2 + − Satellite Roadmap Terrain Hybrid Leaflet Keyboa…" at bounding box center [603, 354] width 866 height 488
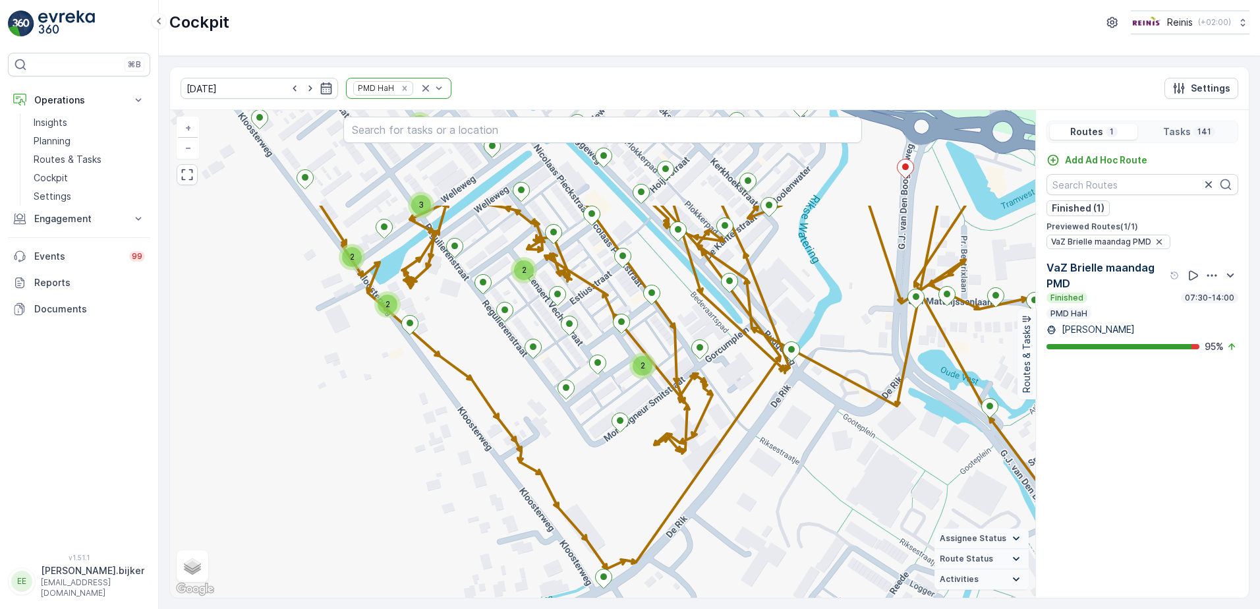
drag, startPoint x: 490, startPoint y: 209, endPoint x: 594, endPoint y: 339, distance: 166.5
click at [565, 354] on div "2 2 2 3 2 3 2 2 3 2 2 2 3 2 + − Satellite Roadmap Terrain Hybrid Leaflet Keyboa…" at bounding box center [603, 354] width 866 height 488
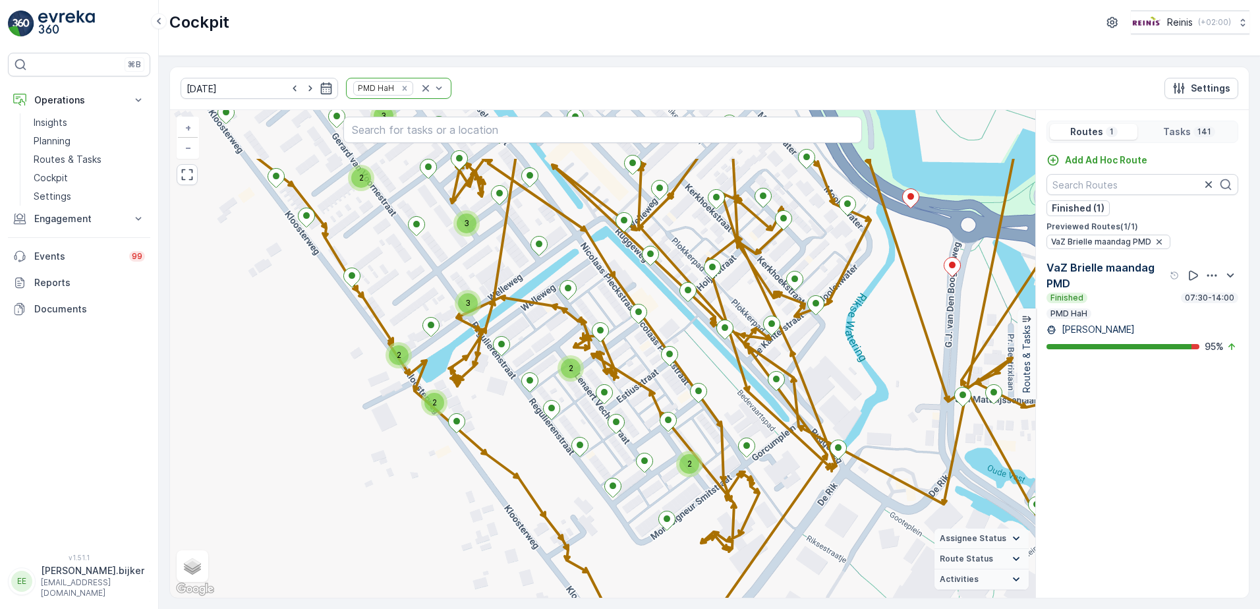
drag, startPoint x: 677, startPoint y: 393, endPoint x: 716, endPoint y: 471, distance: 87.6
click at [716, 471] on div "2 2 2 3 2 3 2 2 3 2 2 2 3 2 + − Satellite Roadmap Terrain Hybrid Leaflet Keyboa…" at bounding box center [603, 354] width 866 height 488
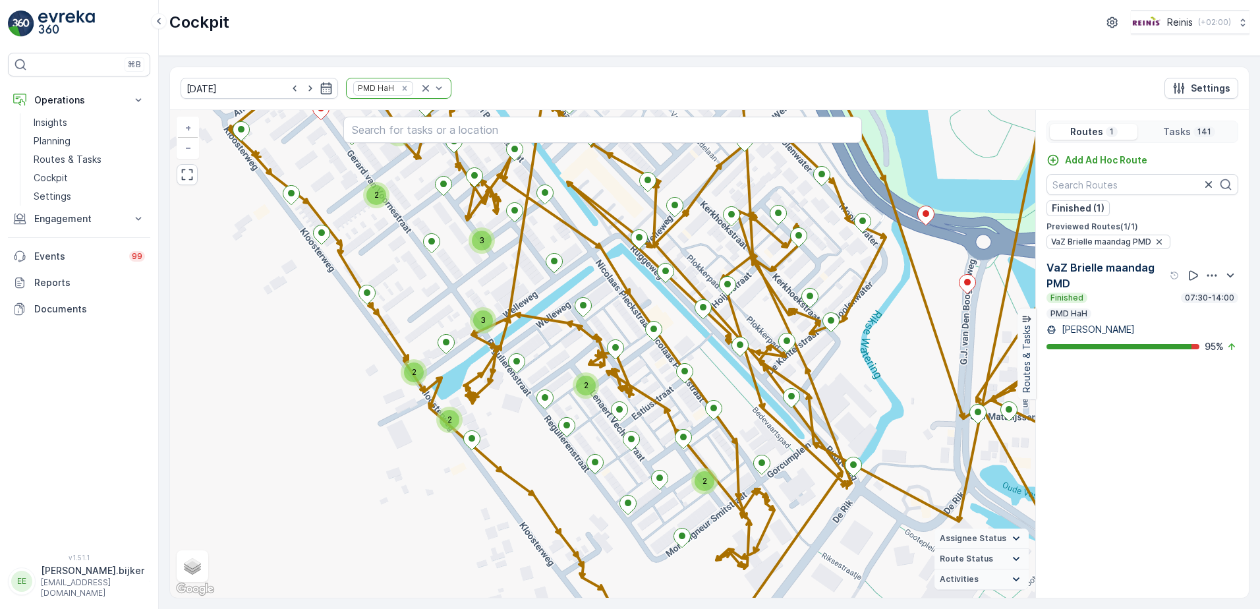
drag, startPoint x: 343, startPoint y: 318, endPoint x: 358, endPoint y: 336, distance: 22.9
click at [358, 336] on div "2 2 2 3 2 3 2 2 3 2 2 2 3 2 + − Satellite Roadmap Terrain Hybrid Leaflet Keyboa…" at bounding box center [603, 354] width 866 height 488
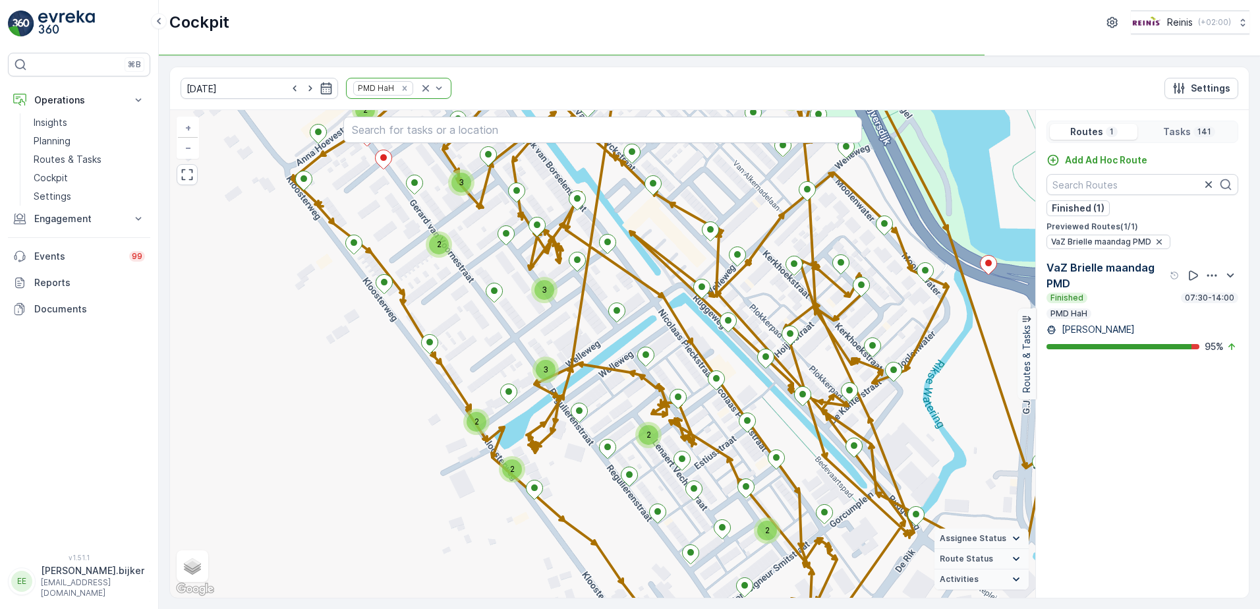
drag, startPoint x: 509, startPoint y: 286, endPoint x: 568, endPoint y: 336, distance: 76.7
click at [568, 336] on div "2 2 2 3 2 3 2 2 3 2 2 2 3 2 + − Satellite Roadmap Terrain Hybrid Leaflet Keyboa…" at bounding box center [603, 354] width 866 height 488
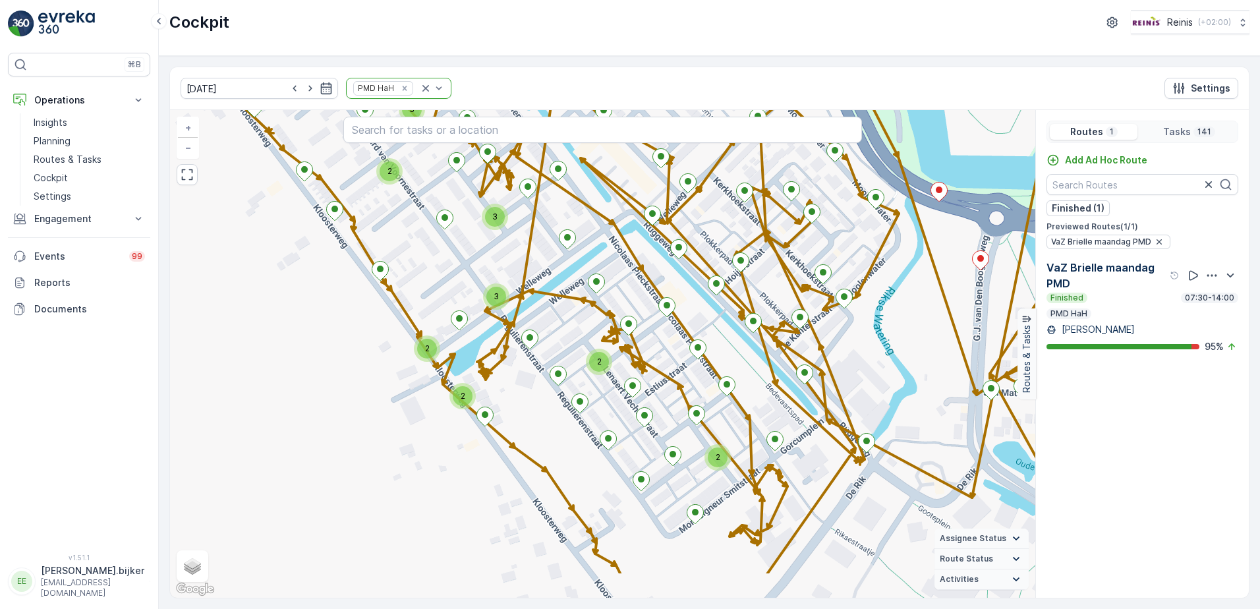
click at [623, 434] on div "2 2 2 3 2 3 2 2 3 2 2 2 3 2 + − Satellite Roadmap Terrain Hybrid Leaflet Keyboa…" at bounding box center [603, 354] width 866 height 488
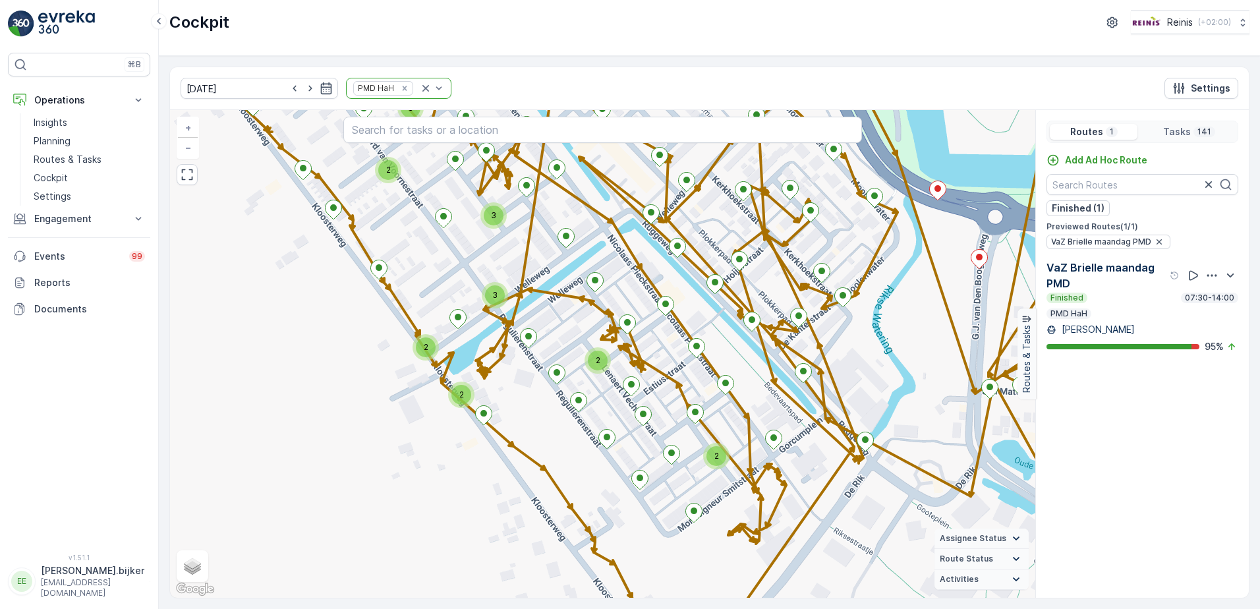
drag, startPoint x: 629, startPoint y: 513, endPoint x: 690, endPoint y: 547, distance: 69.9
drag, startPoint x: 690, startPoint y: 547, endPoint x: 390, endPoint y: 506, distance: 302.7
click at [390, 506] on div "2 2 2 3 2 3 2 2 3 2 2 2 3 2 + − Satellite Roadmap Terrain Hybrid Leaflet Keyboa…" at bounding box center [603, 354] width 866 height 488
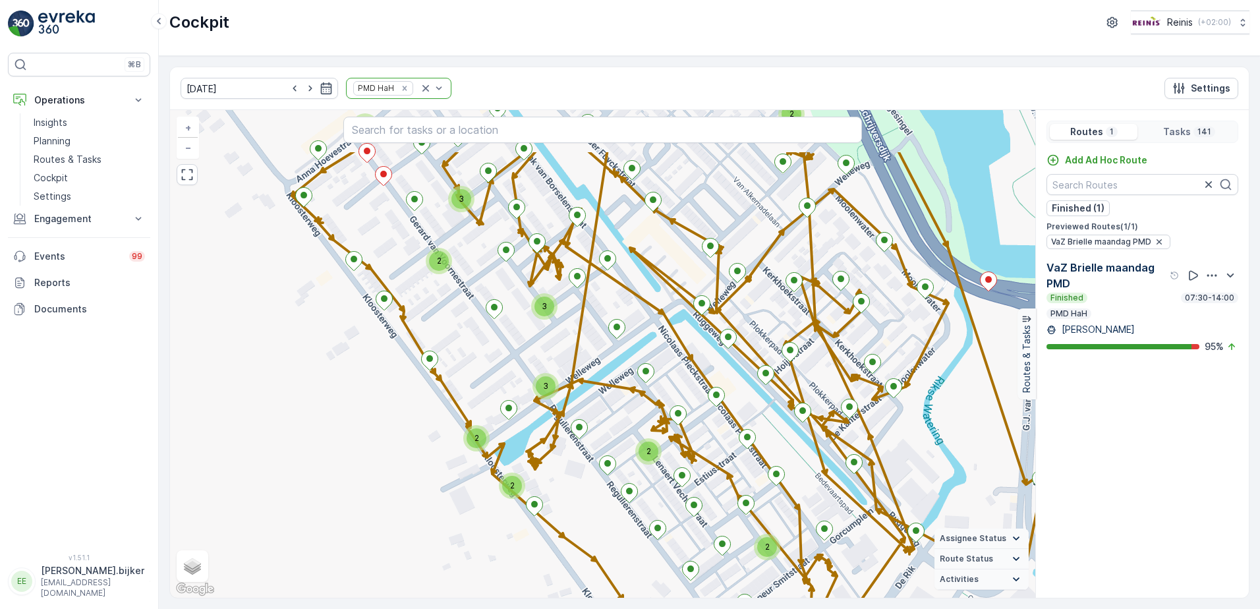
drag, startPoint x: 382, startPoint y: 395, endPoint x: 432, endPoint y: 476, distance: 95.0
click at [432, 476] on div "2 2 2 3 2 3 2 2 3 2 2 2 3 2 + − Satellite Roadmap Terrain Hybrid Leaflet Keyboa…" at bounding box center [603, 354] width 866 height 488
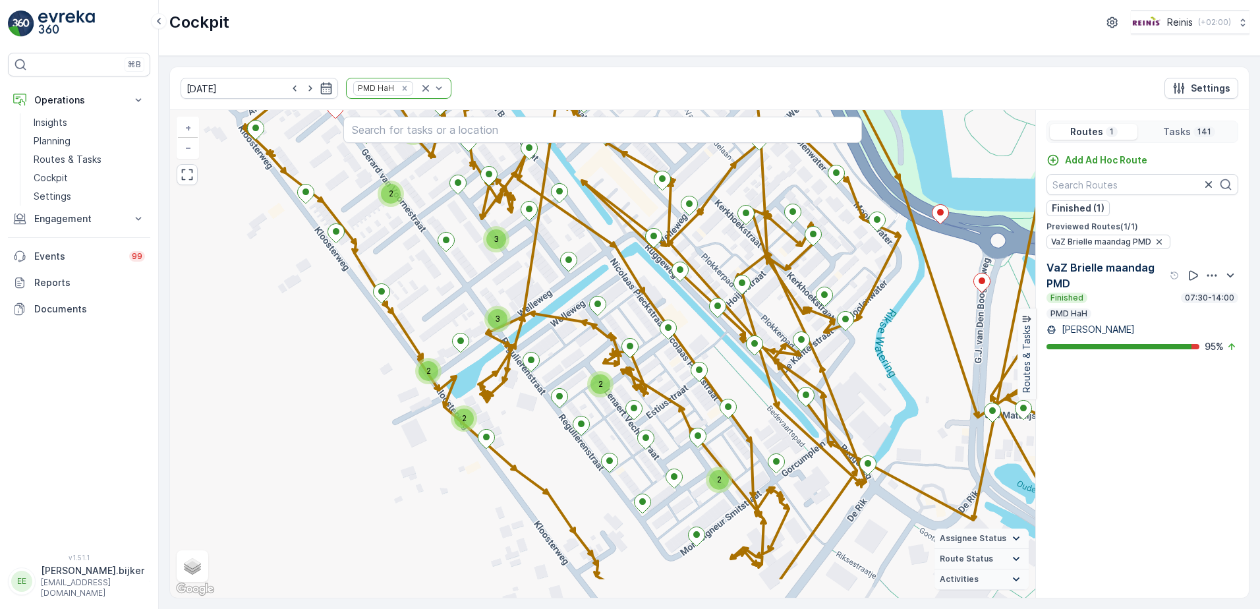
drag, startPoint x: 589, startPoint y: 484, endPoint x: 541, endPoint y: 417, distance: 82.7
click at [541, 417] on div "2 2 2 3 2 3 2 2 3 2 2 2 3 2 + − Satellite Roadmap Terrain Hybrid Leaflet Keyboa…" at bounding box center [603, 354] width 866 height 488
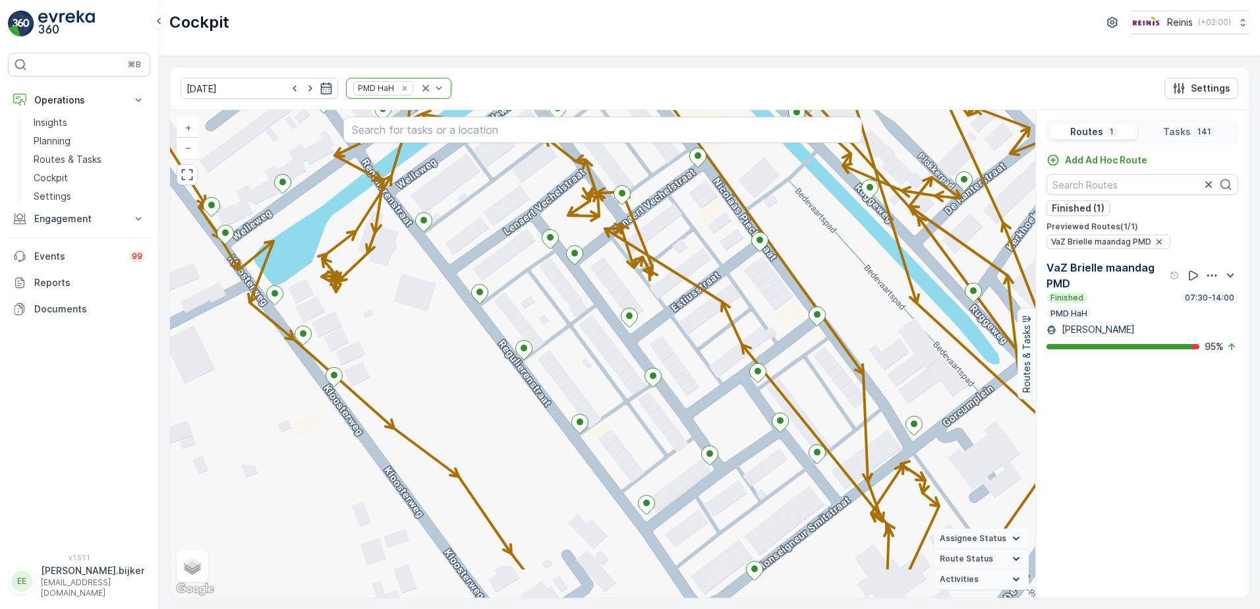
drag, startPoint x: 556, startPoint y: 488, endPoint x: 533, endPoint y: 411, distance: 80.7
click at [533, 411] on div "2 2 2 + − Satellite Roadmap Terrain Hybrid Leaflet Keyboard shortcuts Map Data …" at bounding box center [603, 354] width 866 height 488
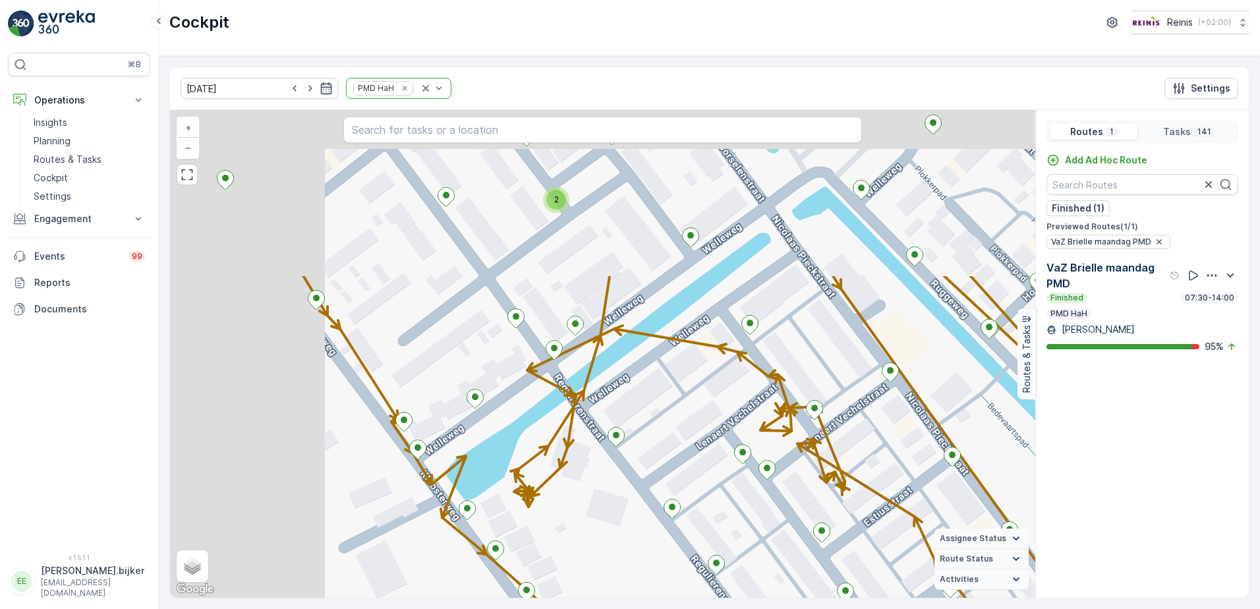
drag, startPoint x: 450, startPoint y: 323, endPoint x: 672, endPoint y: 556, distance: 322.2
click at [672, 556] on div "2 2 2 + − Satellite Roadmap Terrain Hybrid Leaflet Keyboard shortcuts Map Data …" at bounding box center [603, 354] width 866 height 488
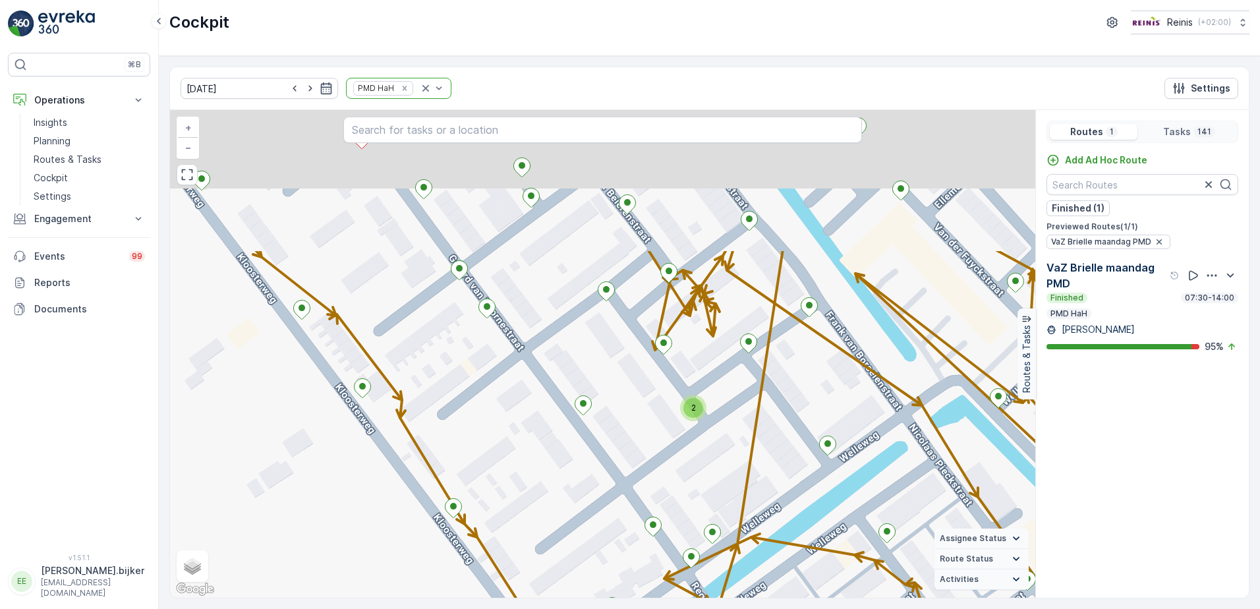
drag, startPoint x: 520, startPoint y: 259, endPoint x: 628, endPoint y: 449, distance: 218.2
click at [628, 449] on div "2 2 2 + − Satellite Roadmap Terrain Hybrid Leaflet Keyboard shortcuts Map Data …" at bounding box center [603, 354] width 866 height 488
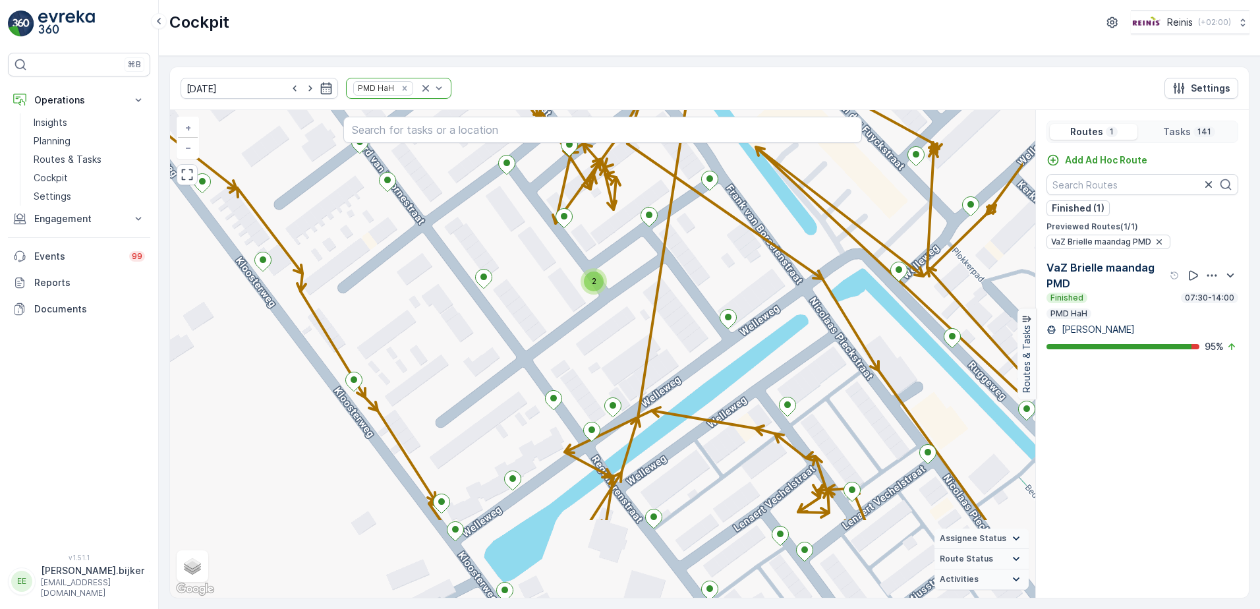
drag, startPoint x: 593, startPoint y: 413, endPoint x: 500, endPoint y: 299, distance: 147.6
click at [500, 299] on div "2 2 2 22172947 + − Satellite Roadmap Terrain Hybrid Leaflet Keyboard shortcuts …" at bounding box center [603, 354] width 866 height 488
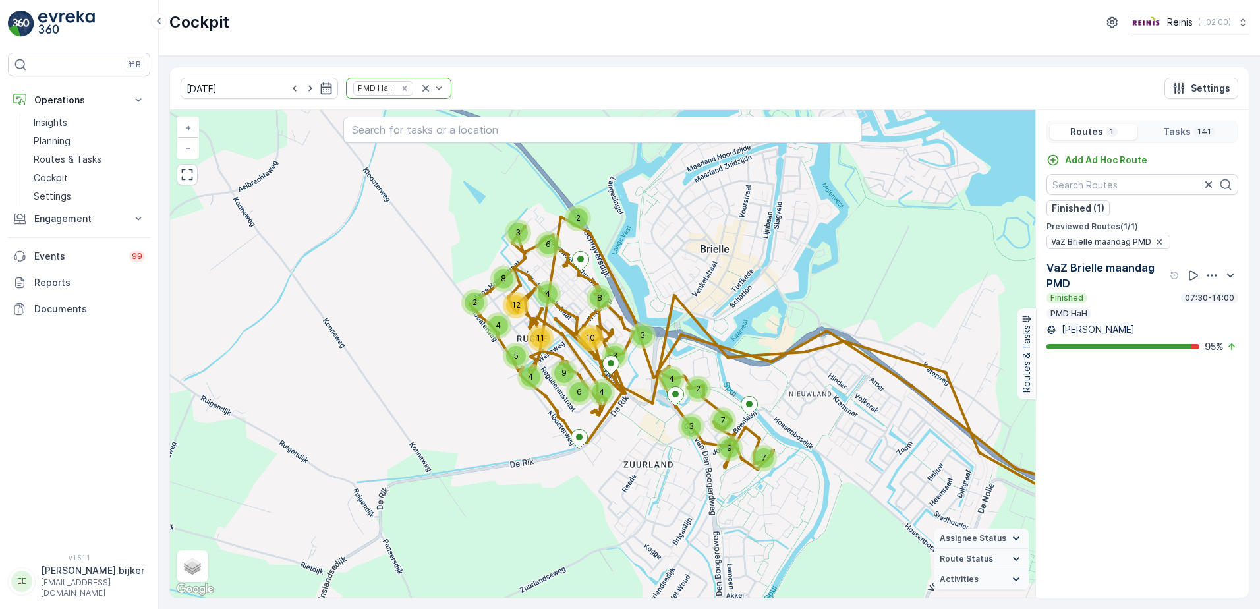
drag, startPoint x: 792, startPoint y: 252, endPoint x: 804, endPoint y: 270, distance: 21.4
click at [804, 270] on div "3 7 9 2 9 4 2 5 4 8 12 11 4 3 2 7 6 6 4 3 4 8 10 3 + − Satellite Roadmap Terrai…" at bounding box center [603, 354] width 866 height 488
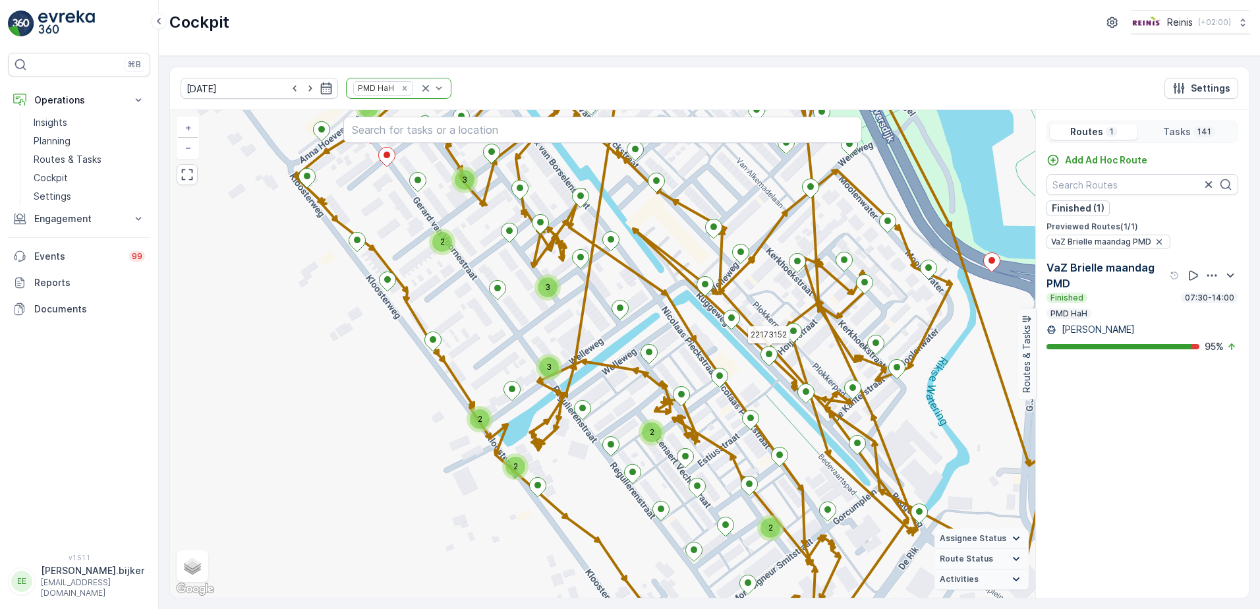
drag, startPoint x: 709, startPoint y: 368, endPoint x: 773, endPoint y: 363, distance: 64.8
click at [773, 363] on icon at bounding box center [769, 356] width 17 height 20
click at [191, 176] on icon "button" at bounding box center [187, 174] width 13 height 13
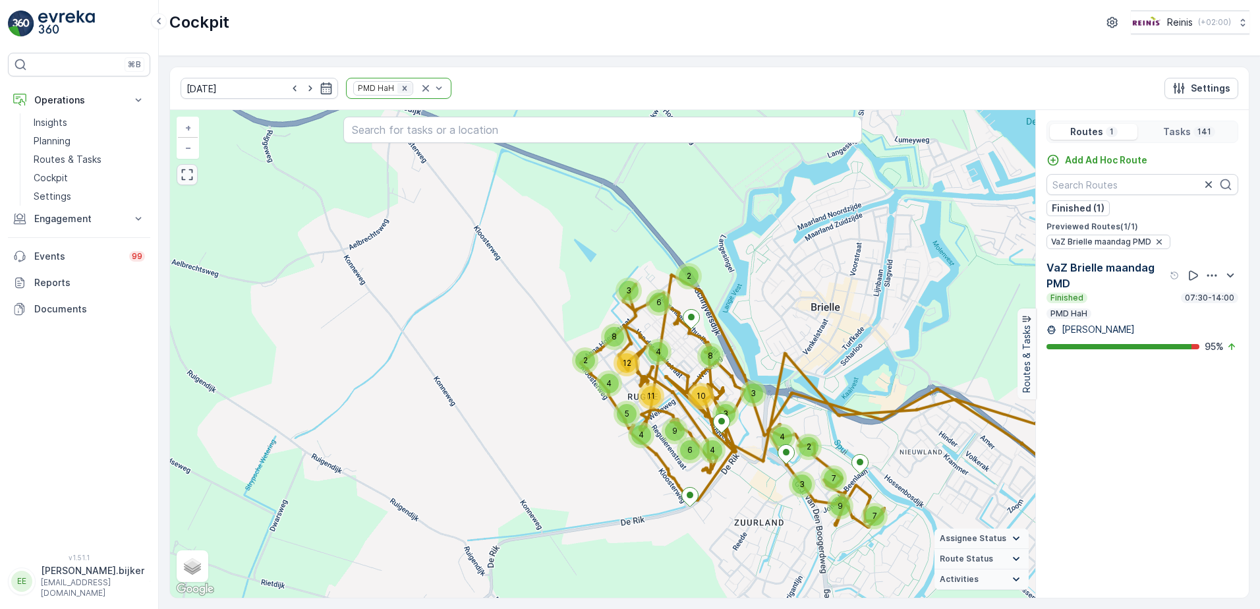
click at [400, 90] on icon "Remove PMD HaH" at bounding box center [404, 88] width 9 height 9
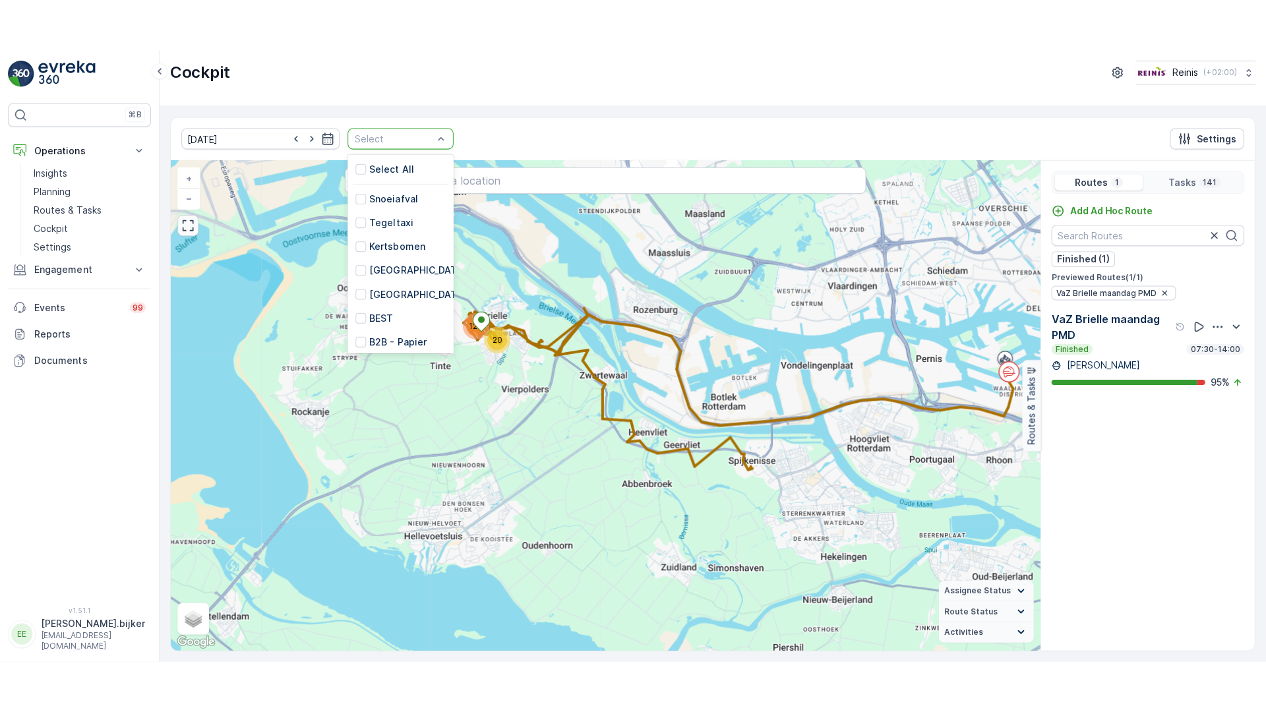
scroll to position [334, 0]
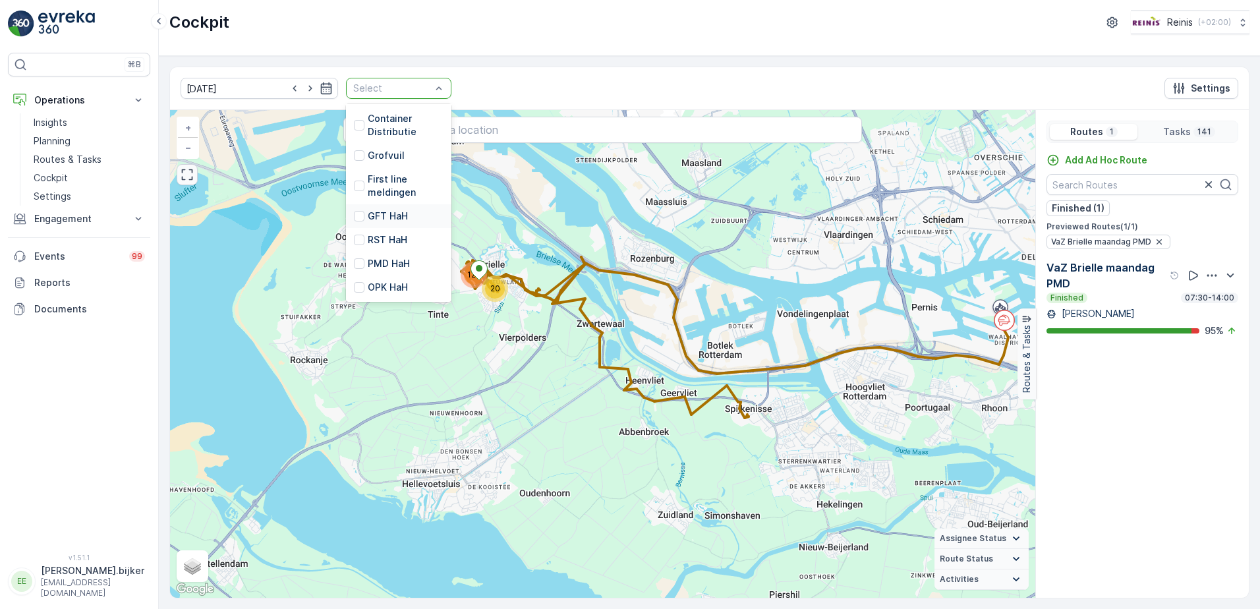
click at [379, 210] on p "GFT HaH" at bounding box center [388, 216] width 40 height 13
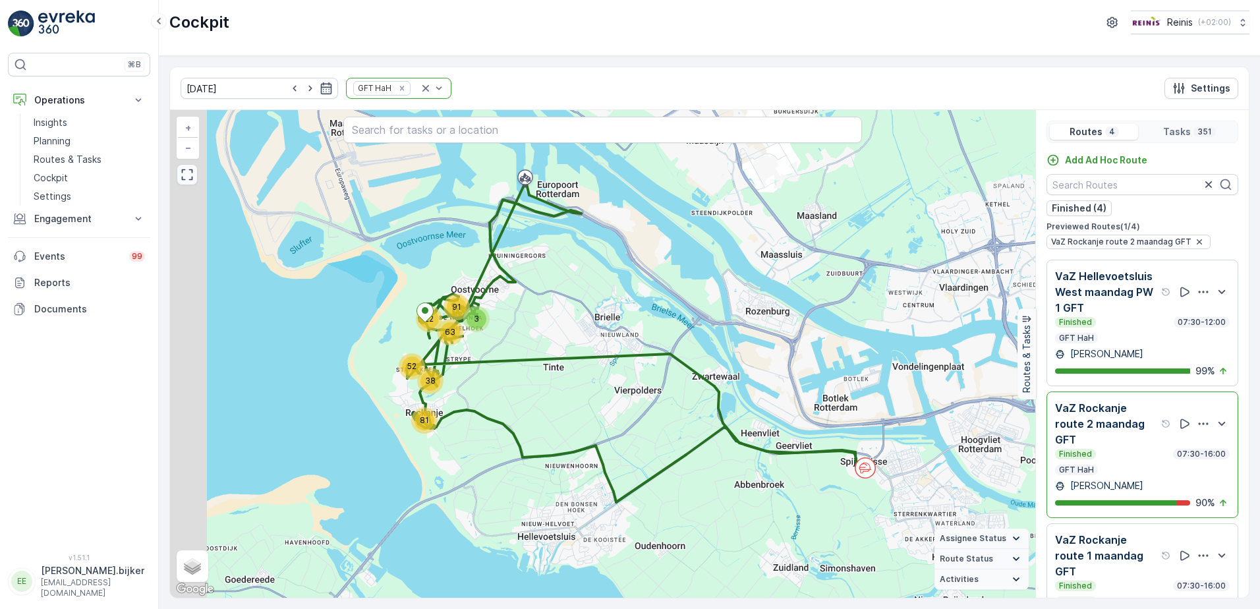
drag, startPoint x: 355, startPoint y: 330, endPoint x: 593, endPoint y: 363, distance: 240.2
click at [593, 363] on div "3 38 52 63 22 91 81 + − Satellite Roadmap Terrain Hybrid Leaflet Keyboard short…" at bounding box center [603, 354] width 866 height 488
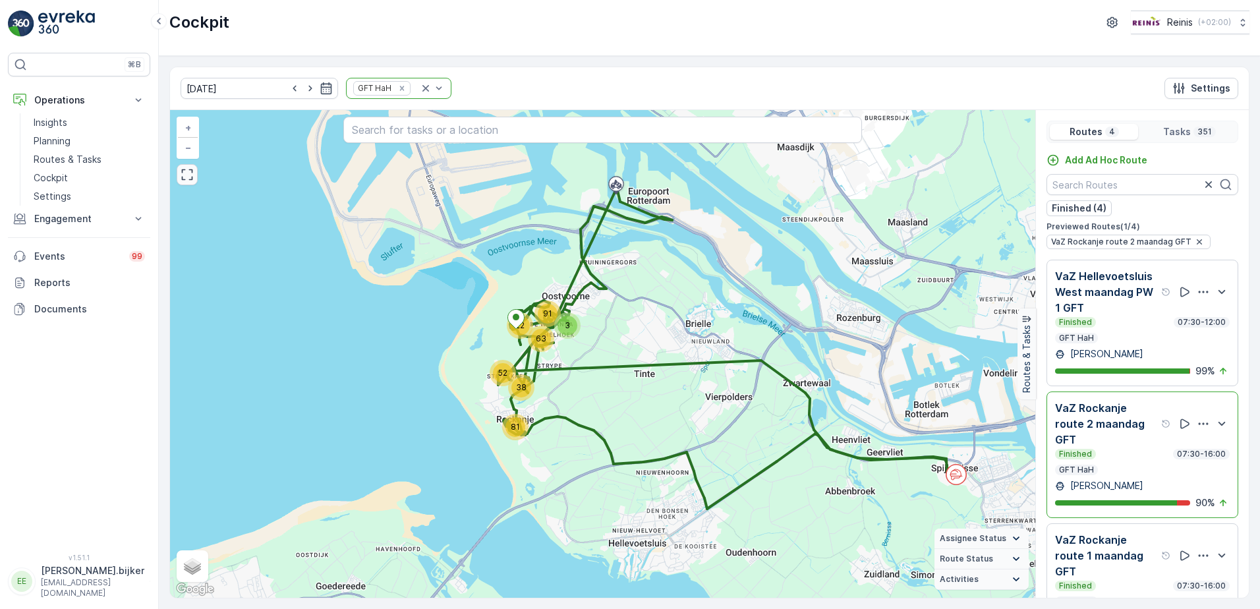
click at [1100, 455] on div "Finished 07:30-16:00" at bounding box center [1142, 454] width 175 height 11
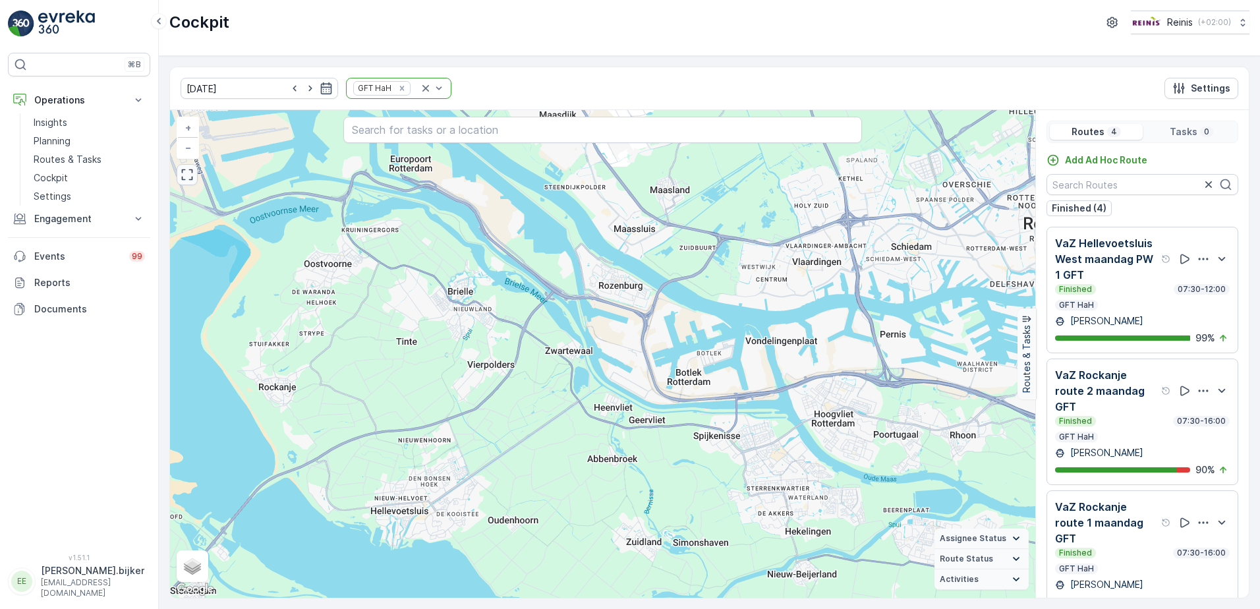
click at [1104, 443] on div "VaZ Rockanje route 2 maandag GFT Finished 07:30-16:00 GFT HaH [PERSON_NAME] 90 %" at bounding box center [1142, 421] width 175 height 109
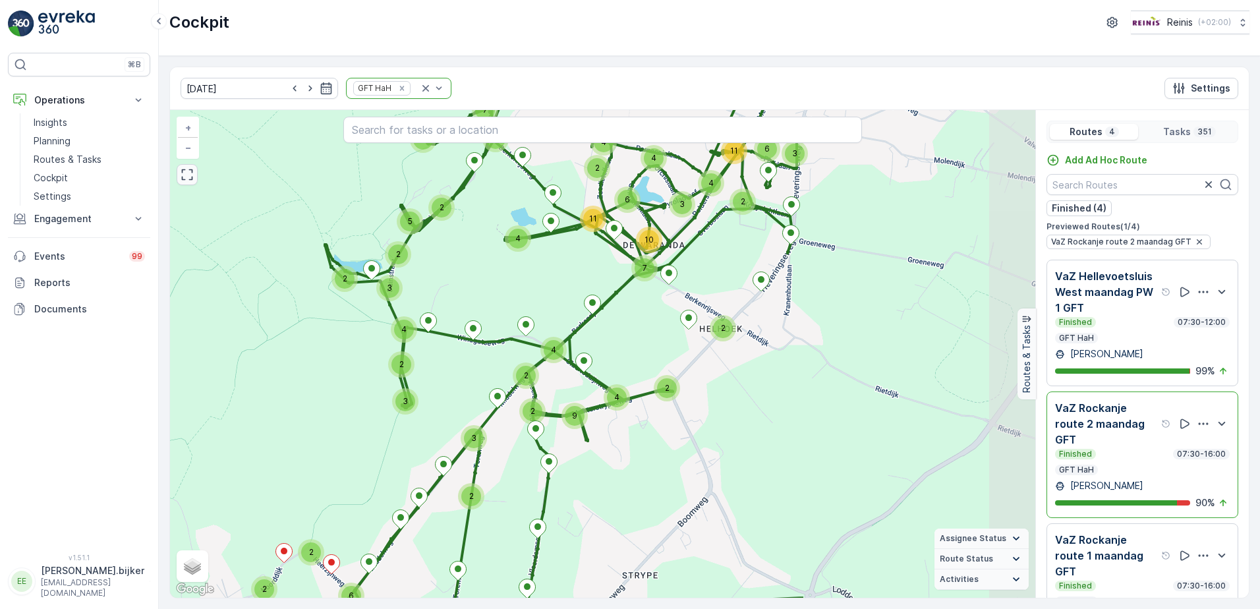
drag, startPoint x: 900, startPoint y: 384, endPoint x: 574, endPoint y: 434, distance: 329.5
click at [574, 434] on div "3 3 3 2 3 2 5 10 2 5 4 6 8 2 2 12 2 21 8 6 6 2 2 9 9 5 7 4 3 2 4 6 11 3 4 3 3 4…" at bounding box center [603, 354] width 866 height 488
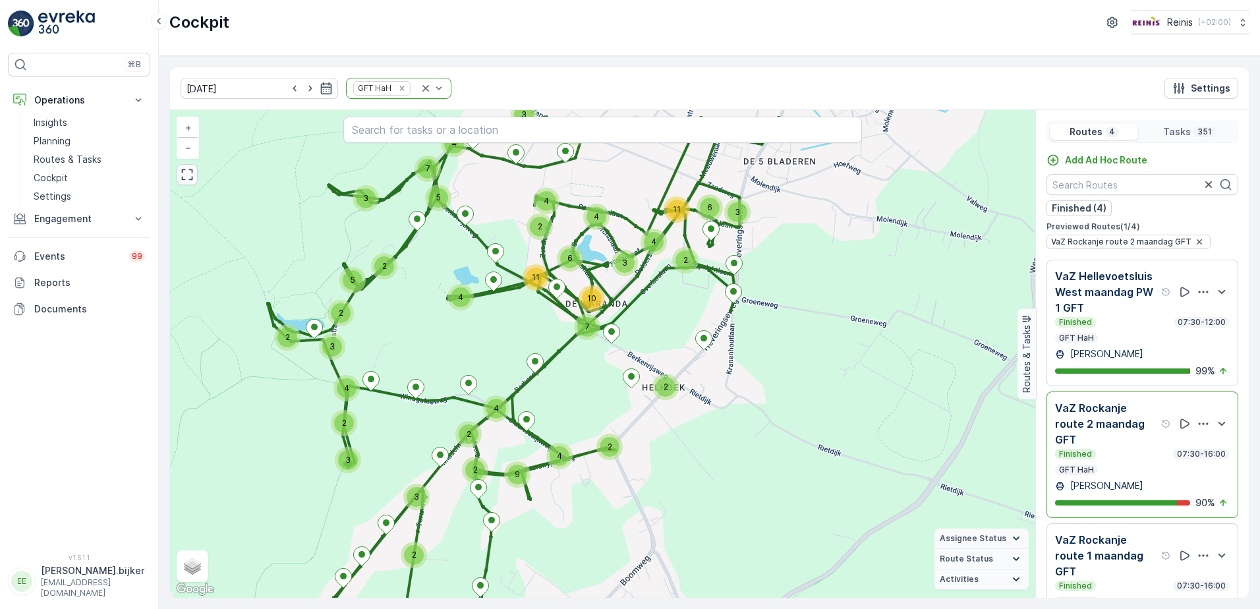
drag, startPoint x: 836, startPoint y: 364, endPoint x: 767, endPoint y: 418, distance: 87.8
click at [767, 418] on div "3 3 3 2 3 2 5 10 2 5 4 6 8 2 2 12 2 21 8 6 6 2 2 9 9 5 7 4 3 2 4 6 11 3 4 3 3 4…" at bounding box center [603, 354] width 866 height 488
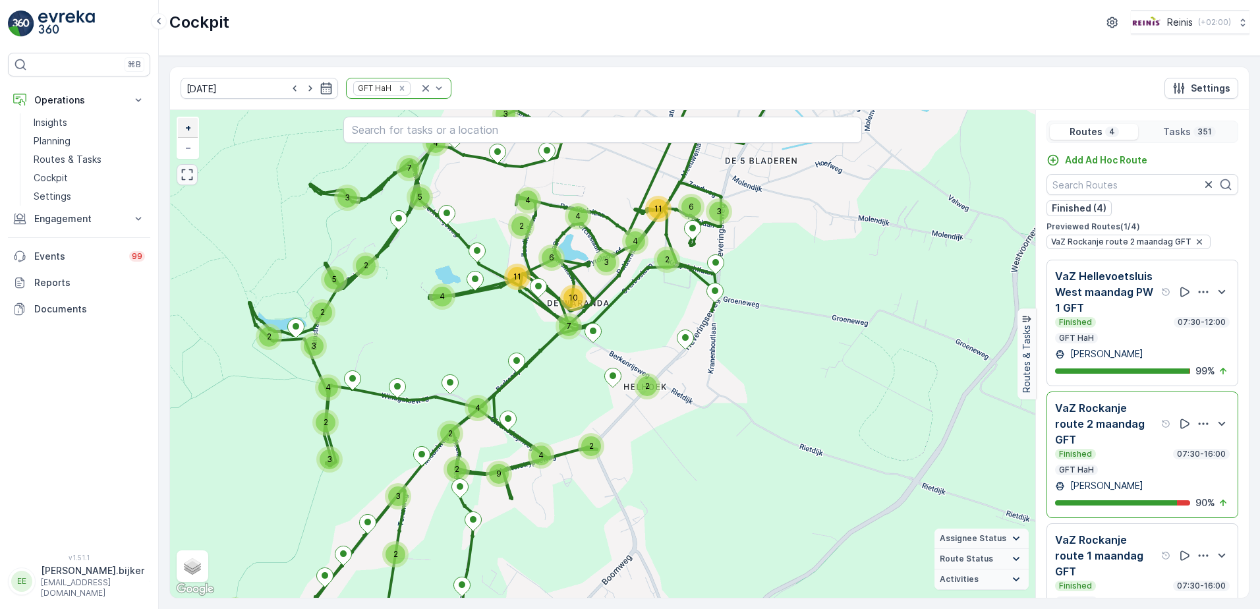
click at [190, 126] on span "+" at bounding box center [188, 127] width 6 height 11
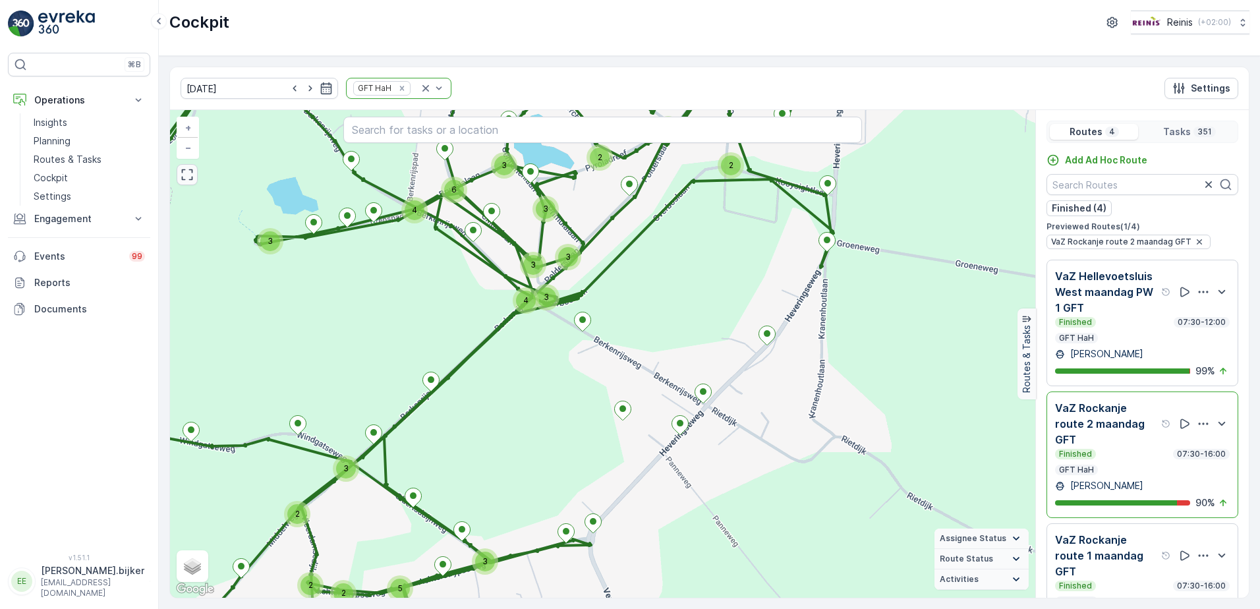
click at [189, 176] on icon "button" at bounding box center [187, 174] width 13 height 13
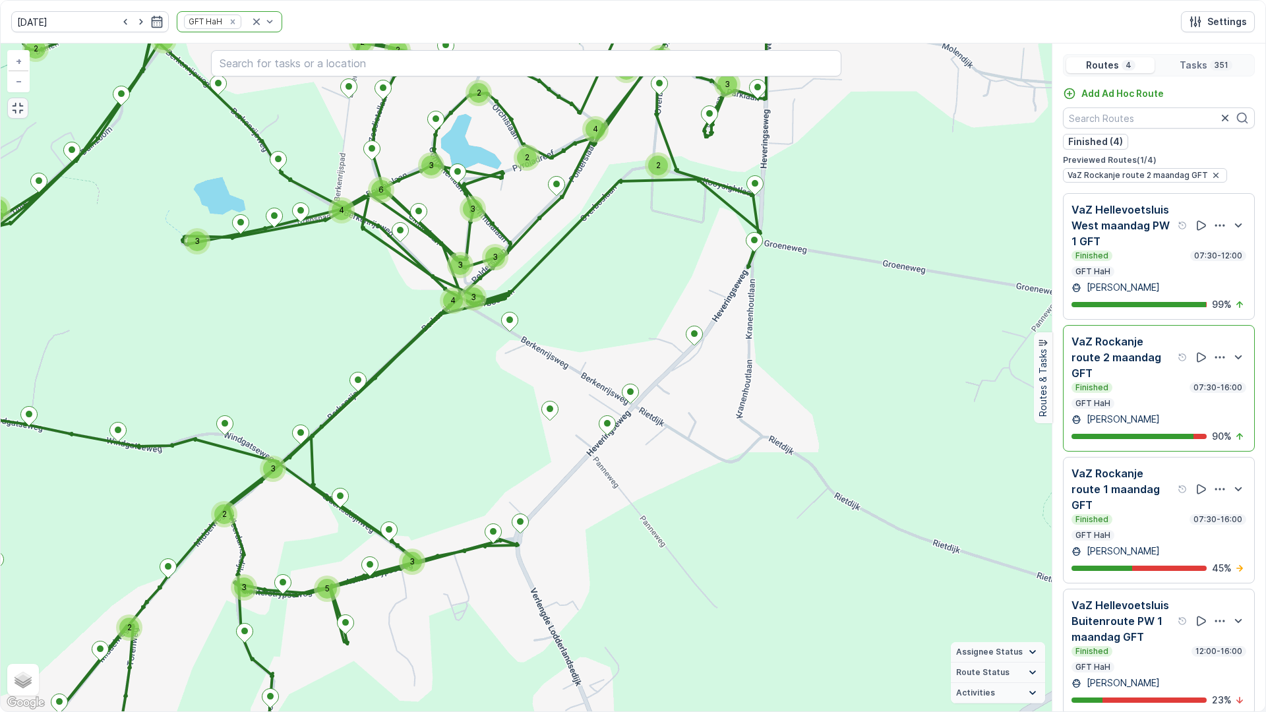
drag, startPoint x: 351, startPoint y: 311, endPoint x: 355, endPoint y: 287, distance: 24.1
click at [355, 287] on div "2 2 2 2 4 4 5 3 3 3 4 3 2 4 2 5 4 2 2 4 5 5 2 2 3 3 2 2 2 3 4 5 4 3 3 3 4 8 3 3…" at bounding box center [526, 378] width 1051 height 668
